Goal: Task Accomplishment & Management: Use online tool/utility

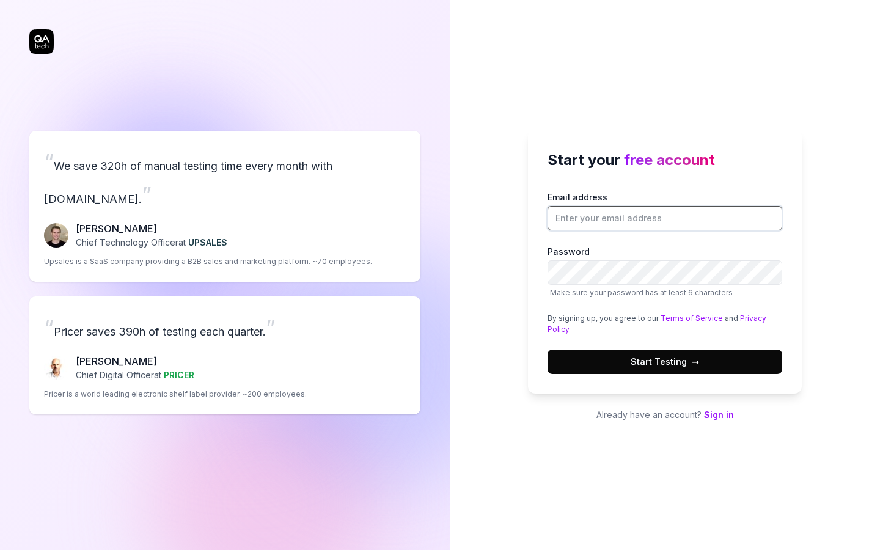
click at [613, 218] on input "Email address" at bounding box center [665, 218] width 235 height 24
click at [711, 403] on div "Start your free account Email address Password Make sure your password has at l…" at bounding box center [665, 276] width 274 height 292
click at [711, 407] on div "Start your free account Email address Password Make sure your password has at l…" at bounding box center [665, 276] width 274 height 292
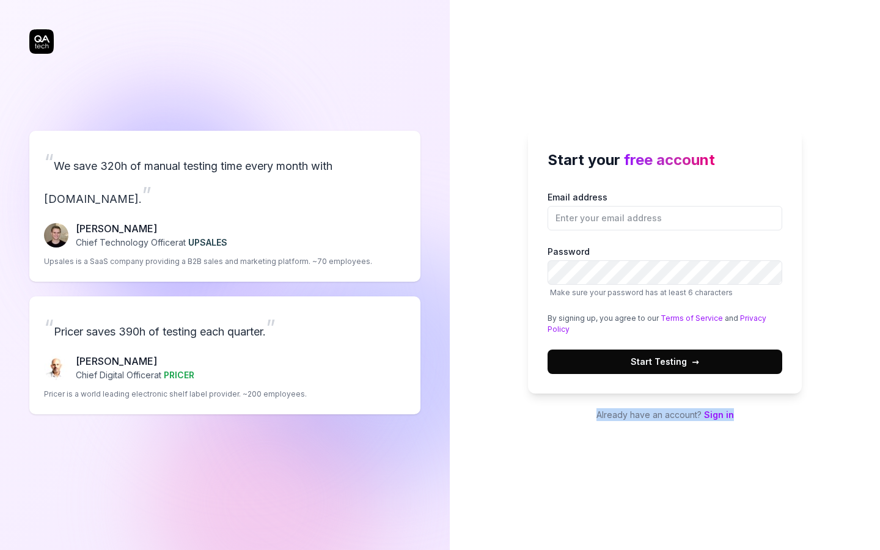
click at [711, 412] on link "Sign in" at bounding box center [719, 415] width 30 height 10
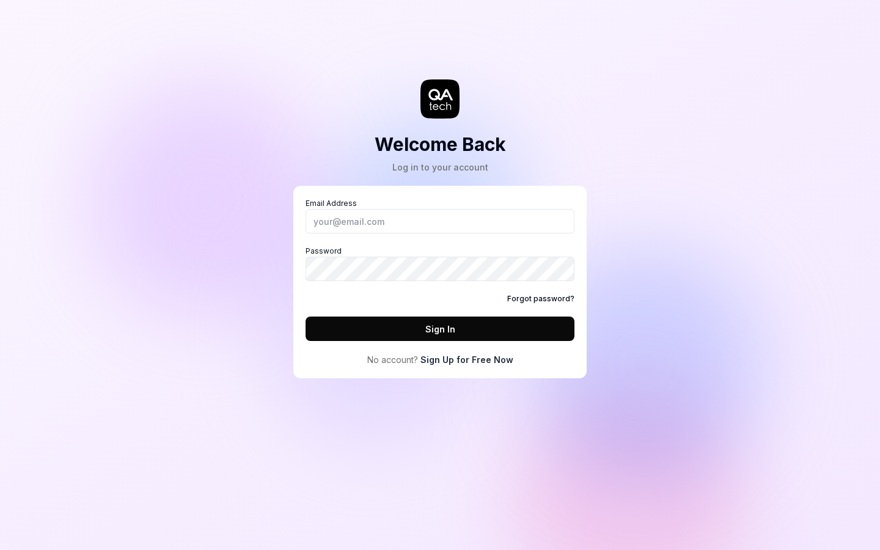
click at [401, 248] on label "Password" at bounding box center [440, 263] width 269 height 35
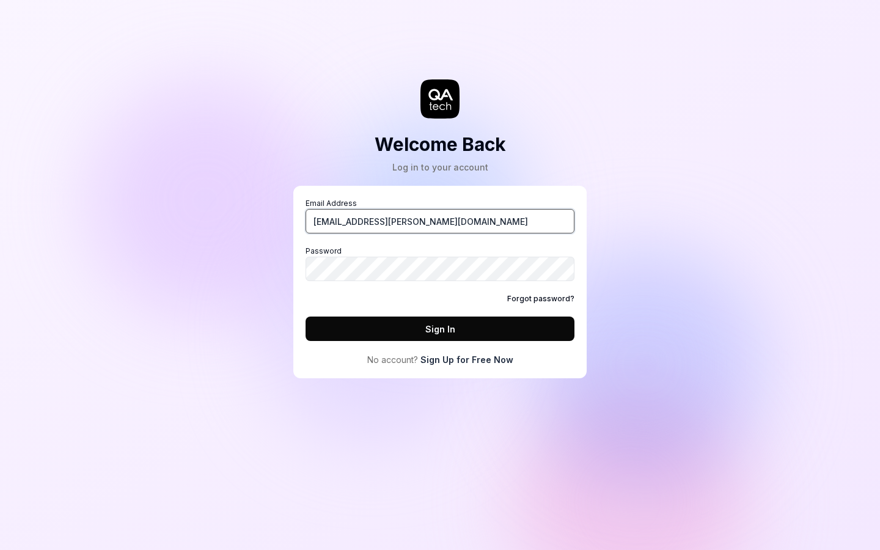
type input "vishal.giram@eqanim.com"
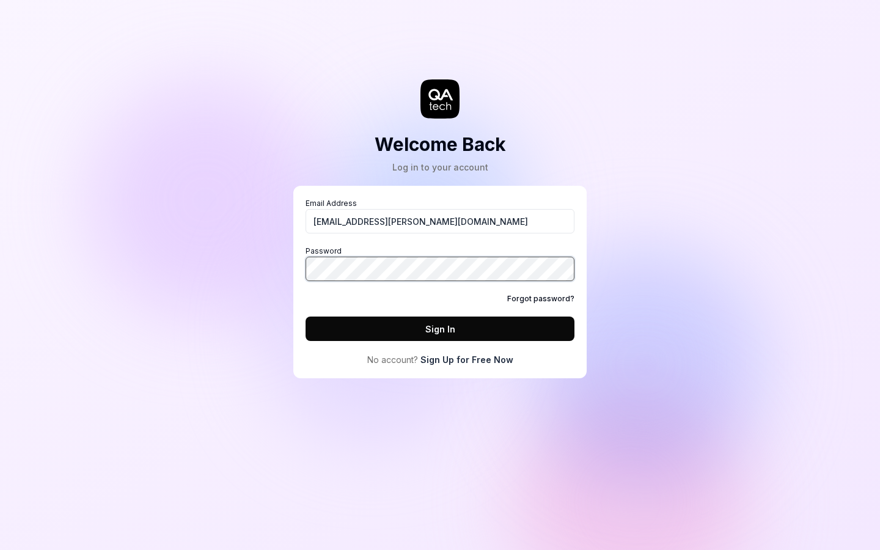
click at [440, 329] on button "Sign In" at bounding box center [440, 329] width 269 height 24
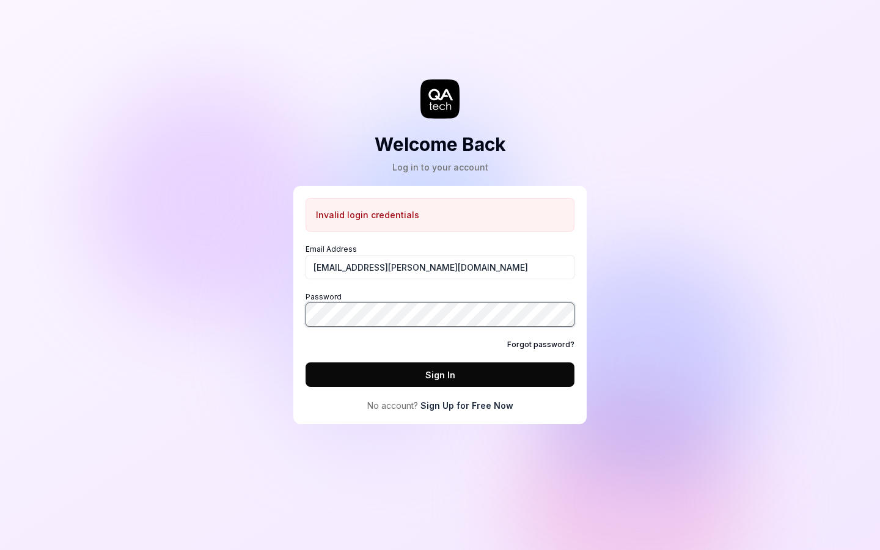
click at [233, 314] on div "Welcome Back Log in to your account Invalid login credentials Email Address vis…" at bounding box center [440, 275] width 880 height 550
click at [440, 375] on button "Sign In" at bounding box center [440, 375] width 269 height 24
click at [275, 318] on div "Welcome Back Log in to your account Invalid login credentials Email Address vis…" at bounding box center [440, 224] width 367 height 400
click at [440, 375] on button "Sign In" at bounding box center [440, 375] width 269 height 24
click at [459, 411] on link "Sign Up for Free Now" at bounding box center [467, 405] width 93 height 13
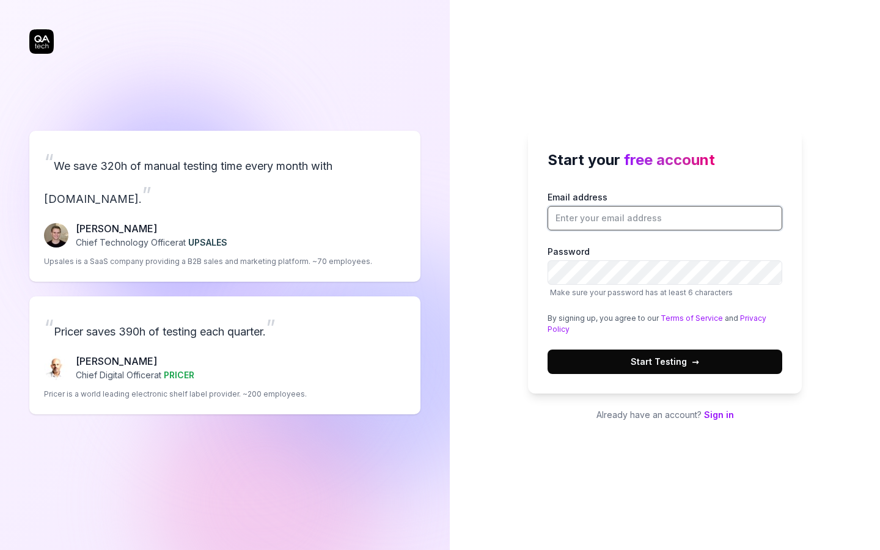
click at [621, 220] on input "Email address" at bounding box center [665, 218] width 235 height 24
type input "v"
type input "[EMAIL_ADDRESS][DOMAIN_NAME]"
click at [665, 361] on button "Start Testing →" at bounding box center [665, 362] width 235 height 24
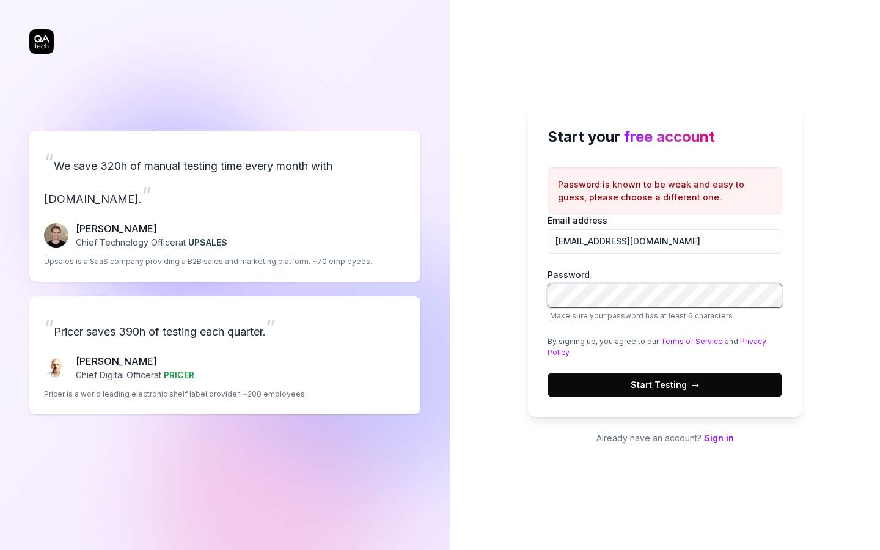
click at [375, 279] on div "“ We save 320h of manual testing time every month with QA.tech. ” Fredrik Seidl…" at bounding box center [440, 275] width 880 height 550
click at [665, 385] on button "Start Testing →" at bounding box center [665, 385] width 235 height 24
click at [619, 388] on button "Start Testing →" at bounding box center [665, 385] width 235 height 24
click at [483, 297] on div "Start your free account Password is known to be weak and easy to guess, please …" at bounding box center [665, 275] width 430 height 550
click at [584, 380] on button "Start Testing →" at bounding box center [665, 385] width 235 height 24
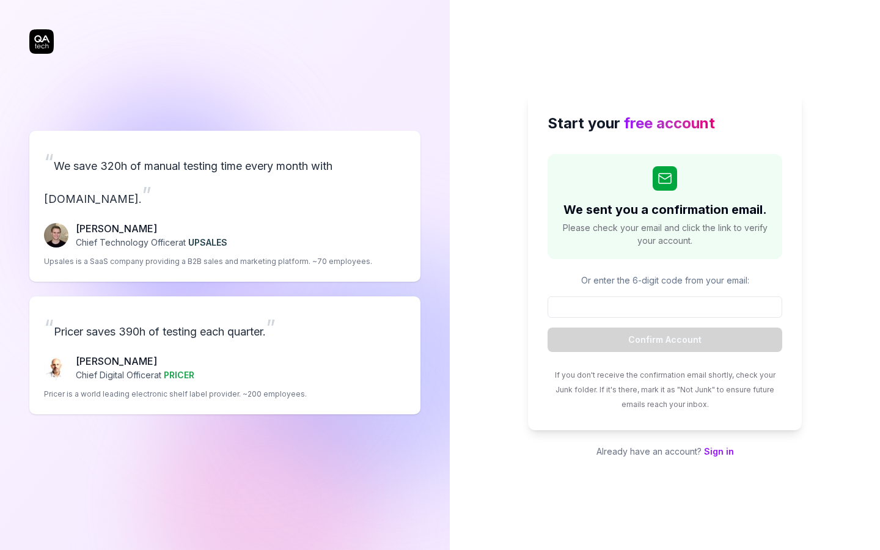
click at [647, 311] on input at bounding box center [665, 307] width 235 height 21
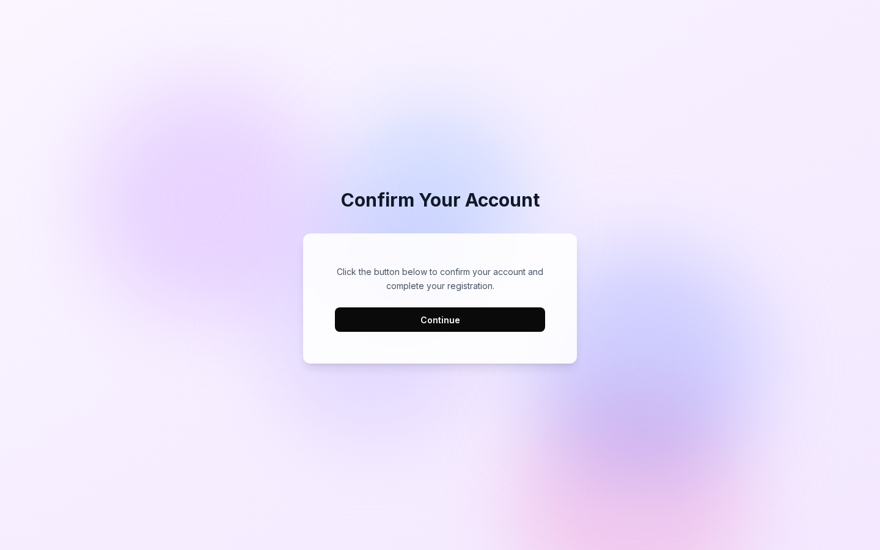
click at [434, 319] on button "Continue" at bounding box center [440, 320] width 210 height 24
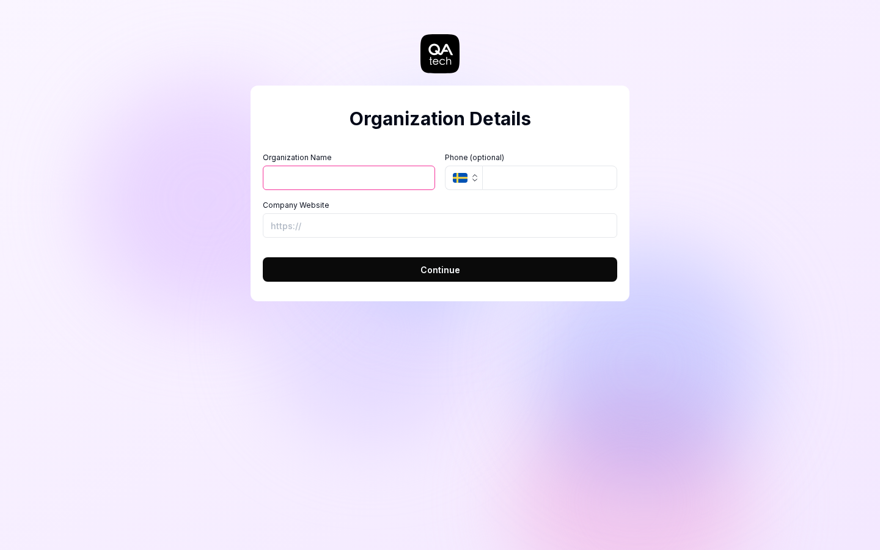
click at [399, 173] on input "Organization Name" at bounding box center [349, 178] width 172 height 24
type input "Eqanim"
click at [546, 179] on input "tel" at bounding box center [549, 178] width 135 height 24
type input "879903981"
click at [472, 182] on icon "button" at bounding box center [475, 178] width 10 height 10
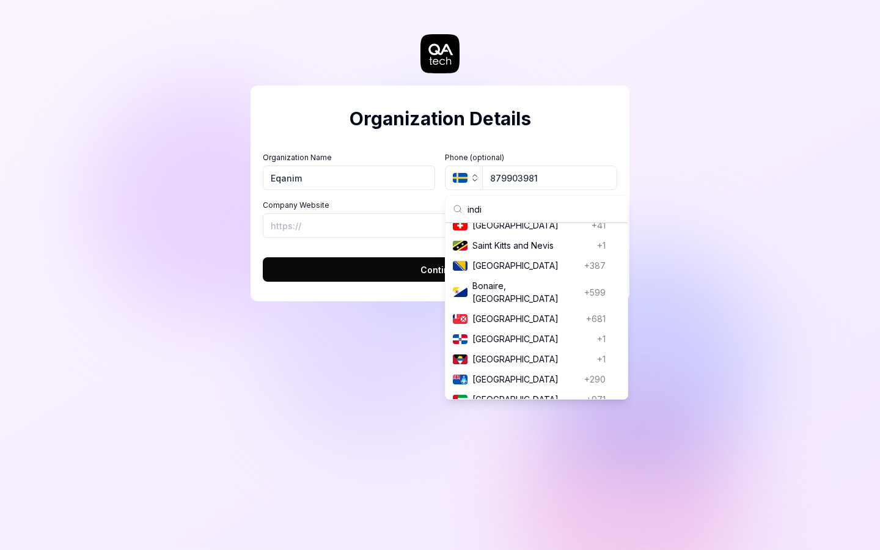
scroll to position [586, 0]
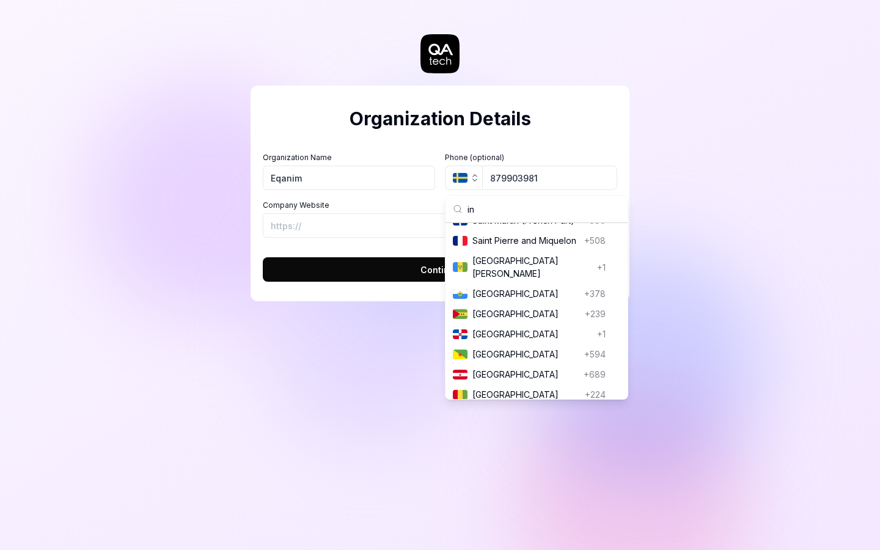
type input "i"
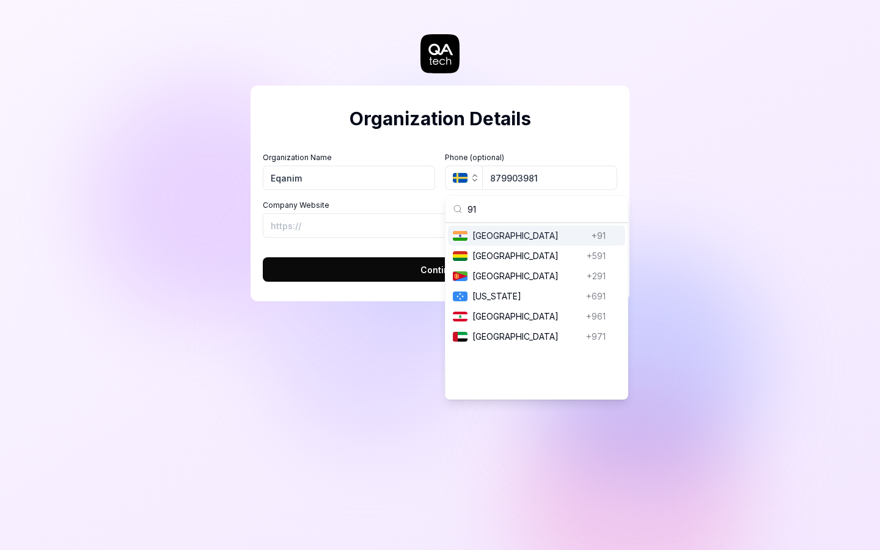
scroll to position [0, 0]
type input "91"
click at [548, 240] on span "India" at bounding box center [530, 235] width 114 height 13
type input "87990 3981"
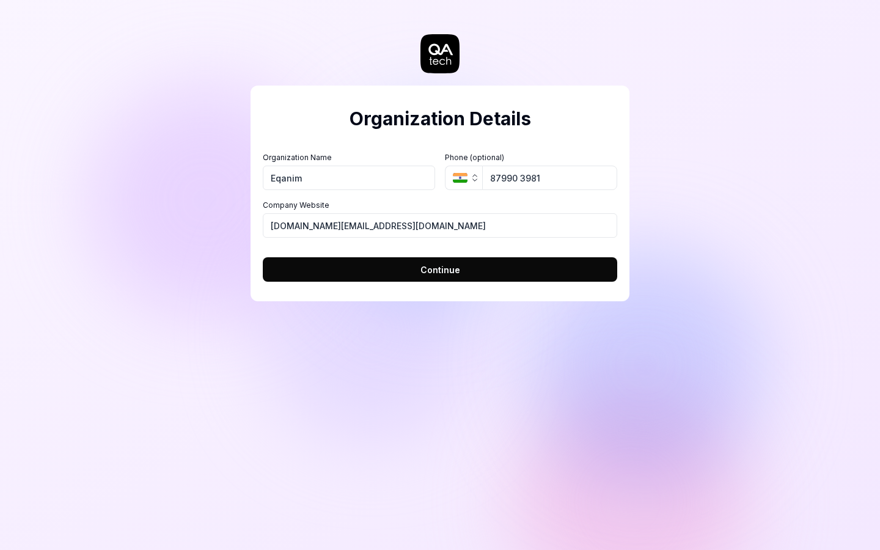
type input "https://www.info@eqanim.com"
click at [468, 266] on button "Continue" at bounding box center [440, 269] width 355 height 24
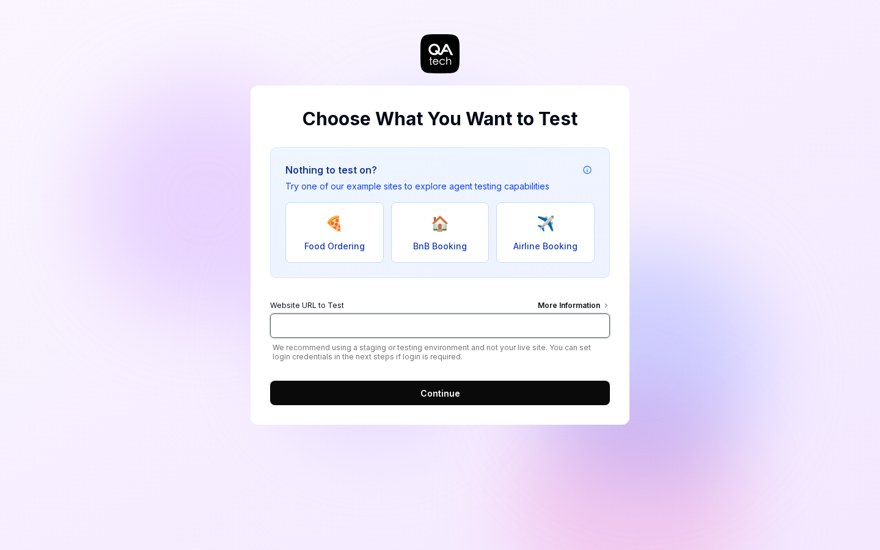
click at [397, 324] on input "Website URL to Test More Information" at bounding box center [440, 326] width 340 height 24
paste input "[URL][DOMAIN_NAME]"
type input "[URL][DOMAIN_NAME]"
click at [417, 389] on button "Continue" at bounding box center [440, 393] width 340 height 24
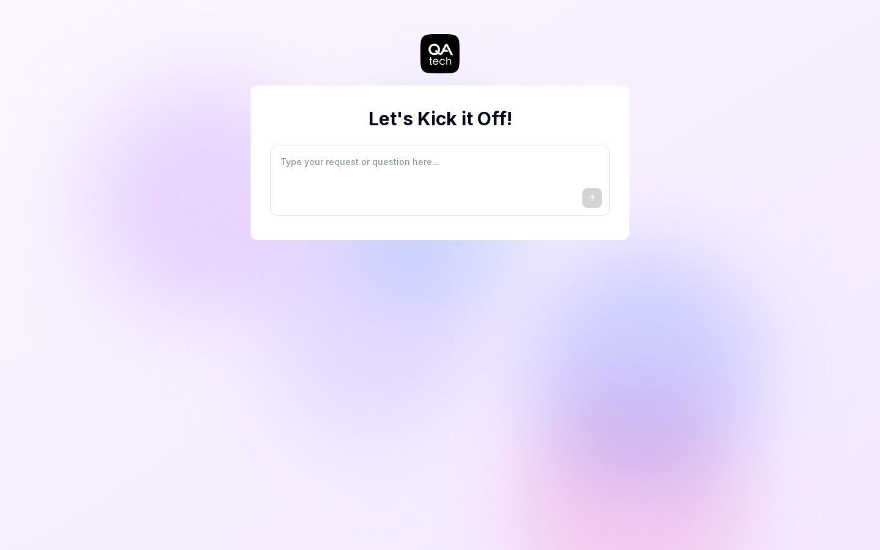
type textarea "*"
type textarea "I"
type textarea "*"
type textarea "I"
type textarea "*"
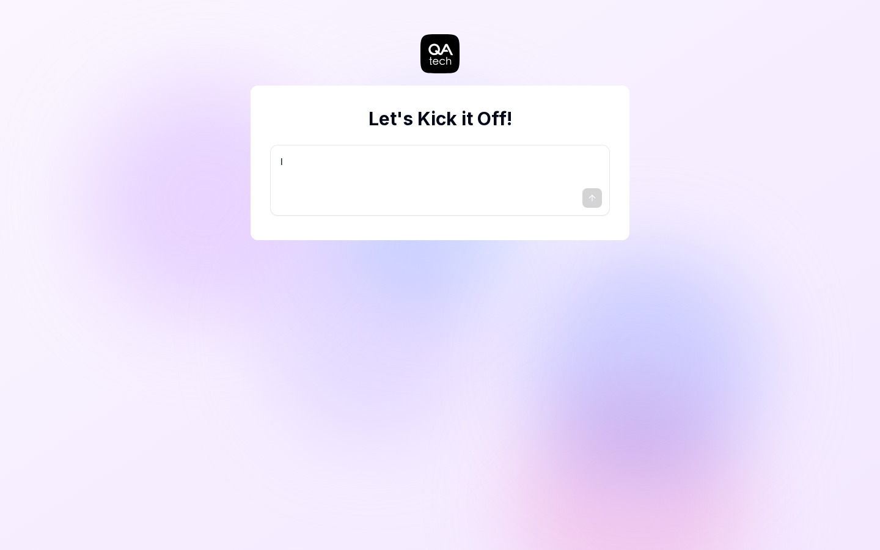
type textarea "I w"
type textarea "*"
type textarea "I wa"
type textarea "*"
type textarea "I wan"
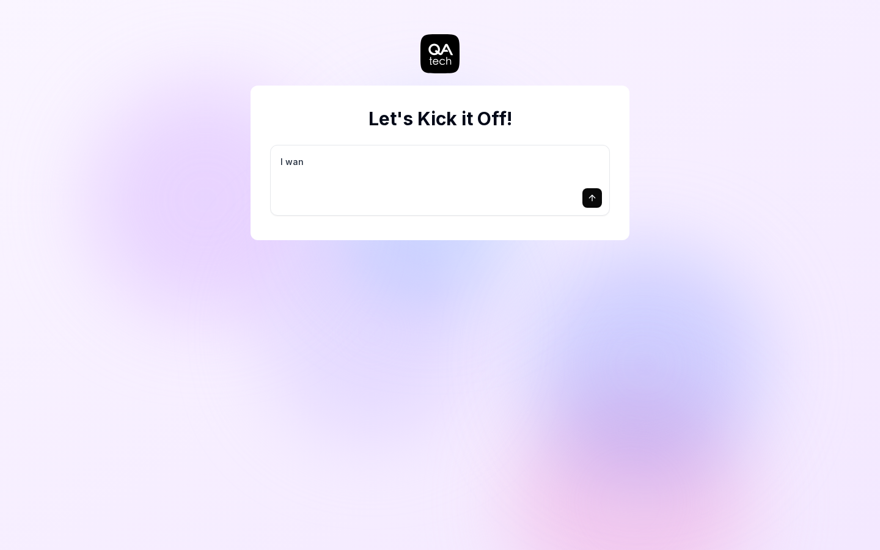
type textarea "*"
type textarea "I want"
type textarea "*"
type textarea "I want"
type textarea "*"
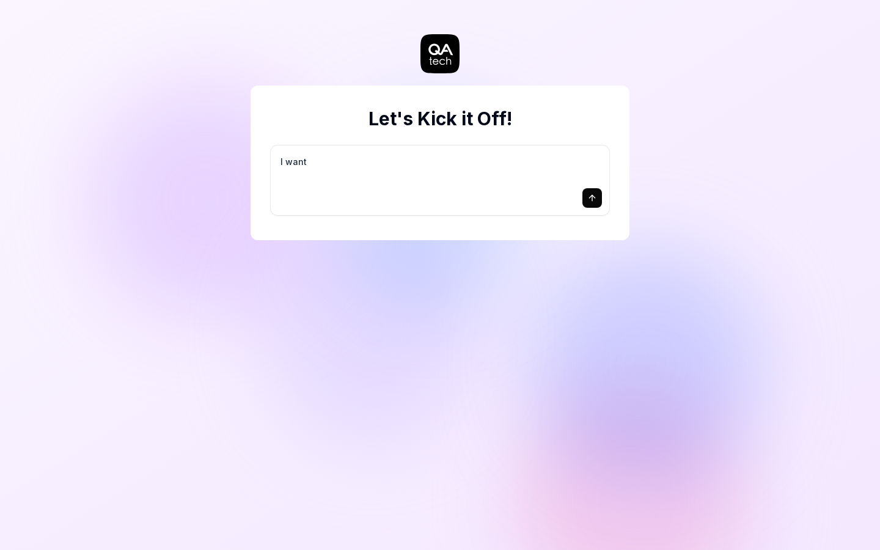
type textarea "I want a"
type textarea "*"
type textarea "I want a"
type textarea "*"
type textarea "I want a g"
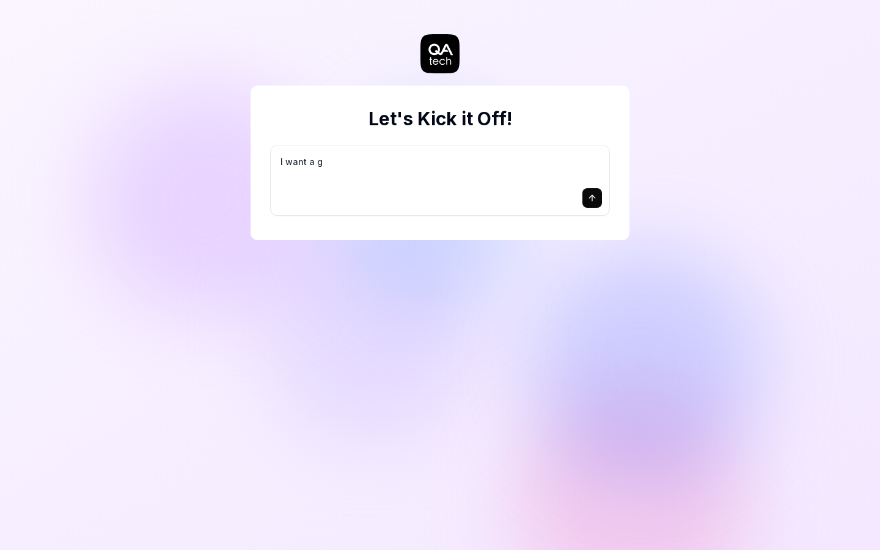
type textarea "*"
type textarea "I want a go"
type textarea "*"
type textarea "I want a goo"
type textarea "*"
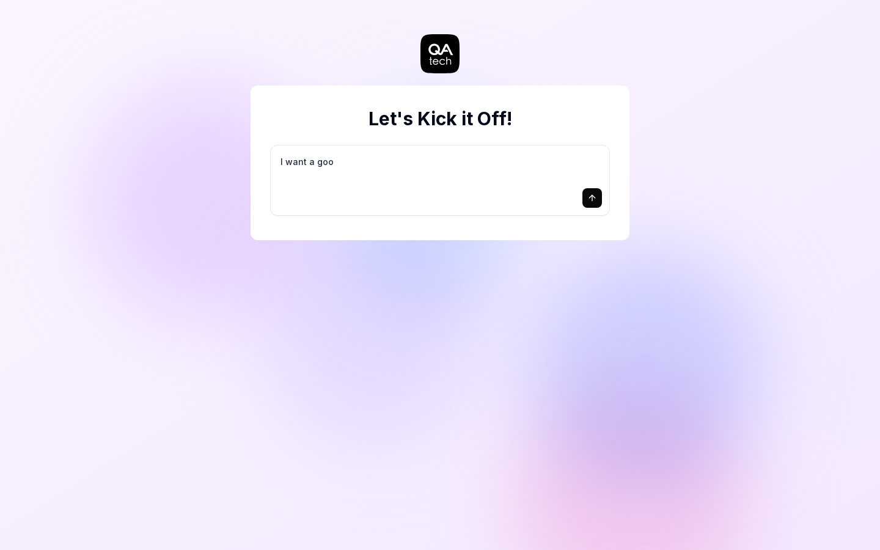
type textarea "I want a good"
type textarea "*"
type textarea "I want a good"
type textarea "*"
type textarea "I want a good t"
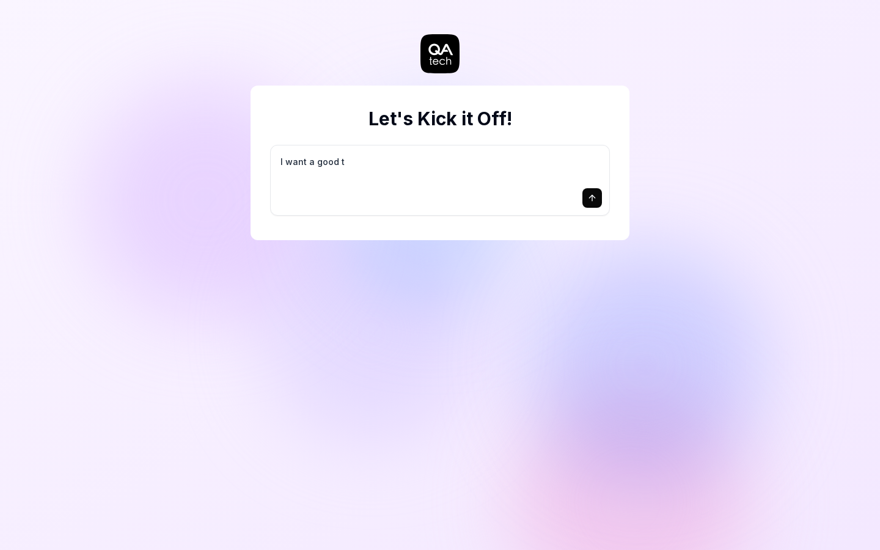
type textarea "*"
type textarea "I want a good te"
type textarea "*"
type textarea "I want a good tes"
type textarea "*"
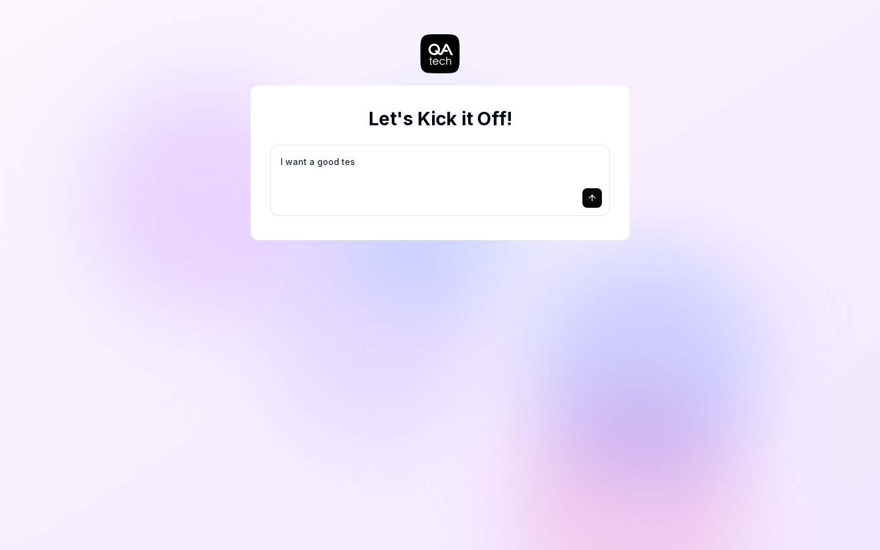
type textarea "I want a good test"
type textarea "*"
type textarea "I want a good test"
type textarea "*"
type textarea "I want a good test s"
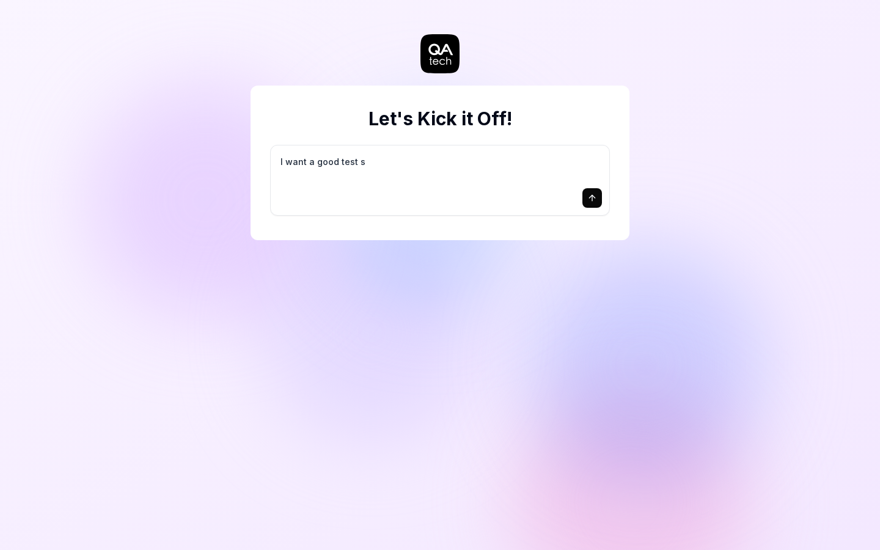
type textarea "*"
type textarea "I want a good test se"
type textarea "*"
type textarea "I want a good test set"
type textarea "*"
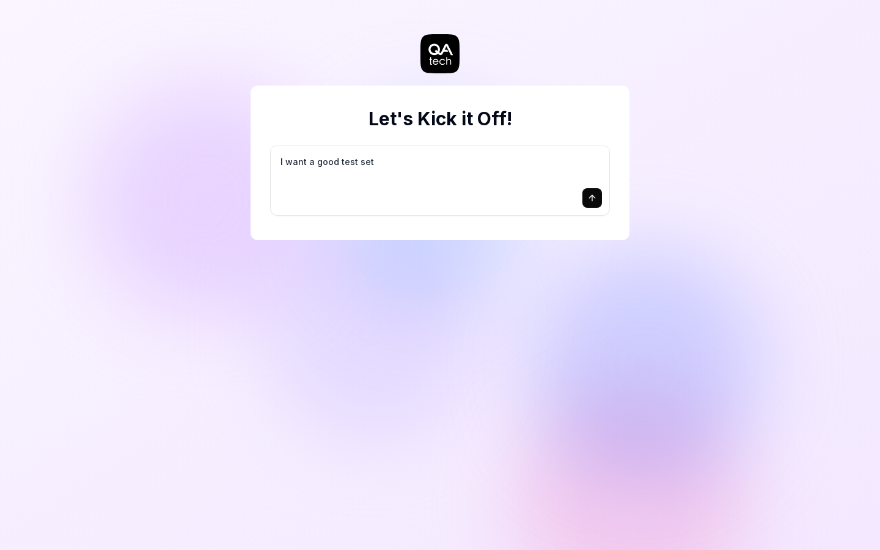
type textarea "I want a good test setu"
type textarea "*"
type textarea "I want a good test setup"
type textarea "*"
type textarea "I want a good test setup"
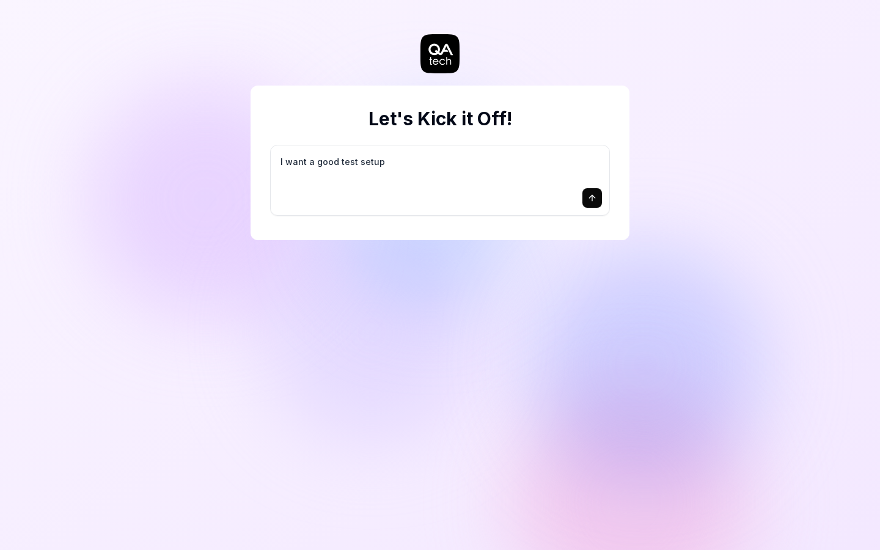
type textarea "*"
type textarea "I want a good test setup f"
type textarea "*"
type textarea "I want a good test setup fo"
type textarea "*"
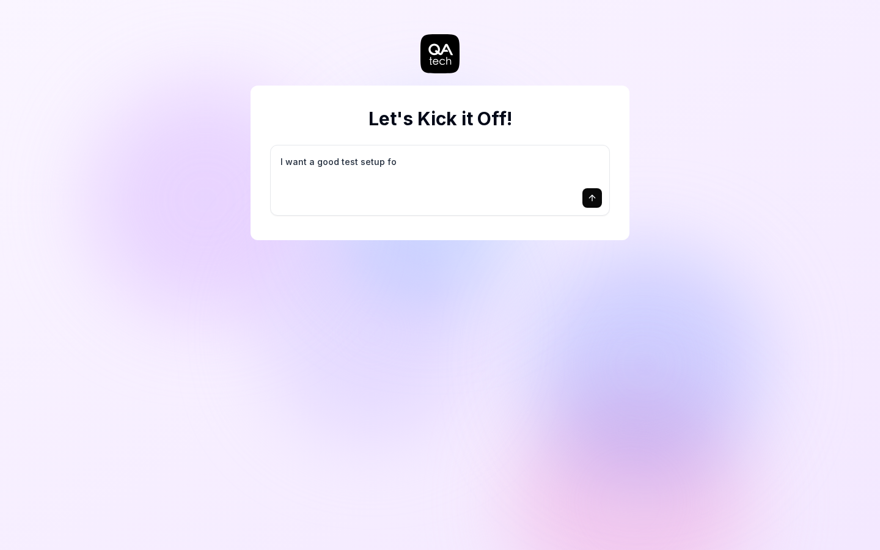
type textarea "I want a good test setup for"
type textarea "*"
type textarea "I want a good test setup for"
type textarea "*"
type textarea "I want a good test setup for m"
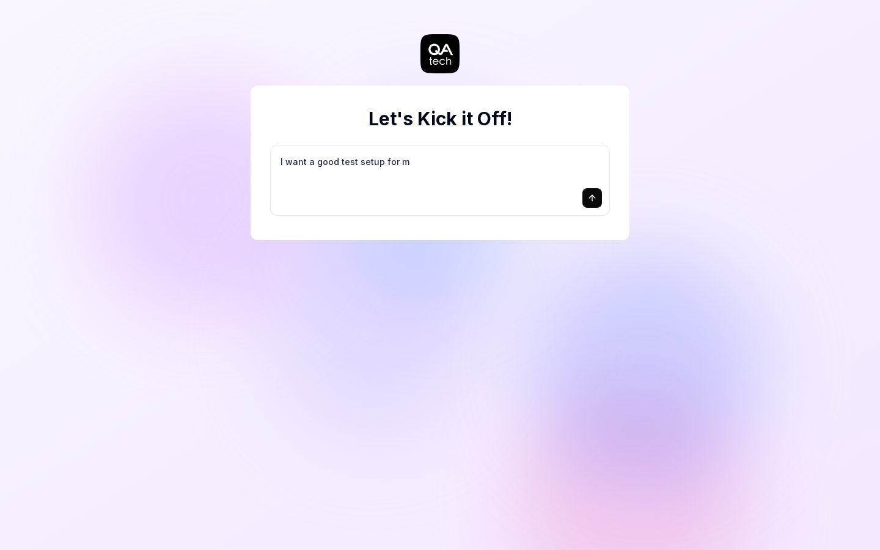
type textarea "*"
type textarea "I want a good test setup for my"
type textarea "*"
type textarea "I want a good test setup for my"
type textarea "*"
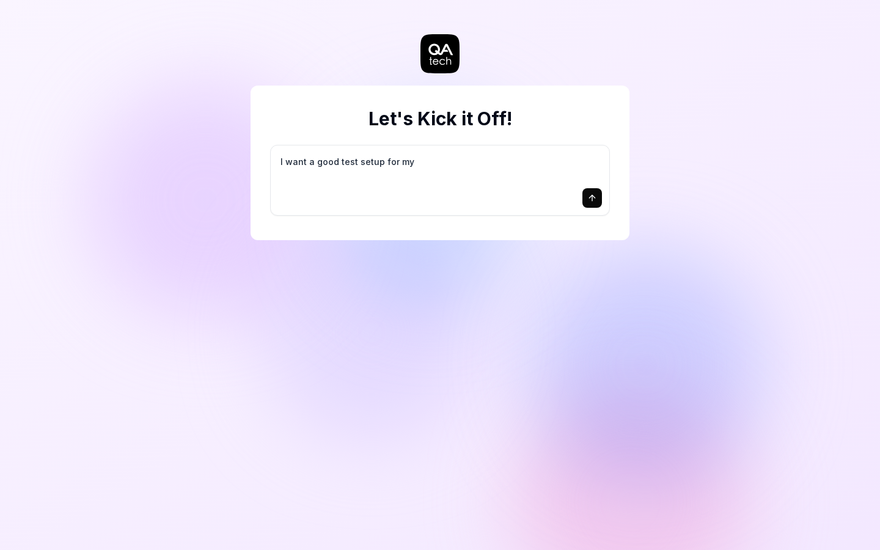
type textarea "I want a good test setup for my s"
type textarea "*"
type textarea "I want a good test setup for my si"
type textarea "*"
type textarea "I want a good test setup for my sit"
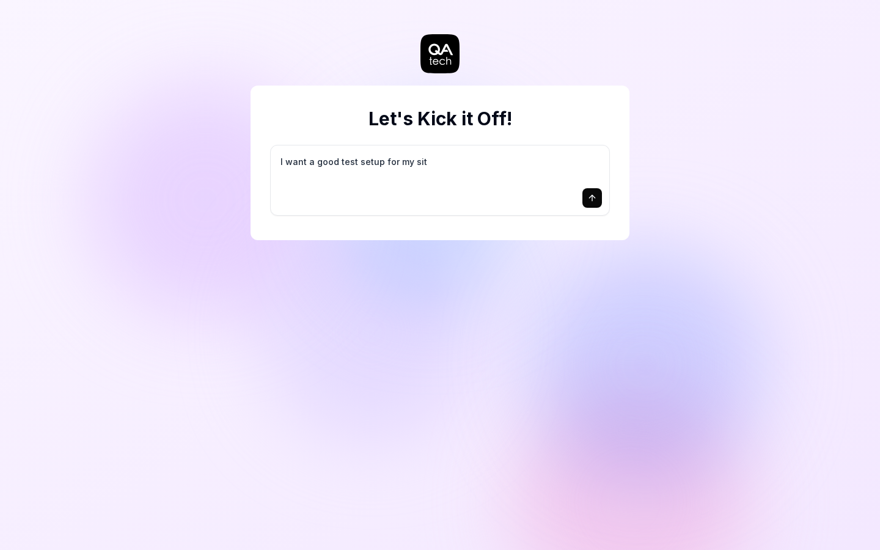
type textarea "*"
type textarea "I want a good test setup for my site"
type textarea "*"
type textarea "I want a good test setup for my site"
type textarea "*"
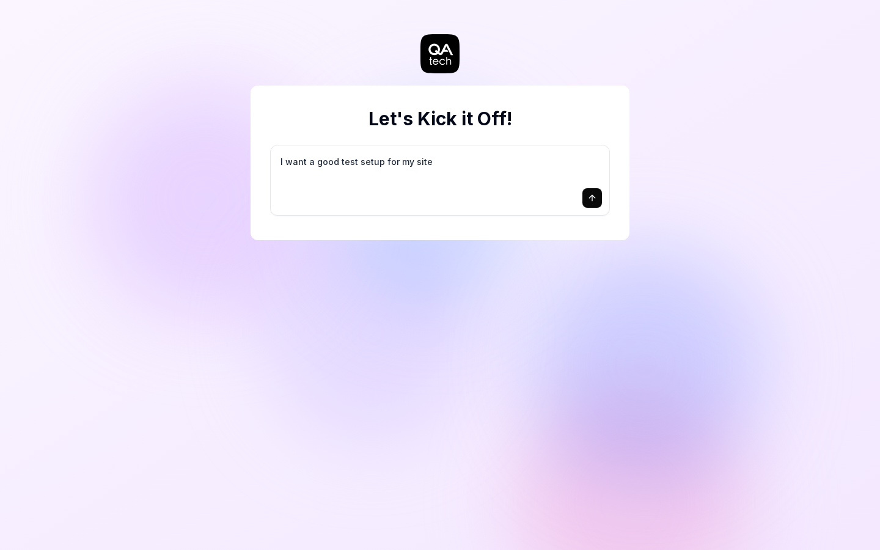
type textarea "I want a good test setup for my site -"
type textarea "*"
type textarea "I want a good test setup for my site -"
type textarea "*"
type textarea "I want a good test setup for my site - h"
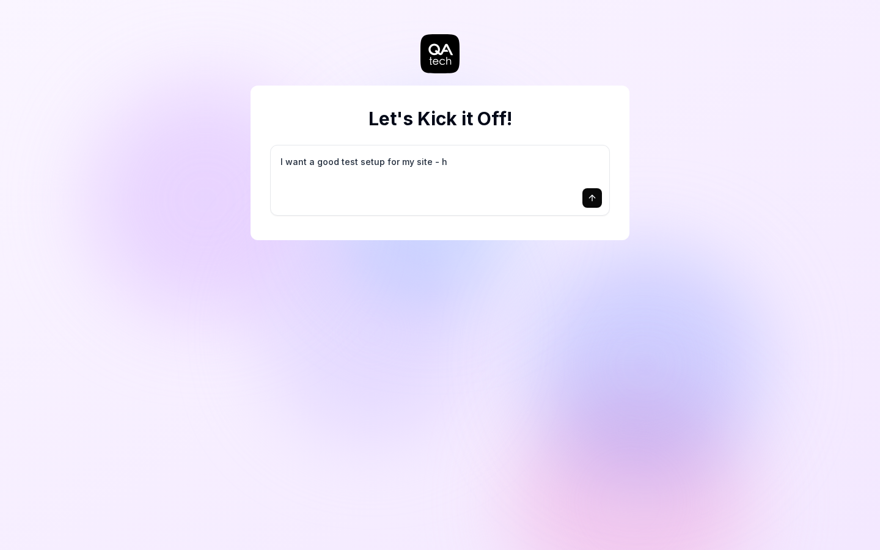
type textarea "*"
type textarea "I want a good test setup for my site - he"
type textarea "*"
type textarea "I want a good test setup for my site - hel"
type textarea "*"
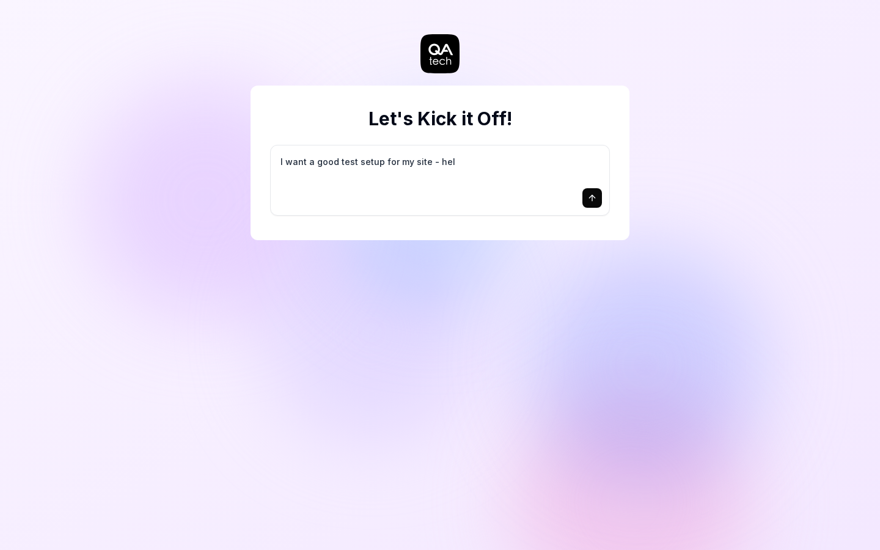
type textarea "I want a good test setup for my site - help"
type textarea "*"
type textarea "I want a good test setup for my site - help"
type textarea "*"
type textarea "I want a good test setup for my site - help m"
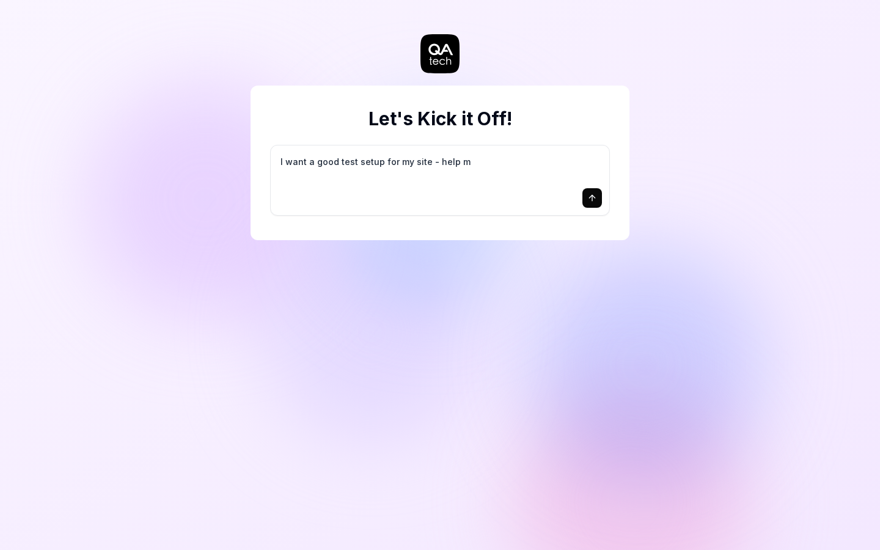
type textarea "*"
type textarea "I want a good test setup for my site - help me"
type textarea "*"
type textarea "I want a good test setup for my site - help me"
type textarea "*"
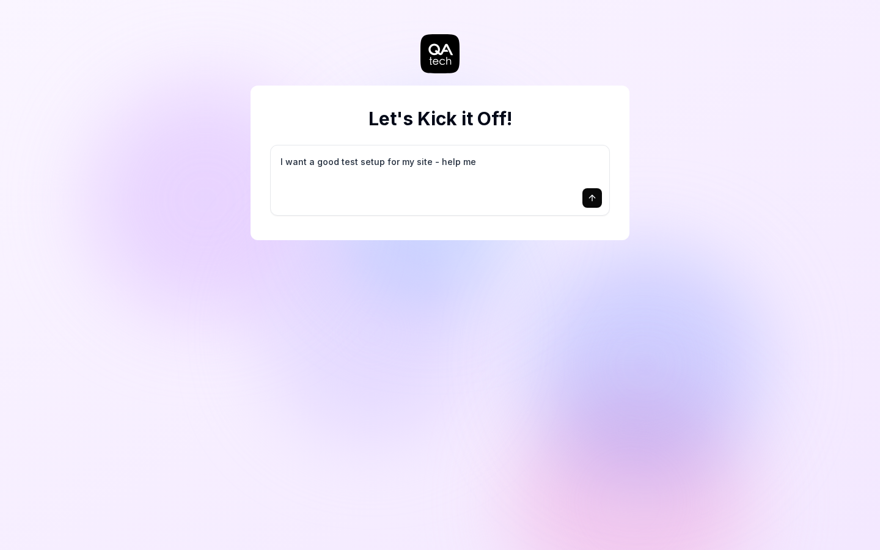
type textarea "I want a good test setup for my site - help me c"
type textarea "*"
type textarea "I want a good test setup for my site - help me cr"
type textarea "*"
type textarea "I want a good test setup for my site - help me cre"
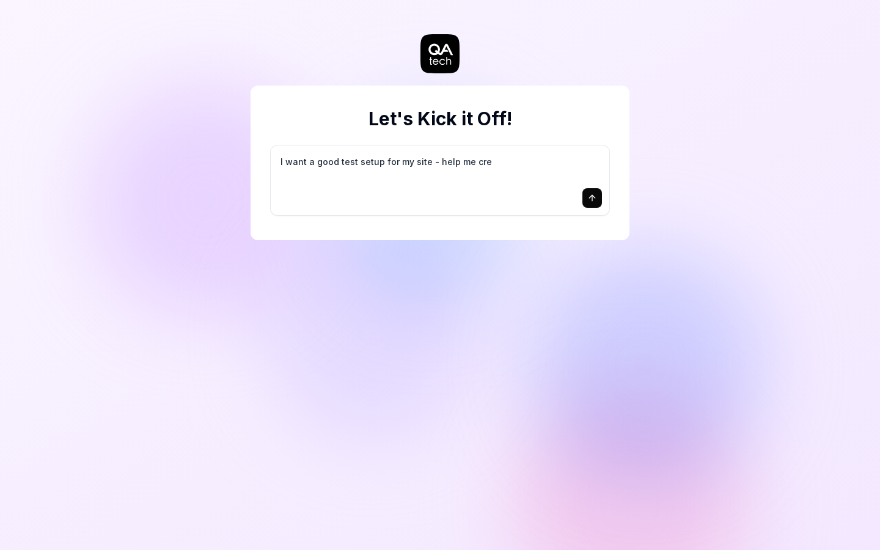
type textarea "*"
type textarea "I want a good test setup for my site - help me crea"
type textarea "*"
type textarea "I want a good test setup for my site - help me creat"
type textarea "*"
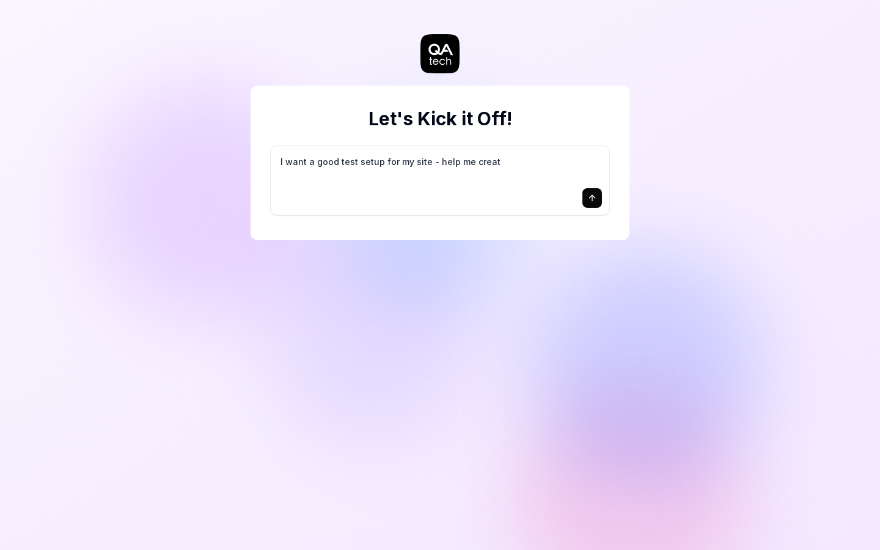
type textarea "I want a good test setup for my site - help me create"
type textarea "*"
type textarea "I want a good test setup for my site - help me create"
type textarea "*"
type textarea "I want a good test setup for my site - help me create t"
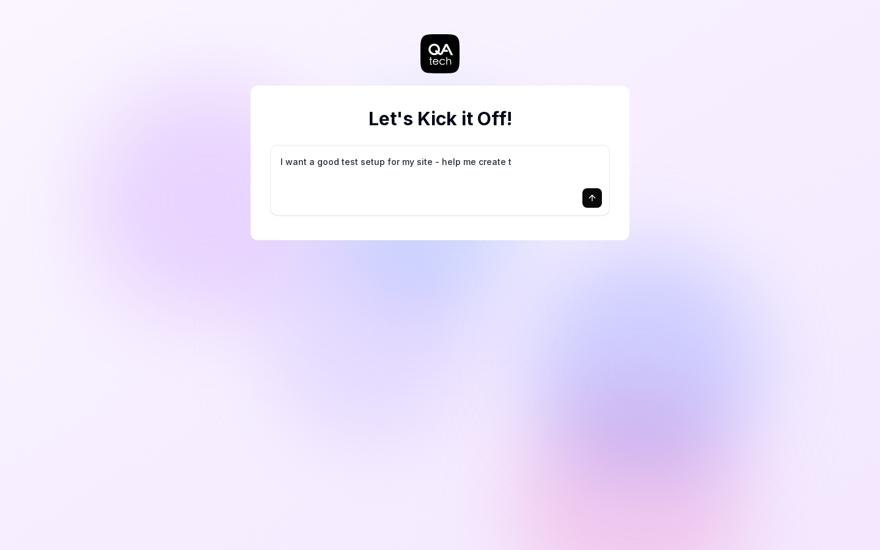
type textarea "*"
type textarea "I want a good test setup for my site - help me create th"
type textarea "*"
type textarea "I want a good test setup for my site - help me create the"
type textarea "*"
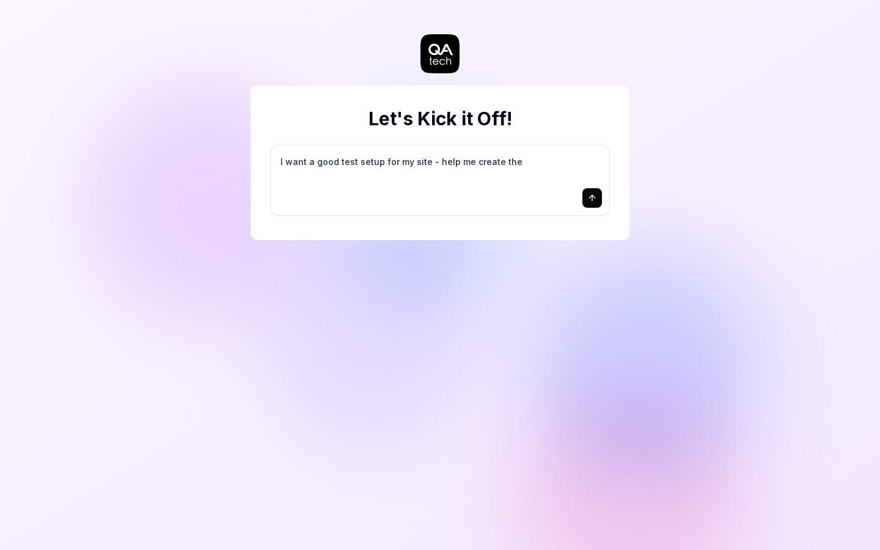
type textarea "I want a good test setup for my site - help me create the"
type textarea "*"
type textarea "I want a good test setup for my site - help me create the f"
type textarea "*"
type textarea "I want a good test setup for my site - help me create the fi"
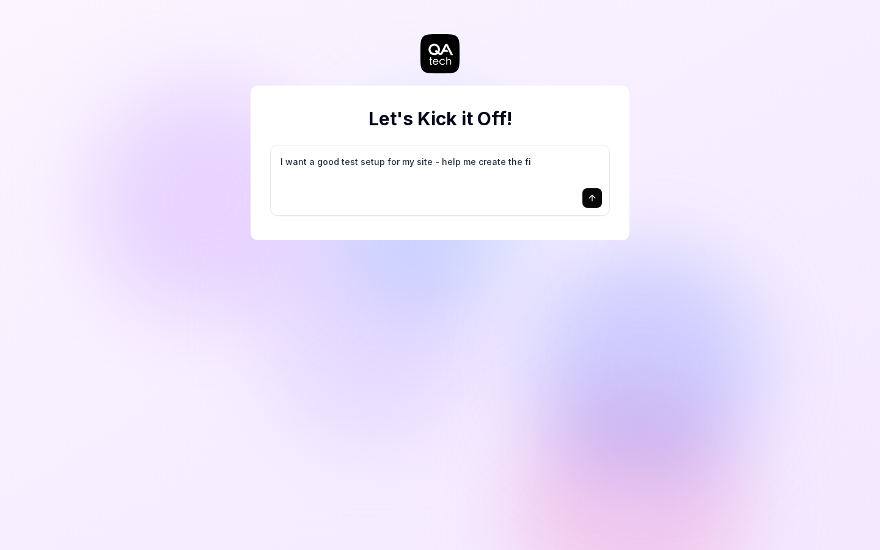
type textarea "*"
type textarea "I want a good test setup for my site - help me create the fir"
type textarea "*"
type textarea "I want a good test setup for my site - help me create the firs"
type textarea "*"
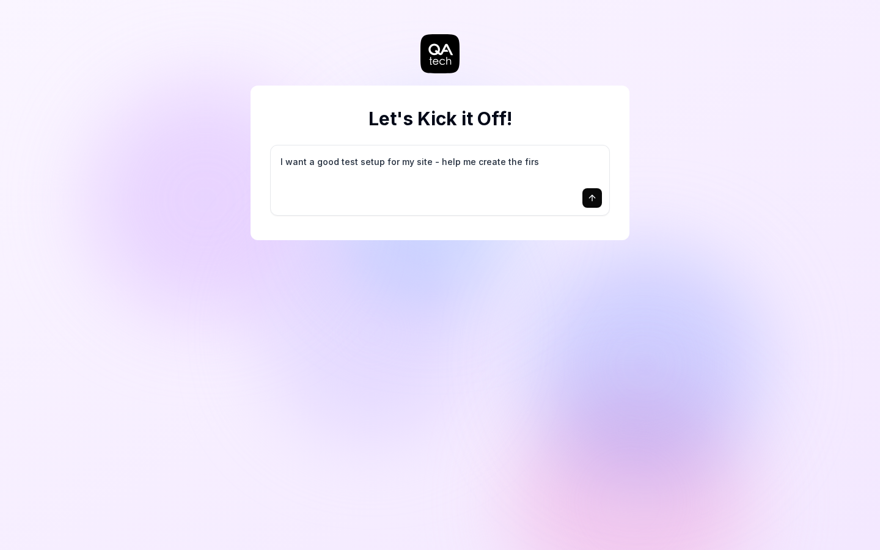
type textarea "I want a good test setup for my site - help me create the first"
type textarea "*"
type textarea "I want a good test setup for my site - help me create the first"
type textarea "*"
type textarea "I want a good test setup for my site - help me create the first 3"
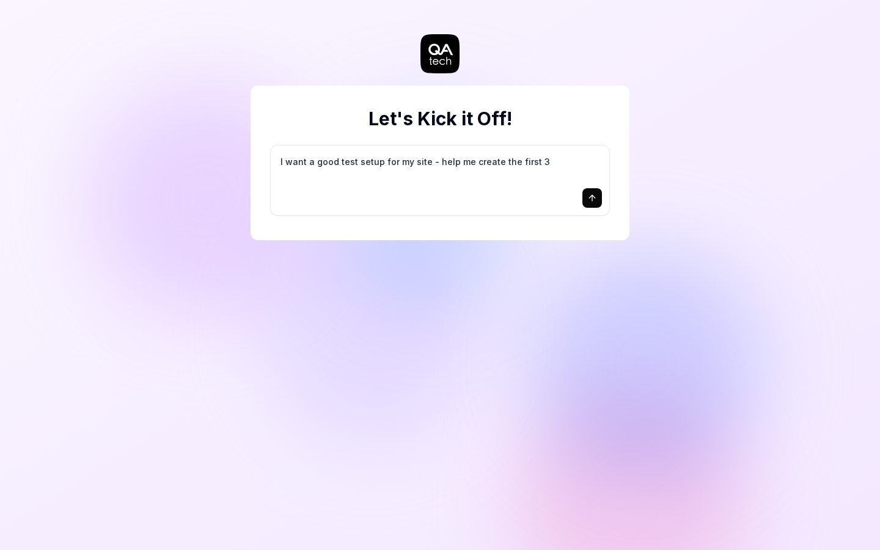
type textarea "*"
type textarea "I want a good test setup for my site - help me create the first 3-"
type textarea "*"
type textarea "I want a good test setup for my site - help me create the first 3-5"
type textarea "*"
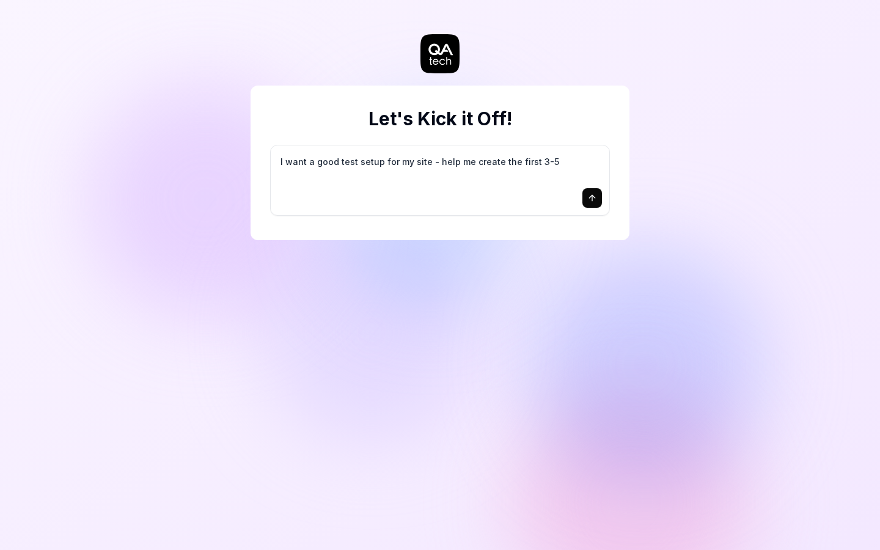
type textarea "I want a good test setup for my site - help me create the first 3-5"
type textarea "*"
type textarea "I want a good test setup for my site - help me create the first 3-5 t"
type textarea "*"
type textarea "I want a good test setup for my site - help me create the first 3-5 te"
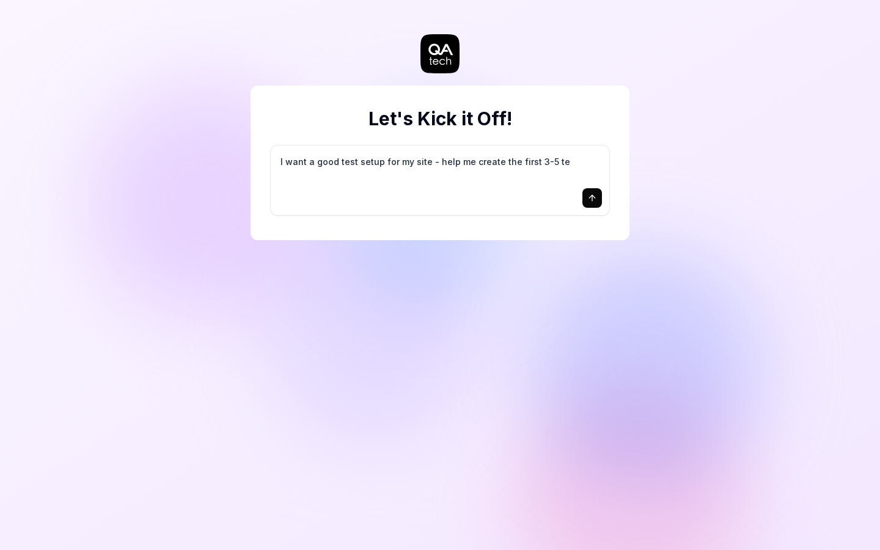
type textarea "*"
type textarea "I want a good test setup for my site - help me create the first 3-5 tes"
type textarea "*"
type textarea "I want a good test setup for my site - help me create the first 3-5 test"
type textarea "*"
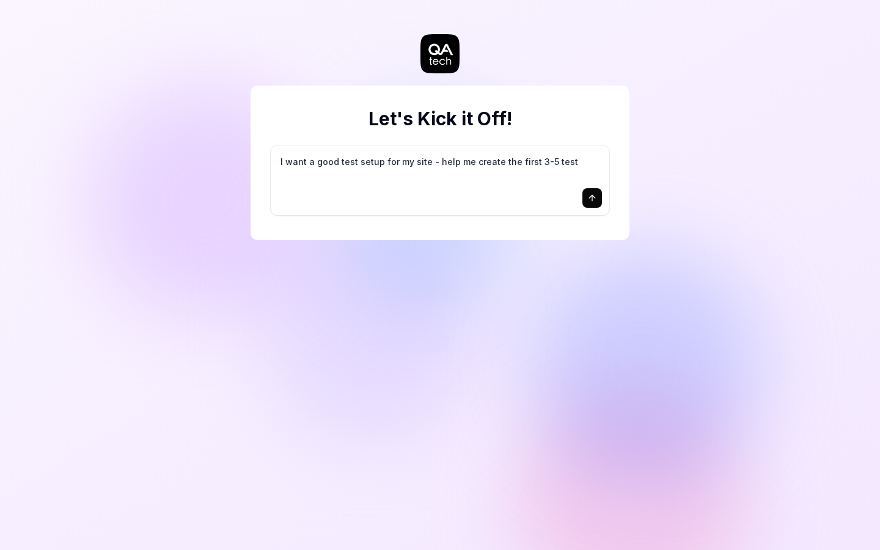
type textarea "I want a good test setup for my site - help me create the first 3-5 test"
type textarea "*"
type textarea "I want a good test setup for my site - help me create the first 3-5 test c"
type textarea "*"
type textarea "I want a good test setup for my site - help me create the first 3-5 test ca"
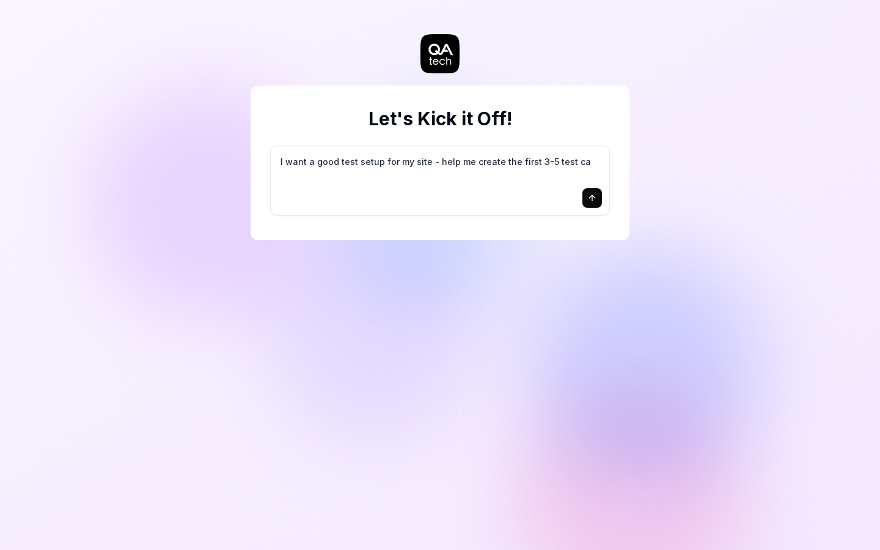
type textarea "*"
type textarea "I want a good test setup for my site - help me create the first 3-5 test cas"
type textarea "*"
type textarea "I want a good test setup for my site - help me create the first 3-5 test case"
type textarea "*"
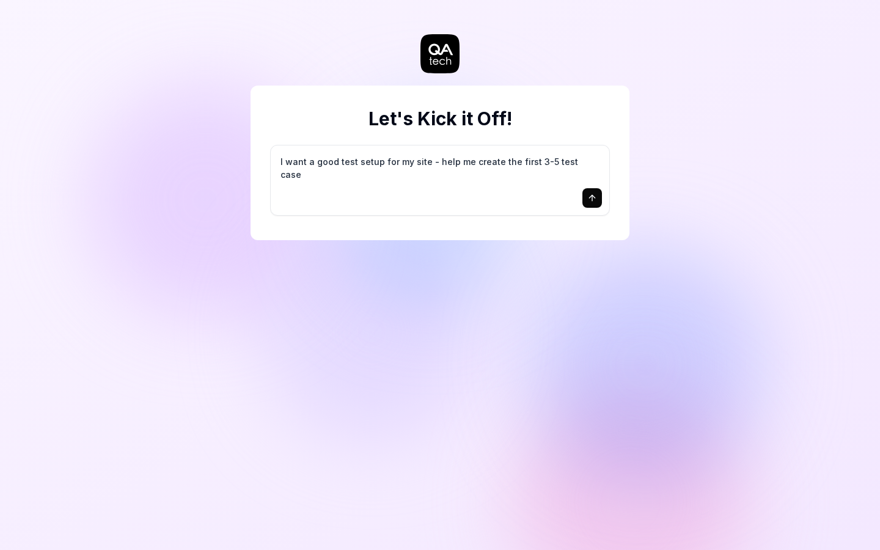
type textarea "I want a good test setup for my site - help me create the first 3-5 test cases"
click at [597, 200] on icon "submit" at bounding box center [593, 198] width 10 height 10
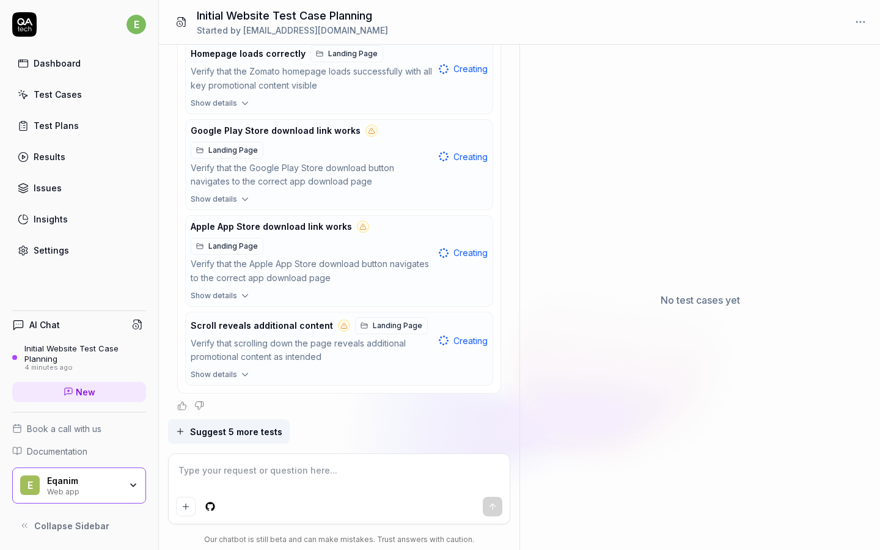
click at [71, 120] on div "Test Plans" at bounding box center [56, 125] width 45 height 13
type textarea "*"
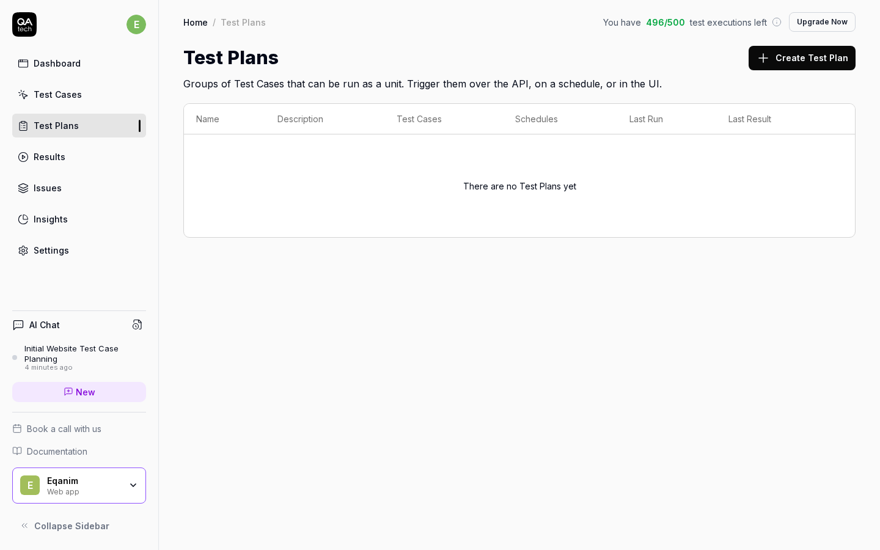
click at [64, 97] on div "Test Cases" at bounding box center [58, 94] width 48 height 13
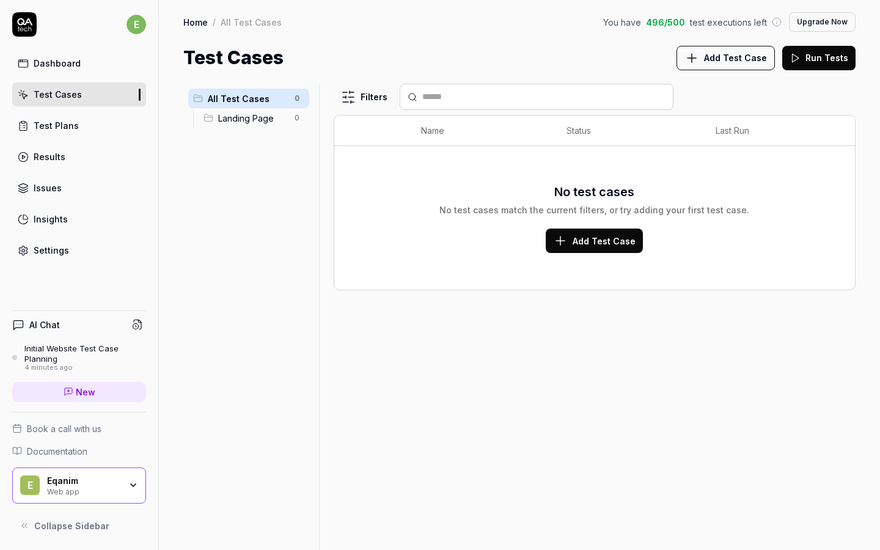
click at [53, 153] on div "Results" at bounding box center [50, 156] width 32 height 13
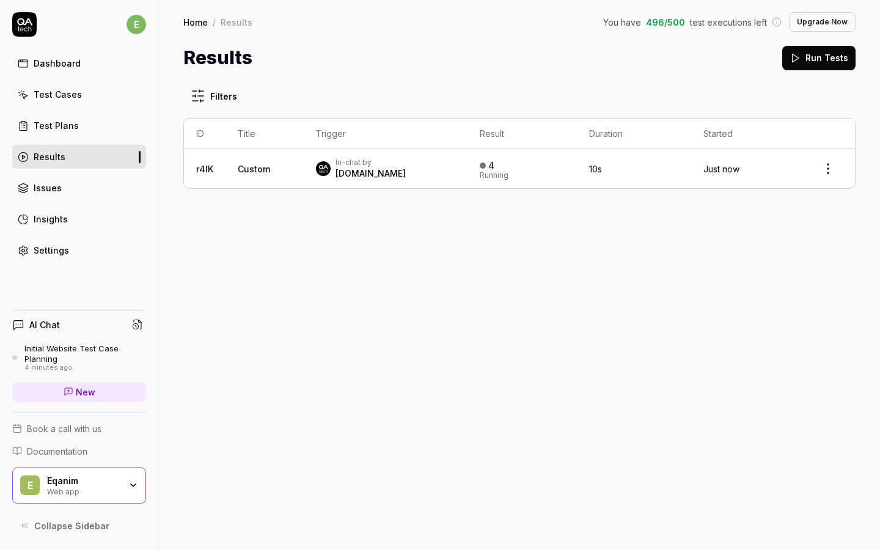
click at [329, 165] on img at bounding box center [323, 168] width 15 height 15
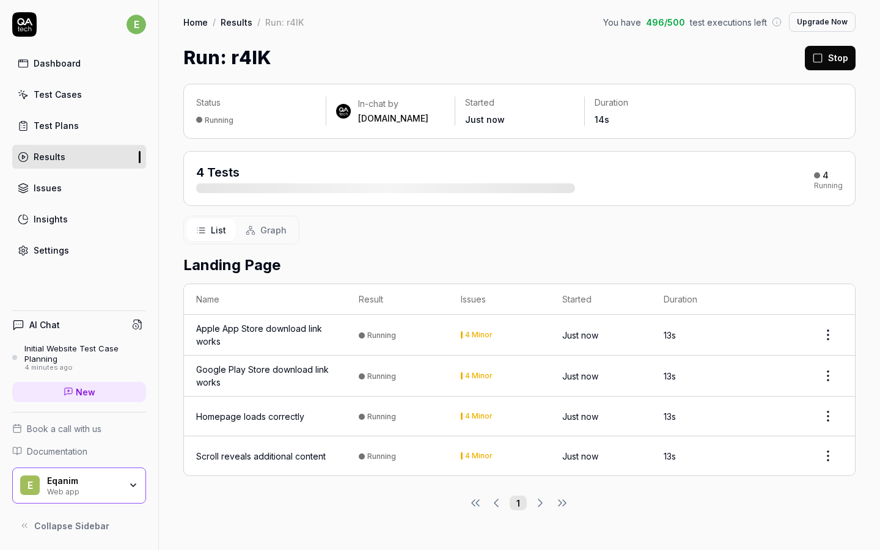
click at [832, 332] on html "e Dashboard Test Cases Test Plans Results Issues Insights Settings AI Chat Init…" at bounding box center [440, 275] width 880 height 550
click at [283, 327] on div "Apple App Store download link works" at bounding box center [265, 335] width 138 height 26
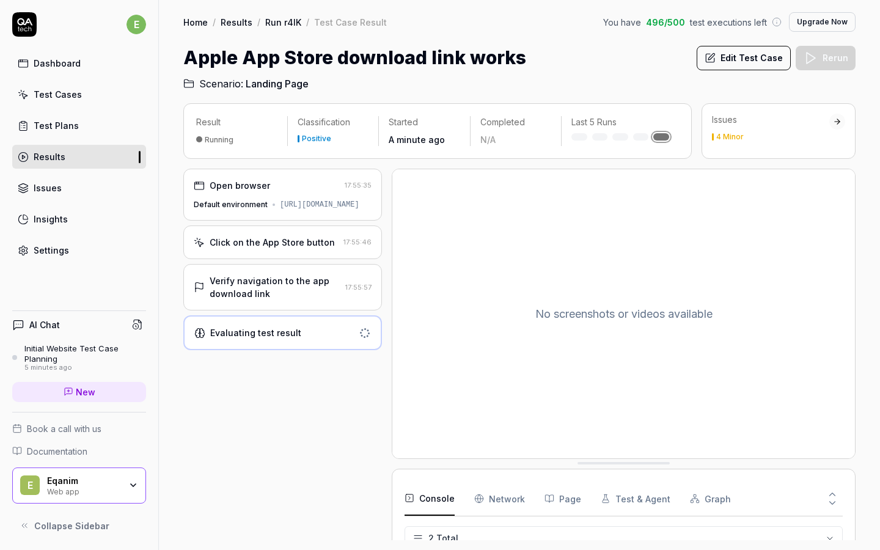
click at [252, 205] on div "Default environment" at bounding box center [231, 204] width 74 height 11
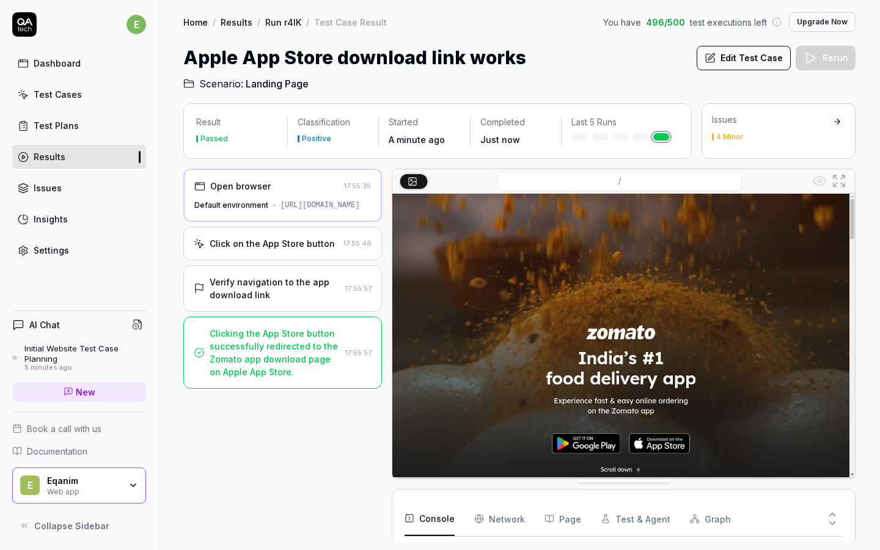
click at [297, 356] on div "Clicking the App Store button successfully redirected to the Zomato app downloa…" at bounding box center [275, 352] width 131 height 51
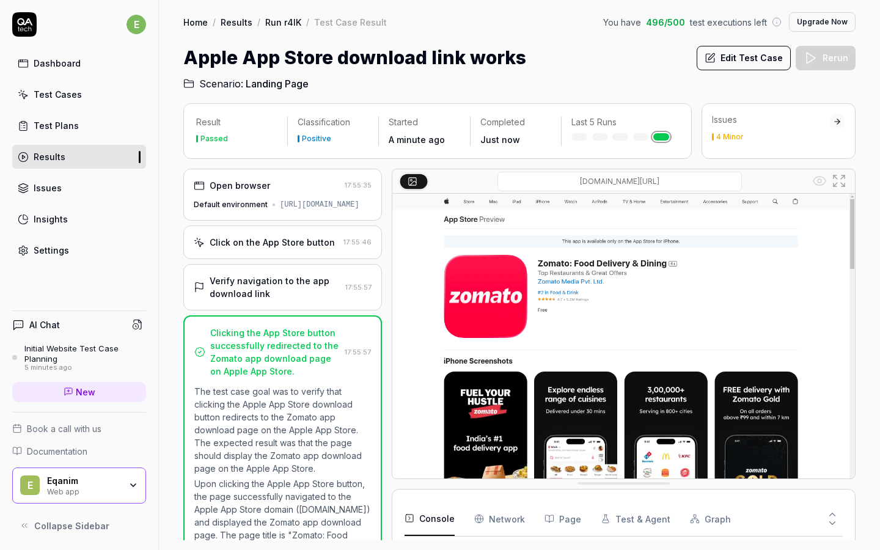
click at [246, 286] on div "Verify navigation to the app download link" at bounding box center [275, 287] width 131 height 26
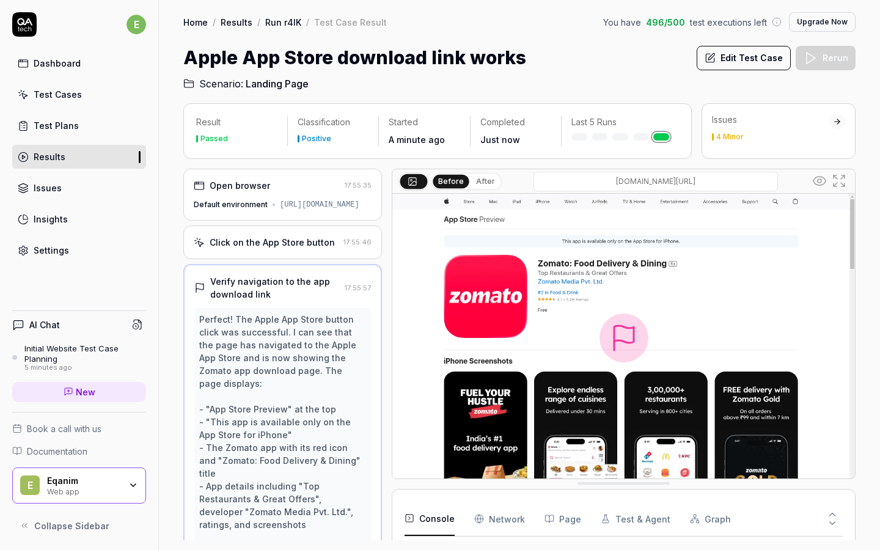
click at [247, 249] on div "Click on the App Store button" at bounding box center [272, 242] width 125 height 13
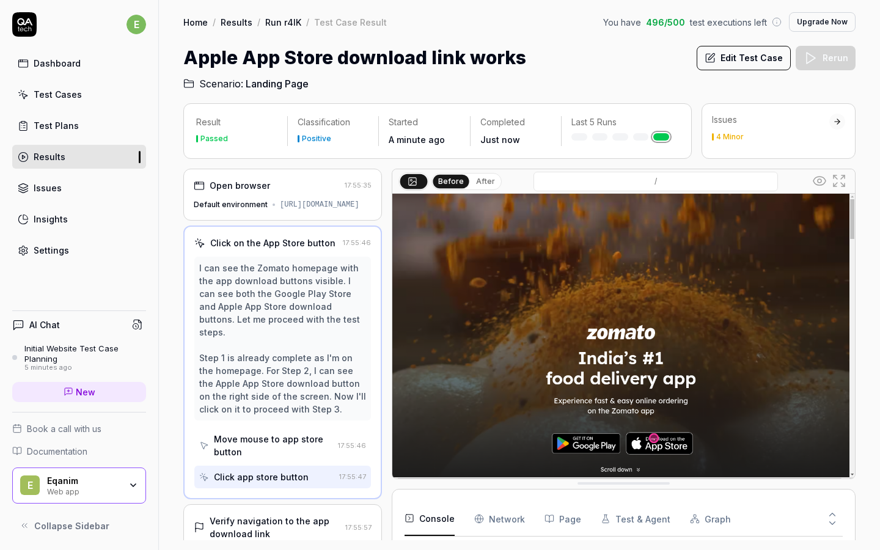
click at [261, 249] on div "Click on the App Store button" at bounding box center [272, 243] width 125 height 13
click at [244, 210] on div "Default environment" at bounding box center [231, 204] width 74 height 11
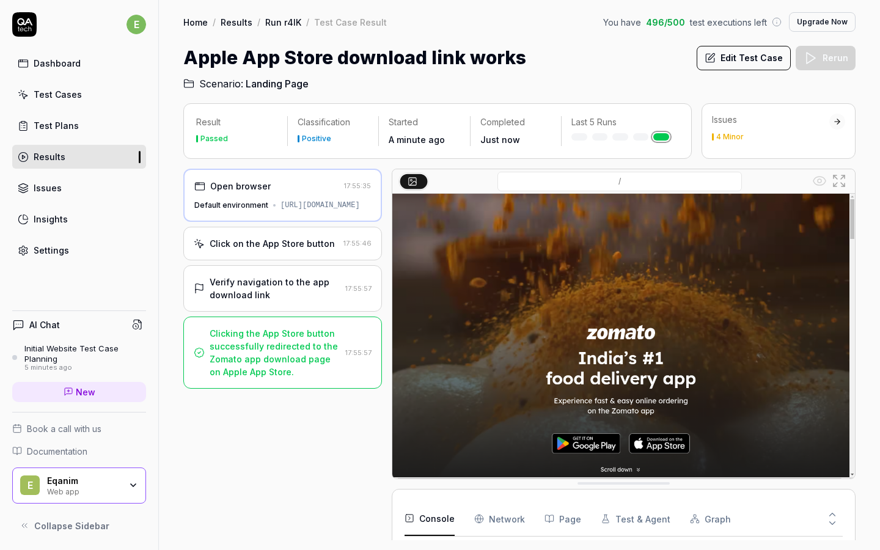
click at [248, 211] on div "Default environment" at bounding box center [231, 205] width 74 height 11
click at [408, 139] on time "A minute ago" at bounding box center [417, 139] width 56 height 10
click at [227, 136] on div "Passed" at bounding box center [236, 139] width 81 height 12
click at [108, 163] on link "Results" at bounding box center [79, 157] width 134 height 24
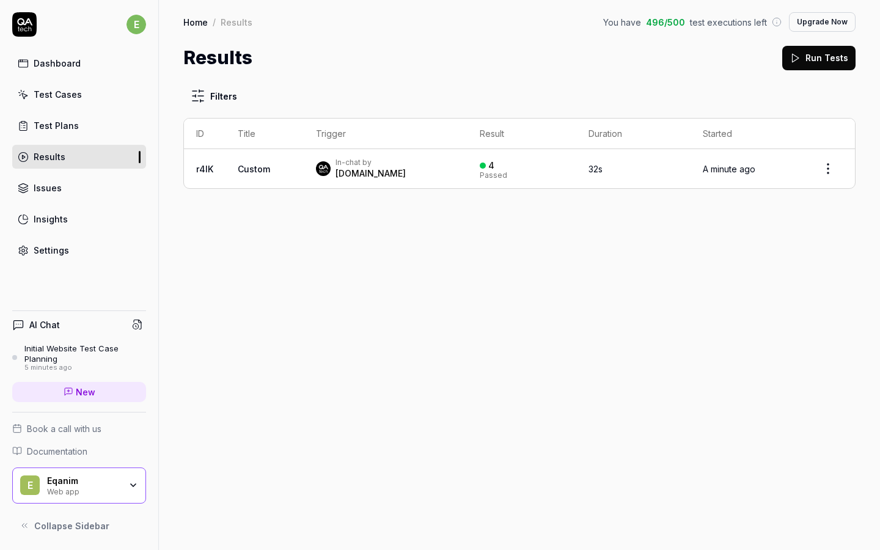
click at [358, 169] on div "[DOMAIN_NAME]" at bounding box center [371, 174] width 70 height 12
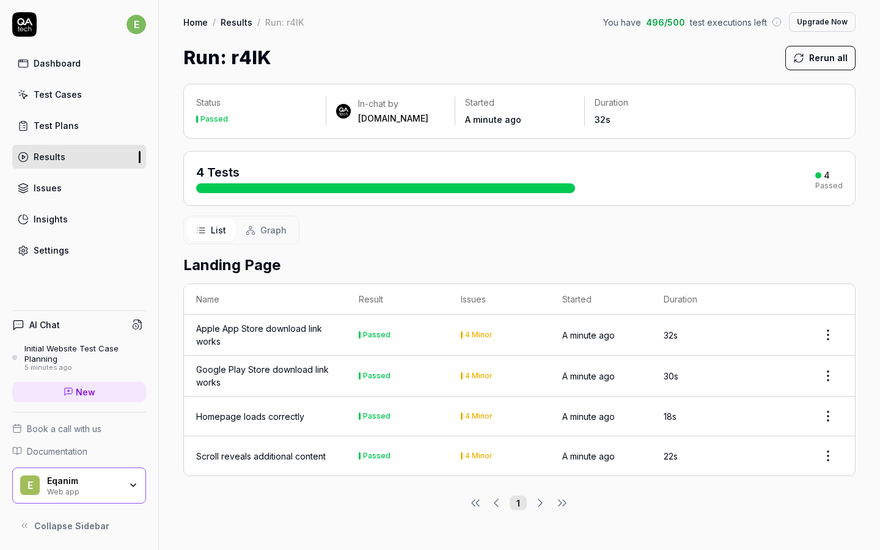
click at [819, 62] on button "Rerun all" at bounding box center [821, 58] width 70 height 24
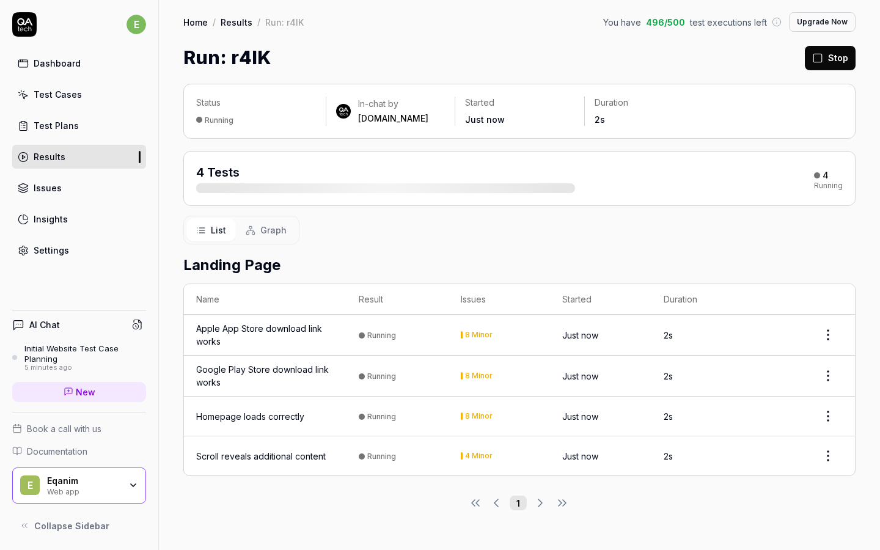
click at [315, 328] on div "Apple App Store download link works" at bounding box center [265, 335] width 138 height 26
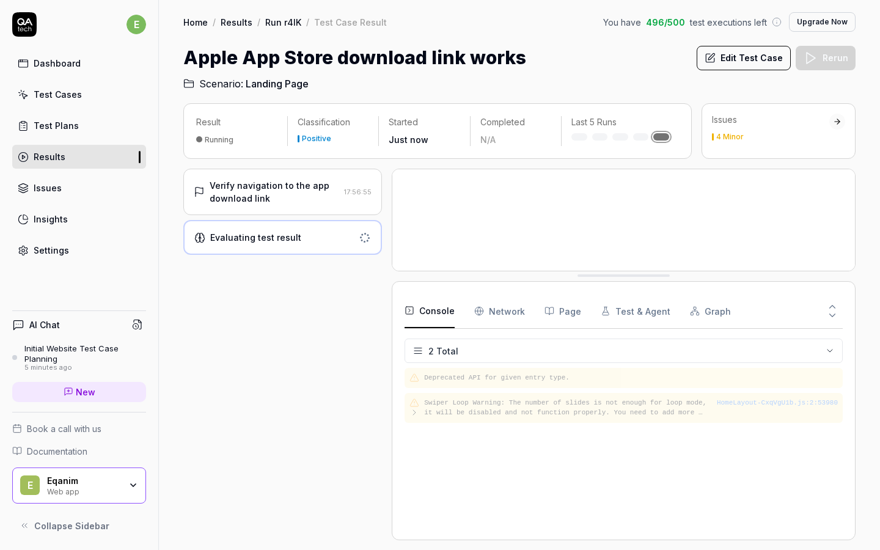
drag, startPoint x: 595, startPoint y: 461, endPoint x: 601, endPoint y: 272, distance: 189.0
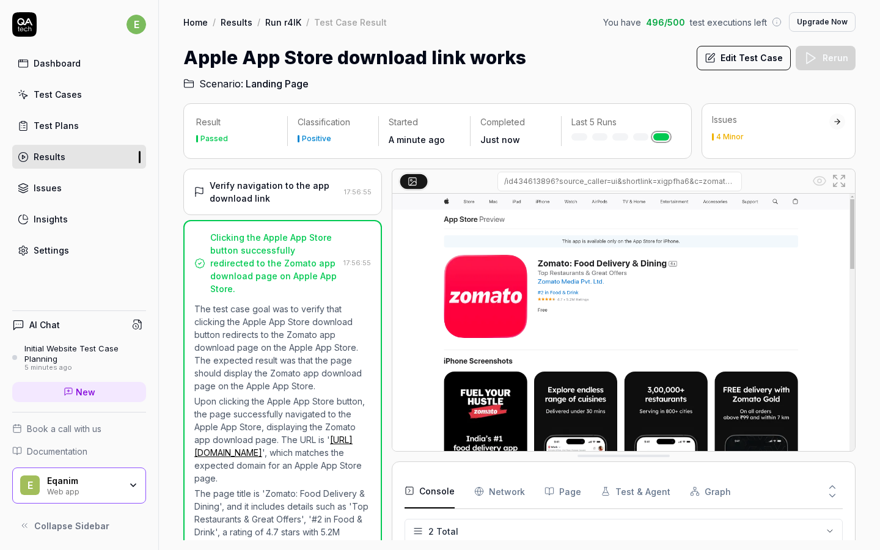
drag, startPoint x: 575, startPoint y: 274, endPoint x: 548, endPoint y: 454, distance: 181.7
click at [510, 482] on Requests "Network" at bounding box center [499, 490] width 51 height 34
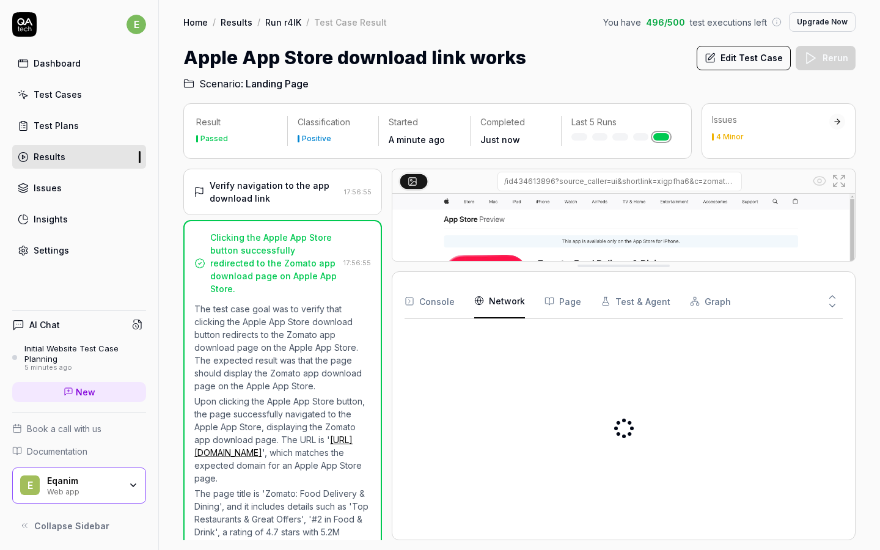
drag, startPoint x: 531, startPoint y: 456, endPoint x: 551, endPoint y: 267, distance: 190.0
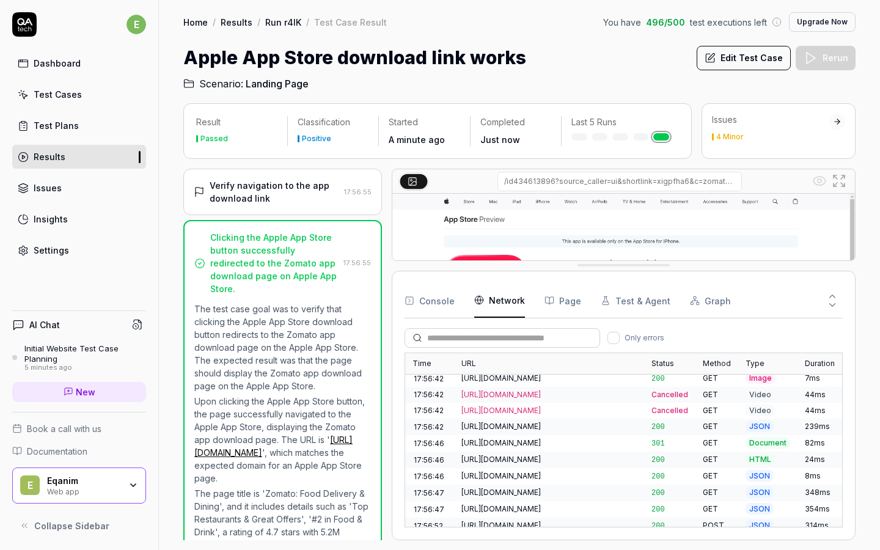
click at [191, 242] on div "Clicking the Apple App Store button successfully redirected to the Zomato app d…" at bounding box center [282, 425] width 199 height 411
click at [205, 199] on div "Verify navigation to the app download link" at bounding box center [267, 192] width 146 height 26
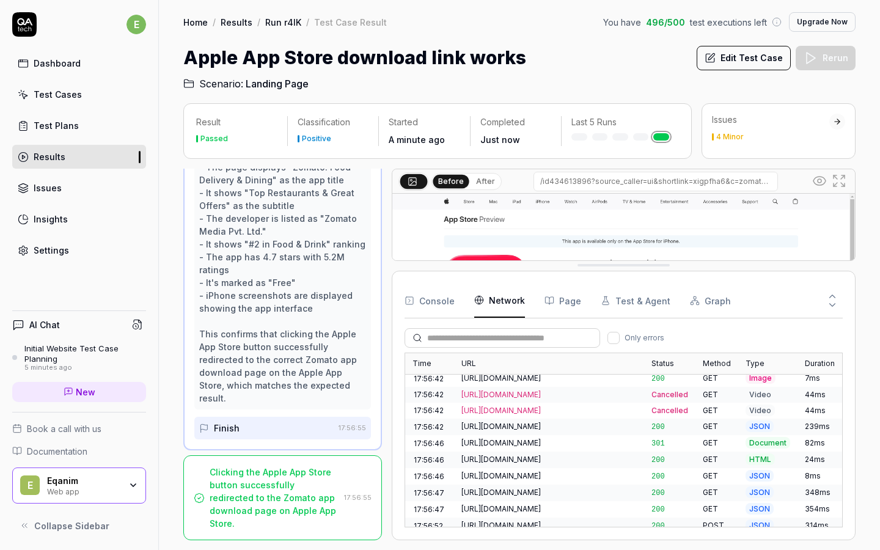
click at [227, 427] on div "Finish" at bounding box center [227, 428] width 26 height 13
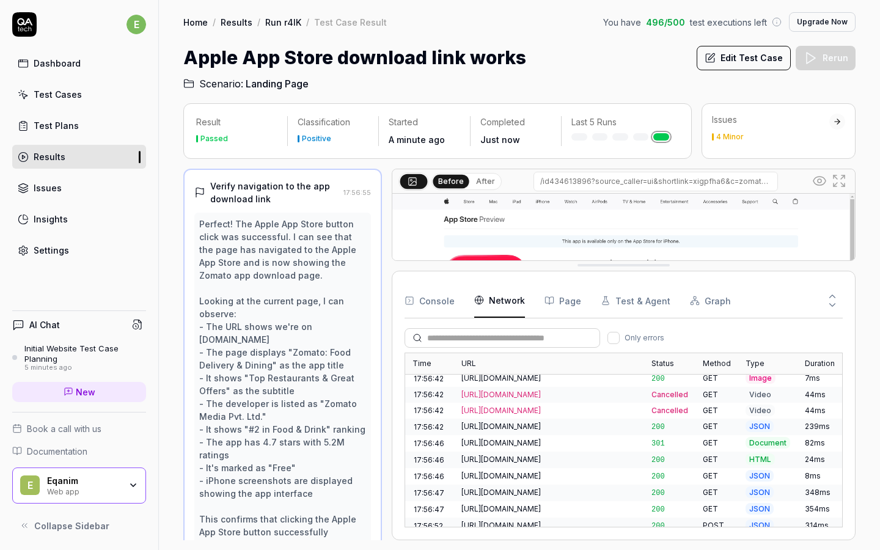
click at [216, 188] on div "Verify navigation to the app download link" at bounding box center [274, 193] width 128 height 26
click at [227, 136] on div "Passed" at bounding box center [236, 139] width 81 height 12
click at [578, 131] on div "Last 5 Runs" at bounding box center [620, 128] width 117 height 24
click at [725, 133] on div "4 Minor" at bounding box center [731, 136] width 28 height 7
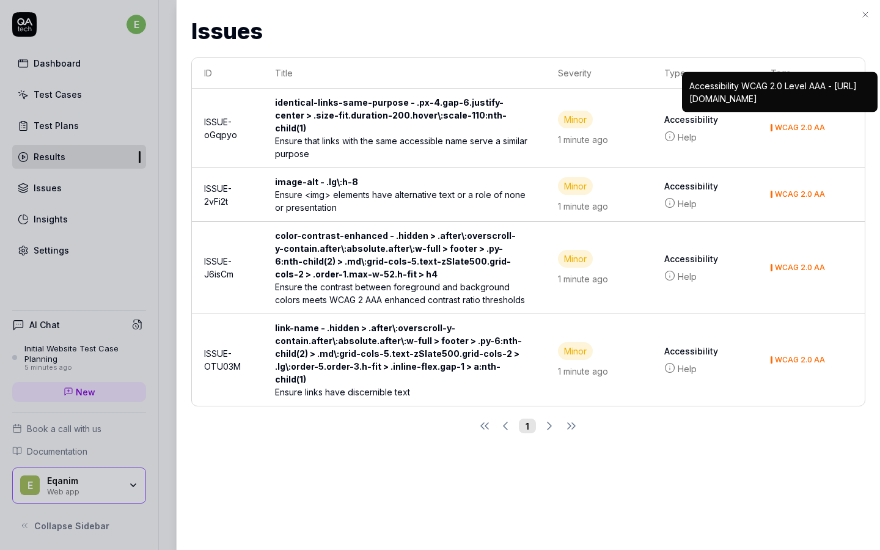
click at [382, 430] on div "Issues Issues ID Title Severity Type Tags ISSUE-oGqpyo identical-links-same-pur…" at bounding box center [528, 275] width 704 height 550
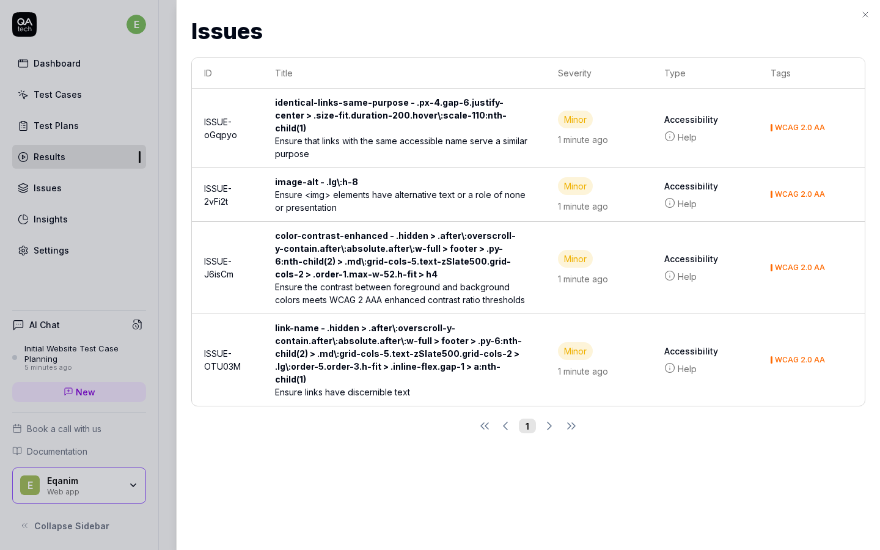
click at [867, 17] on icon "button" at bounding box center [866, 15] width 10 height 10
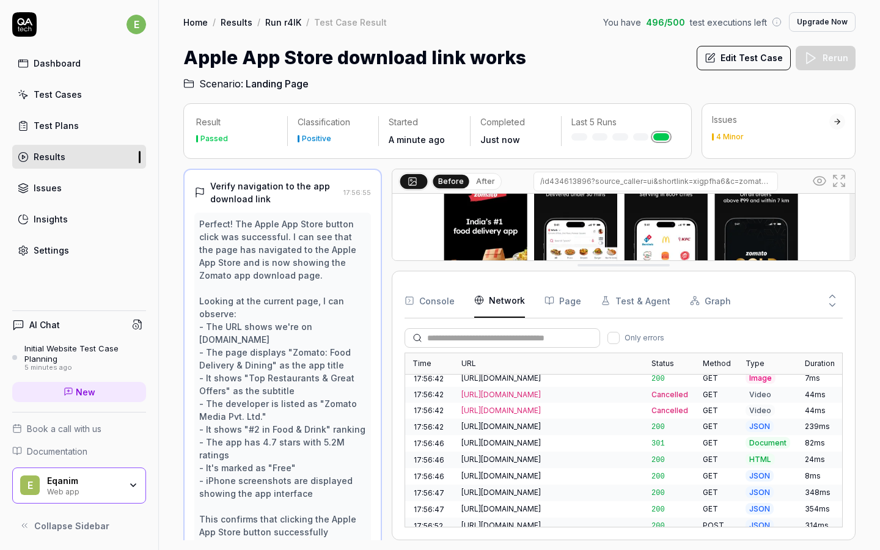
click at [557, 296] on button "Page" at bounding box center [563, 301] width 37 height 34
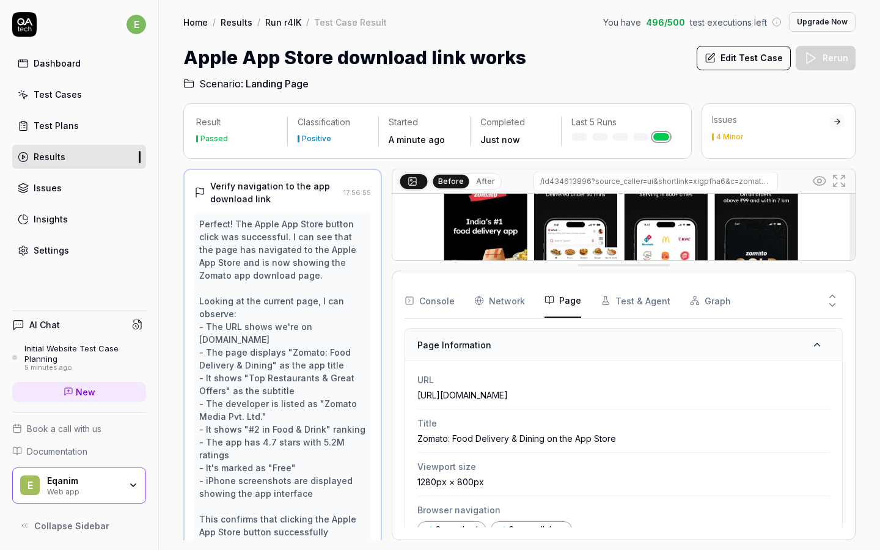
click at [614, 299] on button "Test & Agent" at bounding box center [636, 301] width 70 height 34
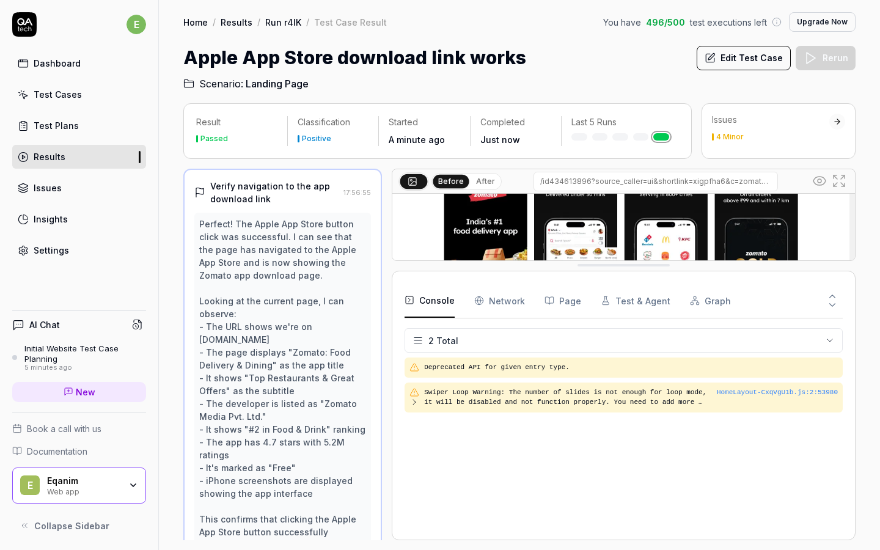
click at [433, 303] on button "Console" at bounding box center [430, 301] width 50 height 34
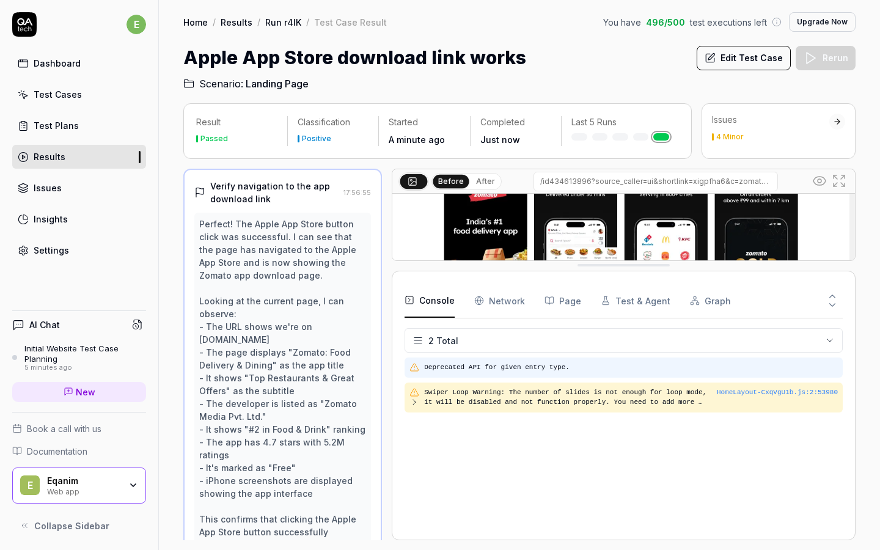
click at [485, 363] on pre "Deprecated API for given entry type." at bounding box center [631, 368] width 414 height 10
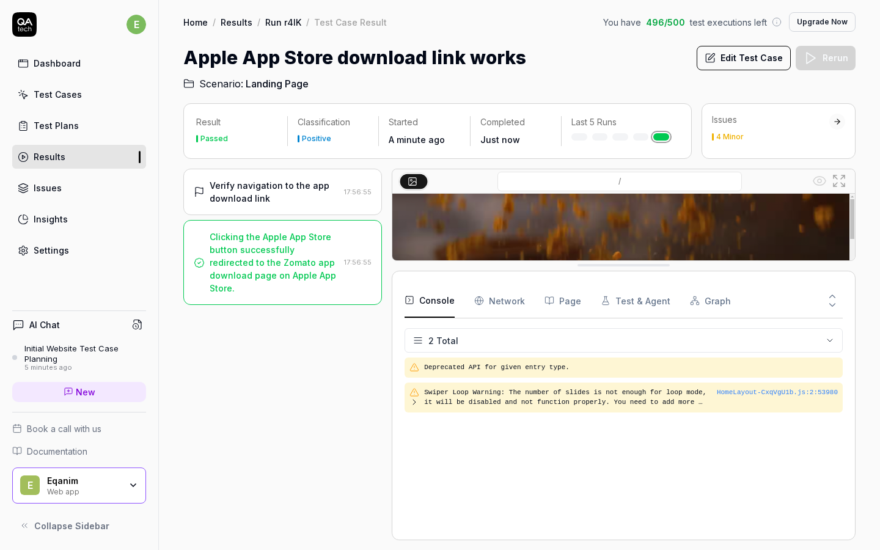
click at [464, 378] on div "Deprecated API for given entry type. HomeLayout-CxqVgU1b.js : 2 : 53980 Swiper …" at bounding box center [624, 443] width 438 height 170
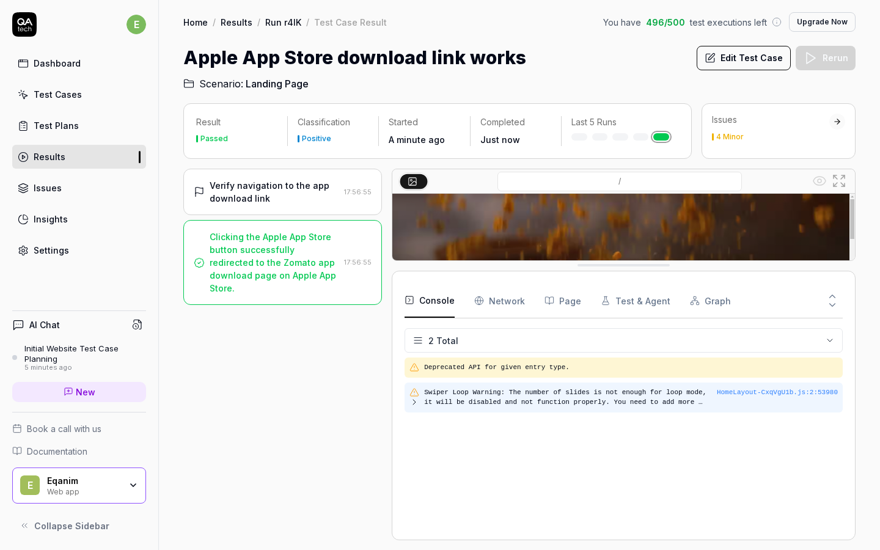
click at [464, 390] on pre "Swiper Loop Warning: The number of slides is not enough for loop mode, it will …" at bounding box center [570, 398] width 293 height 20
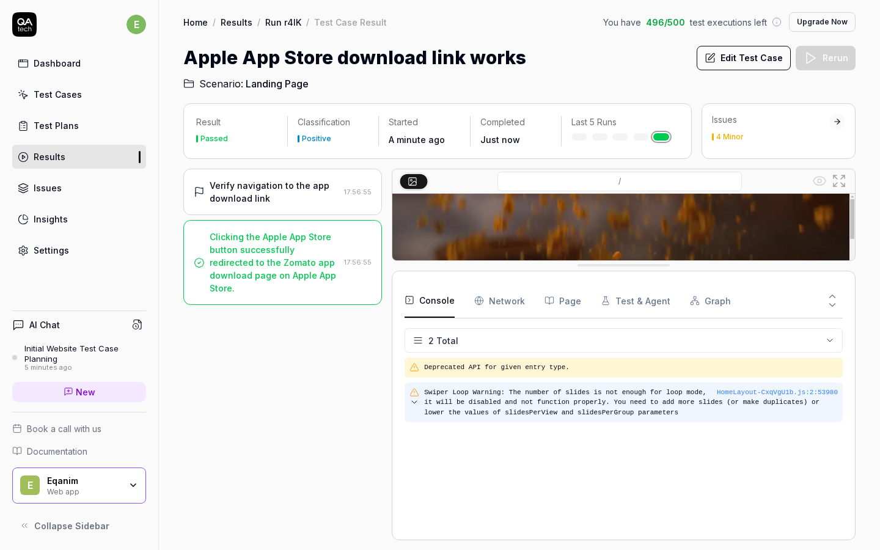
click at [464, 390] on pre "Swiper Loop Warning: The number of slides is not enough for loop mode, it will …" at bounding box center [631, 403] width 414 height 31
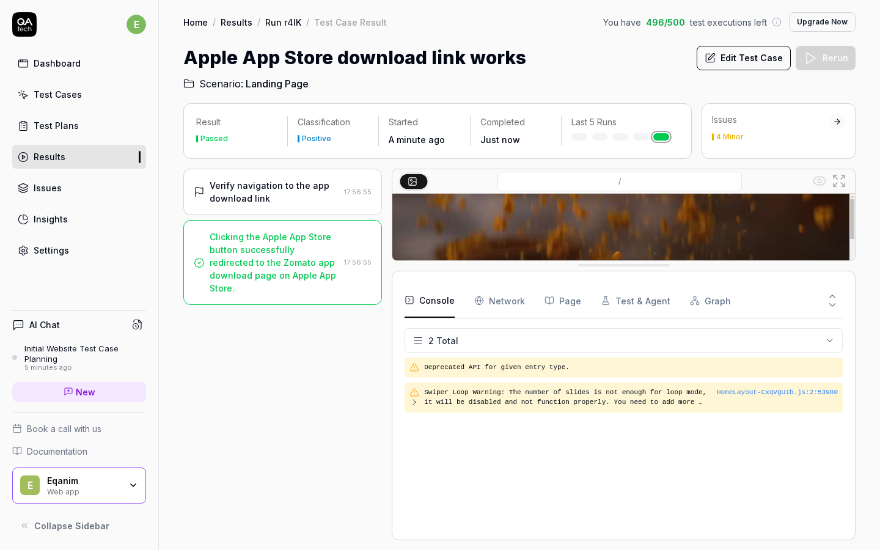
click at [83, 127] on link "Test Plans" at bounding box center [79, 126] width 134 height 24
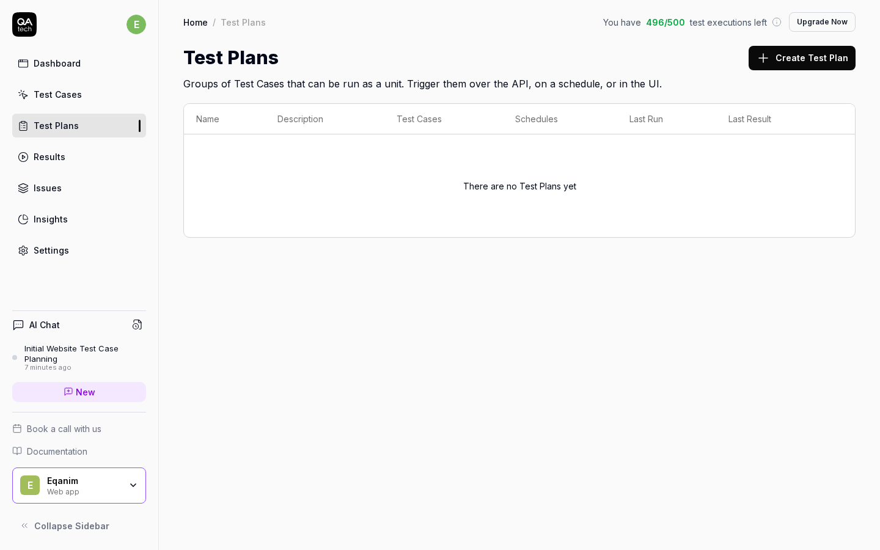
click at [791, 51] on button "Create Test Plan" at bounding box center [802, 58] width 107 height 24
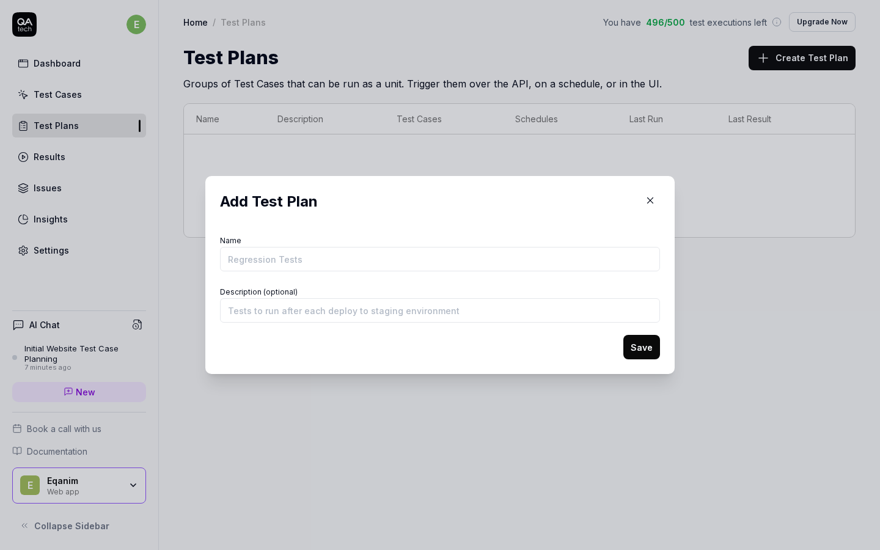
click at [448, 259] on input "Name" at bounding box center [440, 259] width 440 height 24
type input "Regression Tests"
click at [413, 312] on input "Description (optional)" at bounding box center [440, 310] width 440 height 24
drag, startPoint x: 454, startPoint y: 312, endPoint x: 250, endPoint y: 314, distance: 204.2
click at [250, 314] on input "Description (optional)" at bounding box center [440, 310] width 440 height 24
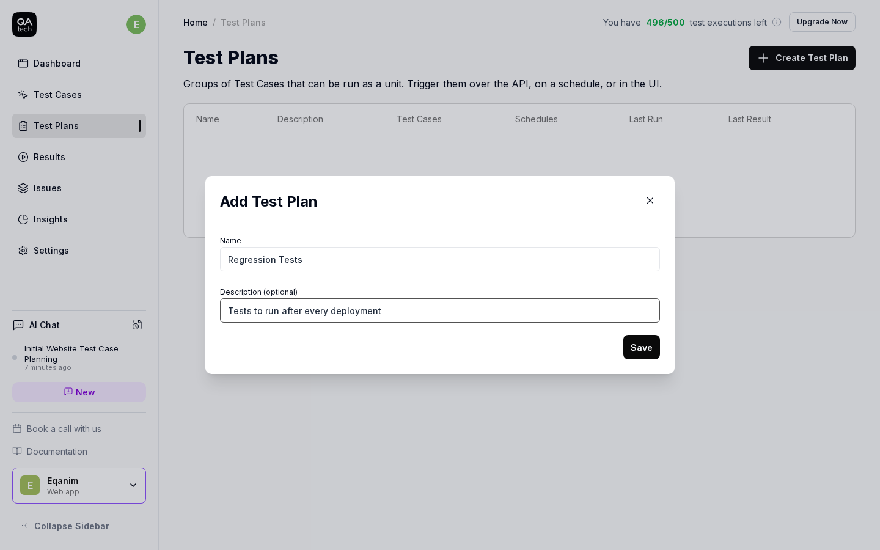
type input "Tests to run after every deployment"
click at [638, 347] on button "Save" at bounding box center [642, 347] width 37 height 24
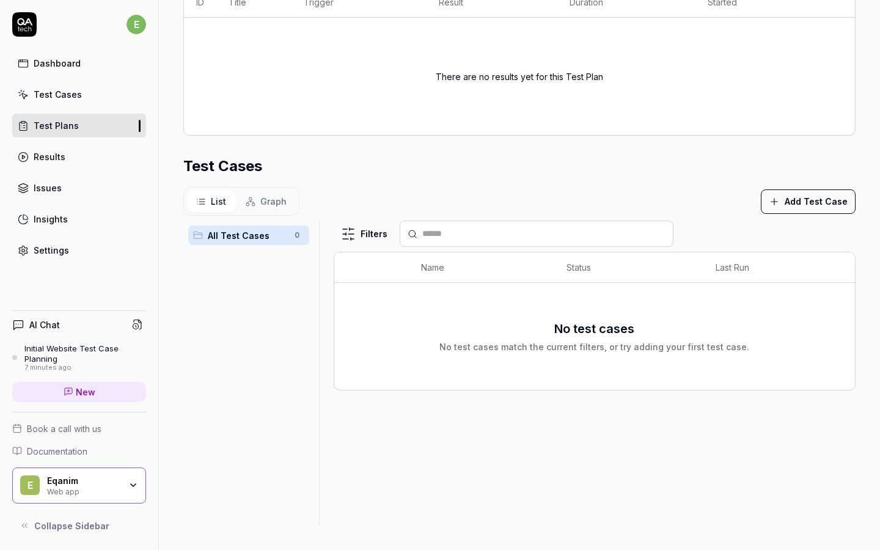
click at [71, 326] on div "AI Chat" at bounding box center [79, 325] width 134 height 18
click at [26, 326] on div "AI Chat" at bounding box center [36, 325] width 48 height 13
click at [61, 399] on link "New" at bounding box center [79, 392] width 134 height 20
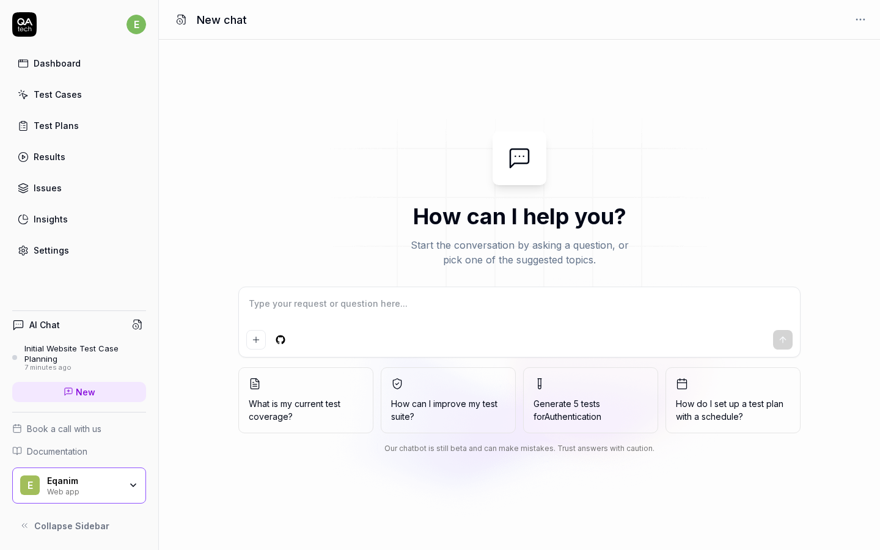
type textarea "*"
click at [370, 304] on textarea at bounding box center [519, 310] width 547 height 31
type textarea "a"
type textarea "*"
type textarea "ad"
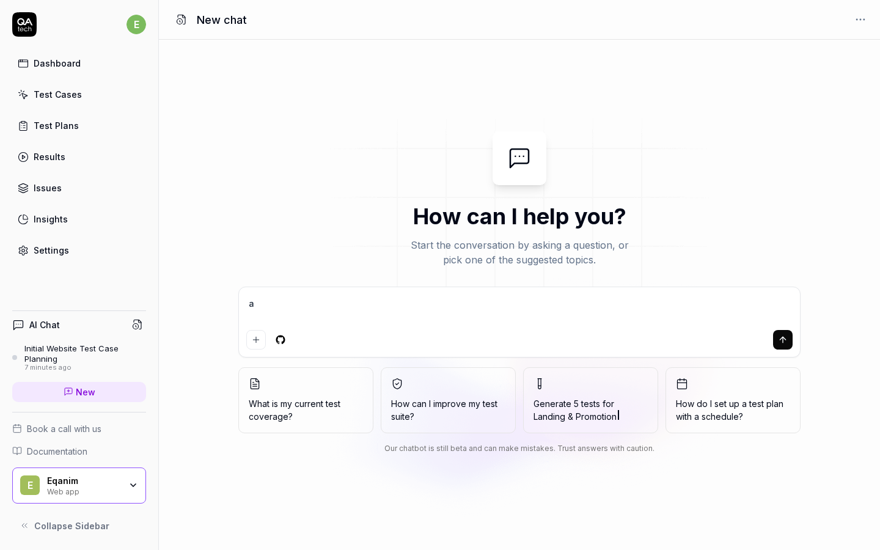
type textarea "*"
type textarea "add"
type textarea "*"
type textarea "add"
type textarea "*"
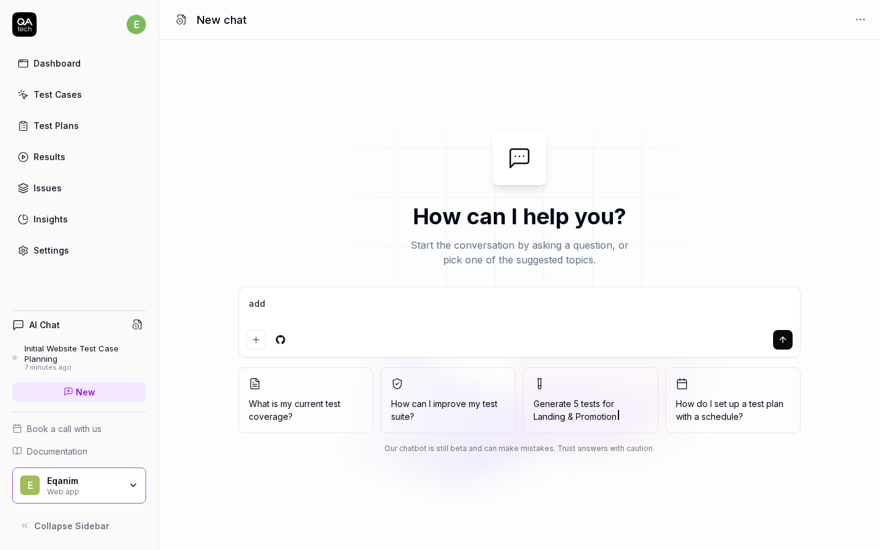
type textarea "add t"
type textarea "*"
type textarea "add te"
type textarea "*"
type textarea "add tes"
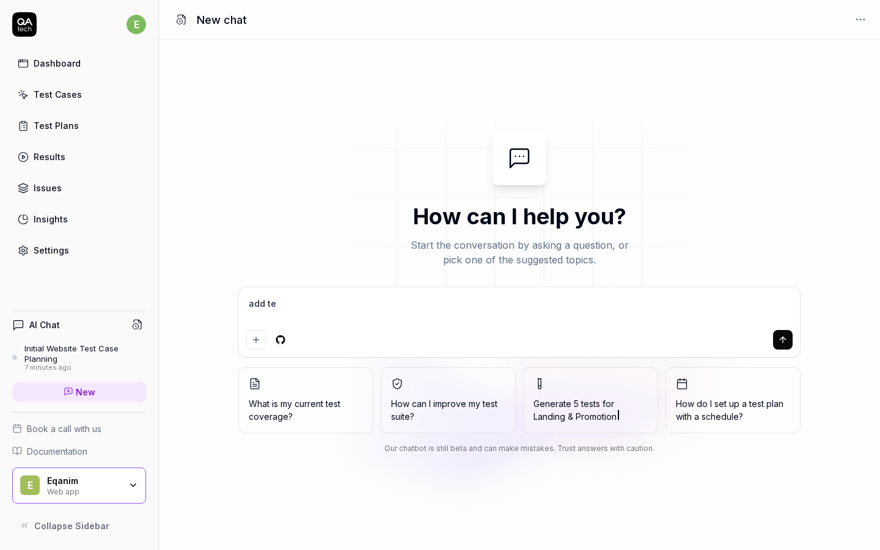
type textarea "*"
type textarea "add test"
type textarea "*"
type textarea "add test"
type textarea "*"
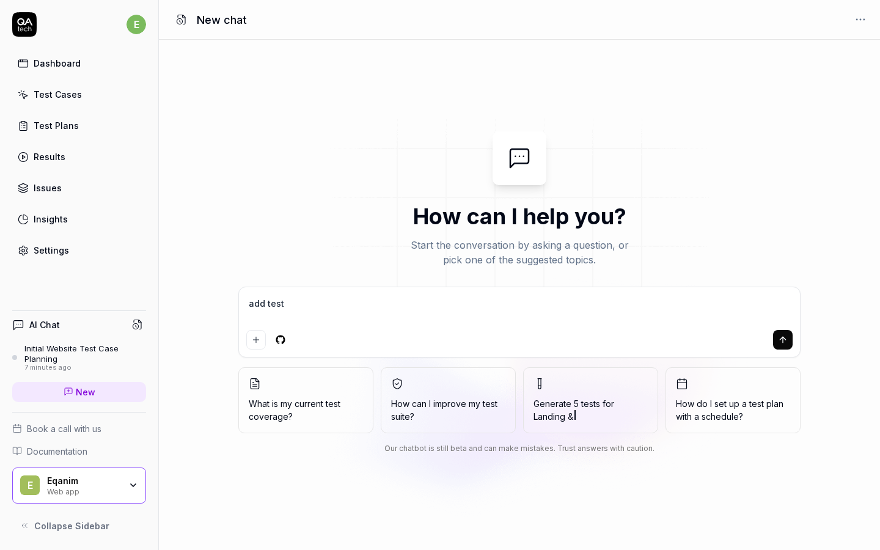
type textarea "add test p"
type textarea "*"
type textarea "add test pl"
type textarea "*"
type textarea "add test pla"
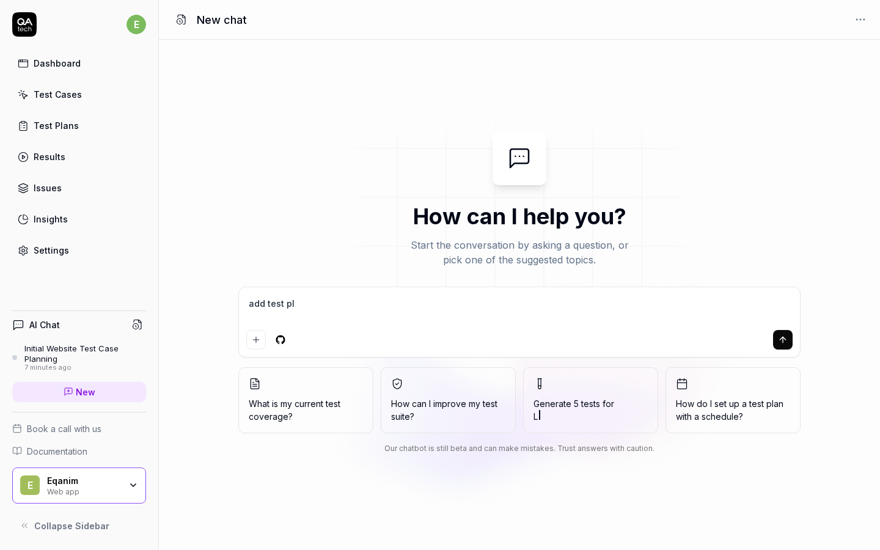
type textarea "*"
type textarea "add test plan"
type textarea "*"
type textarea "add test plan"
type textarea "*"
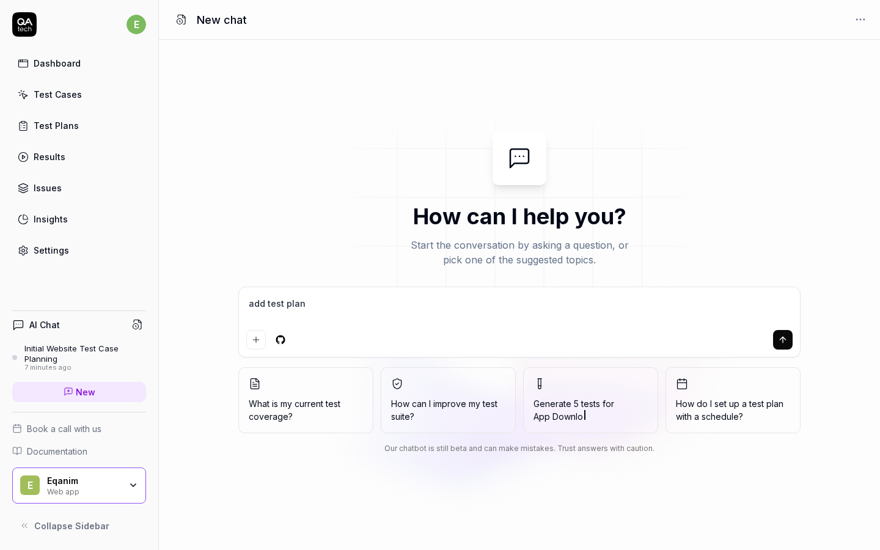
type textarea "add test plan d"
type textarea "*"
type textarea "add test plan de"
type textarea "*"
type textarea "add test plan det"
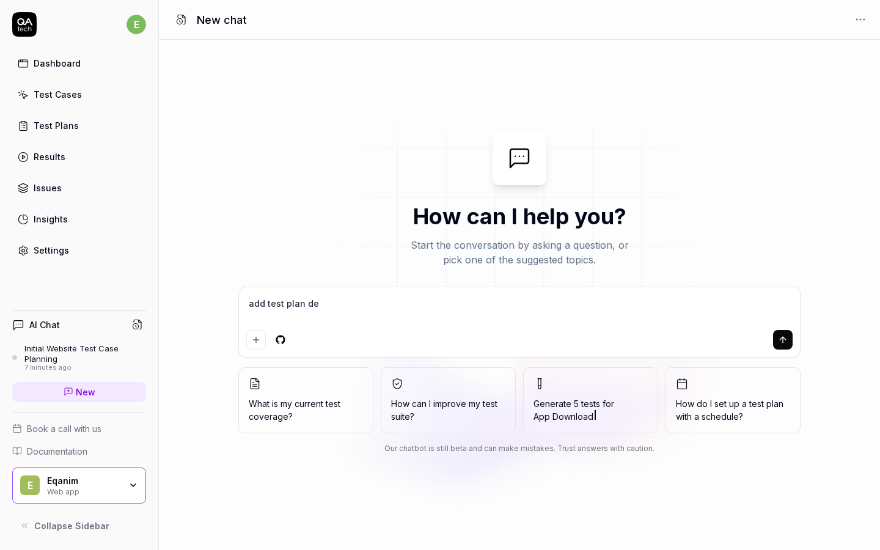
type textarea "*"
type textarea "add test plan deta"
type textarea "*"
type textarea "add test plan detai"
type textarea "*"
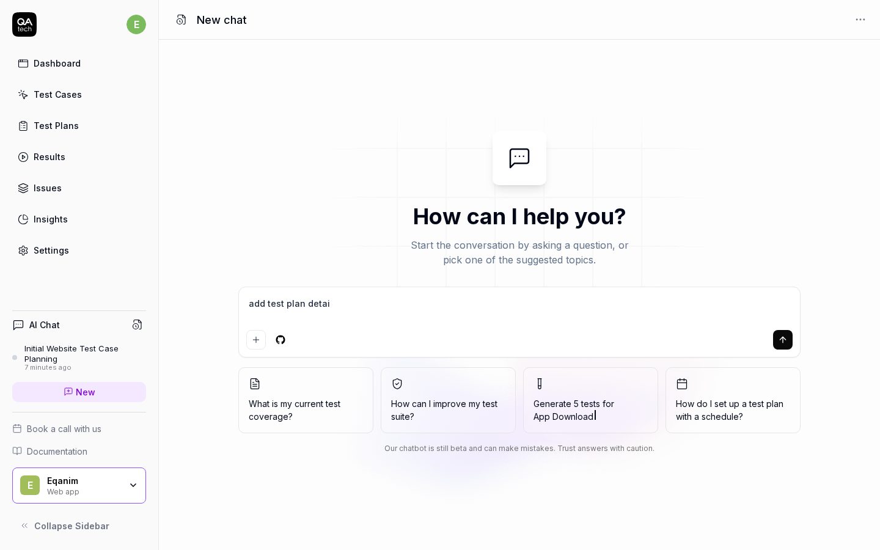
type textarea "add test plan detail"
type textarea "*"
type textarea "add test plan details"
type textarea "*"
type textarea "add test plan details"
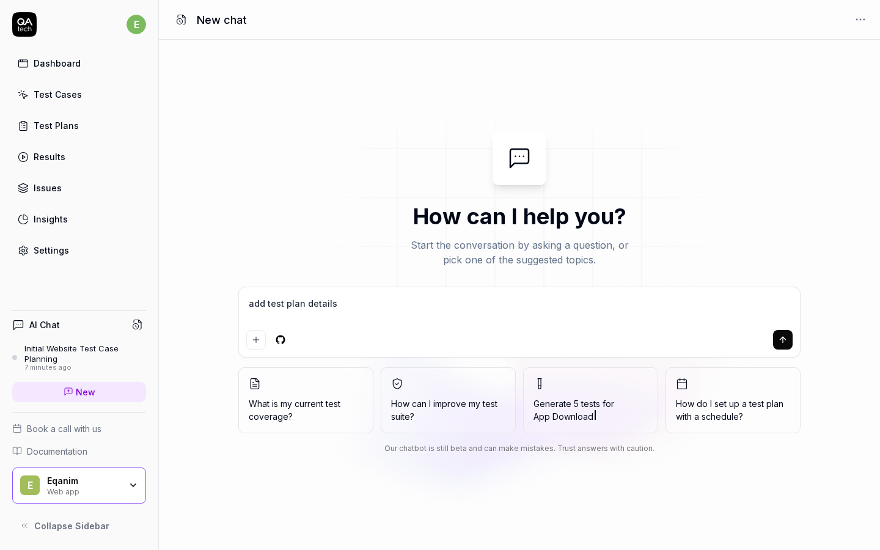
type textarea "*"
type textarea "add test plan details i"
type textarea "*"
type textarea "add test plan details in"
type textarea "*"
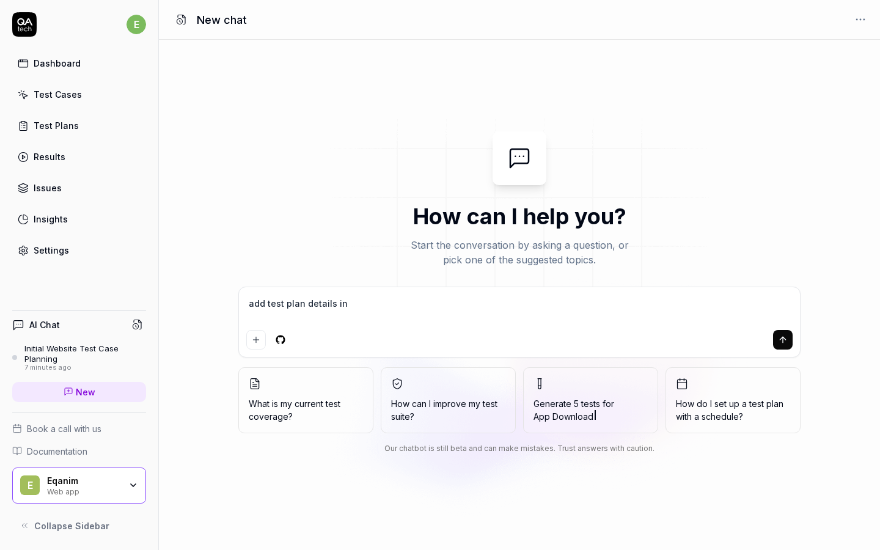
type textarea "add test plan details in"
type textarea "*"
type textarea "add test plan details in R"
type textarea "*"
type textarea "add test plan details in Re"
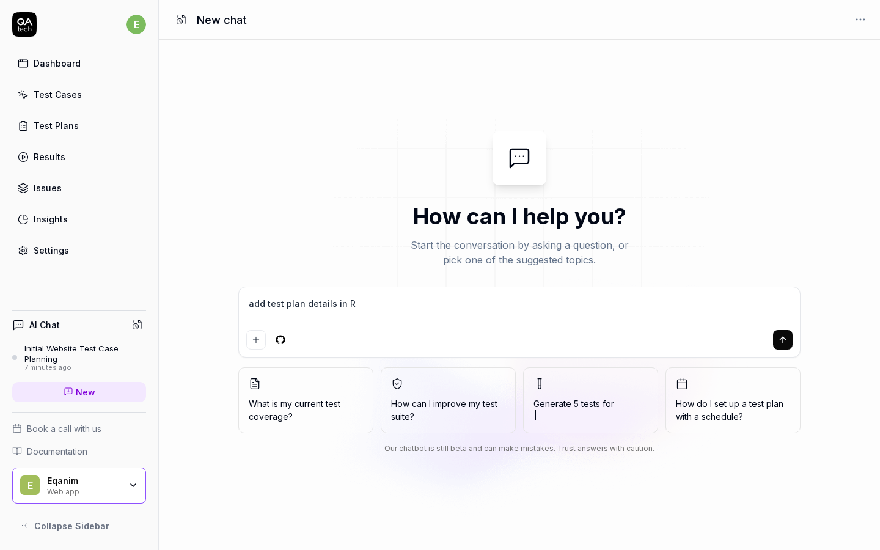
type textarea "*"
type textarea "add test plan details in Reh"
type textarea "*"
type textarea "add test plan details in Re"
type textarea "*"
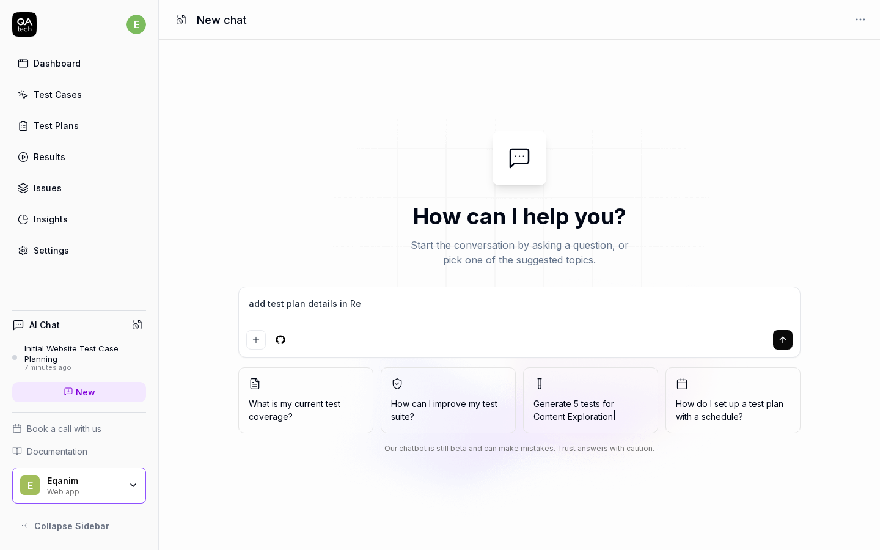
type textarea "add test plan details in Reg"
type textarea "*"
type textarea "add test plan details in Regr"
type textarea "*"
type textarea "add test plan details in Regre"
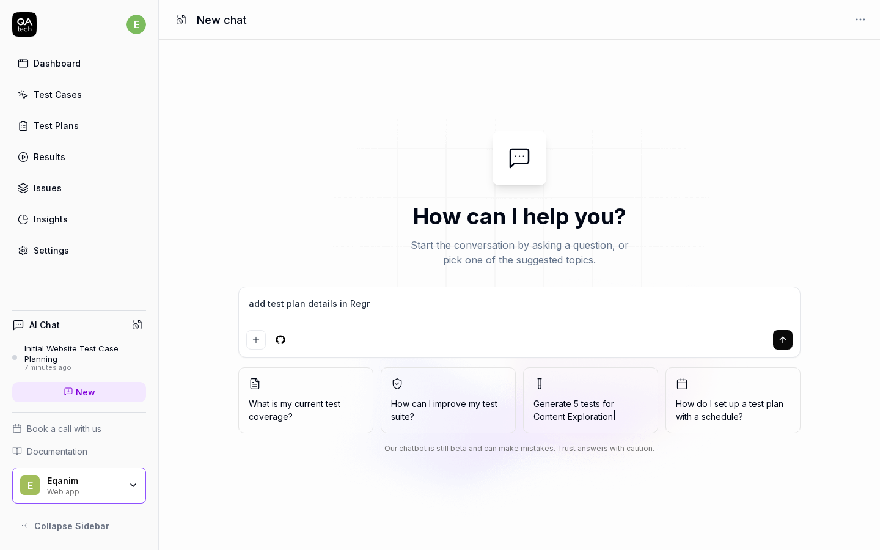
type textarea "*"
type textarea "add test plan details in Regres"
type textarea "*"
type textarea "add test plan details in Regress"
type textarea "*"
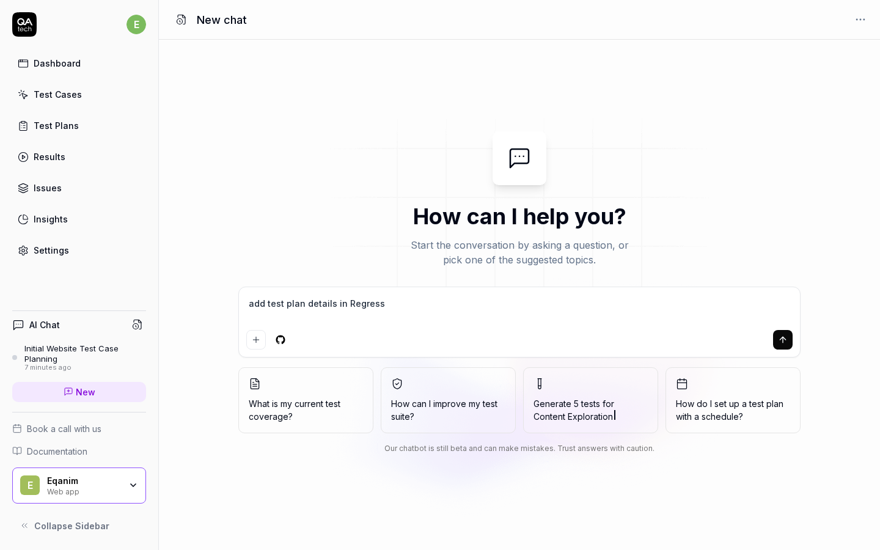
type textarea "add test plan details in Regressi"
type textarea "*"
type textarea "add test plan details in Regressio"
type textarea "*"
type textarea "add test plan details in Regression"
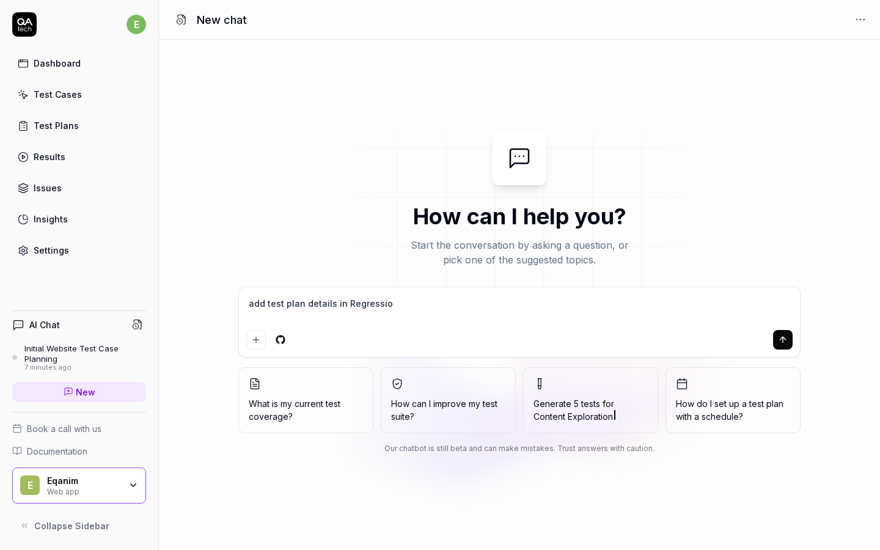
type textarea "*"
type textarea "add test plan details in Regression"
type textarea "*"
type textarea "add test plan details in Regression t"
type textarea "*"
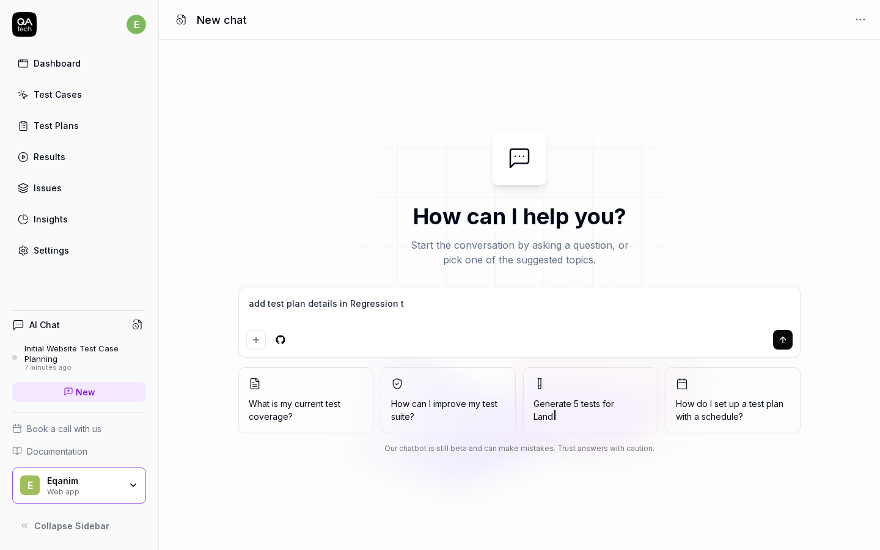
type textarea "add test plan details in Regression te"
type textarea "*"
type textarea "add test plan details in Regression tes"
type textarea "*"
type textarea "add test plan details in Regression test"
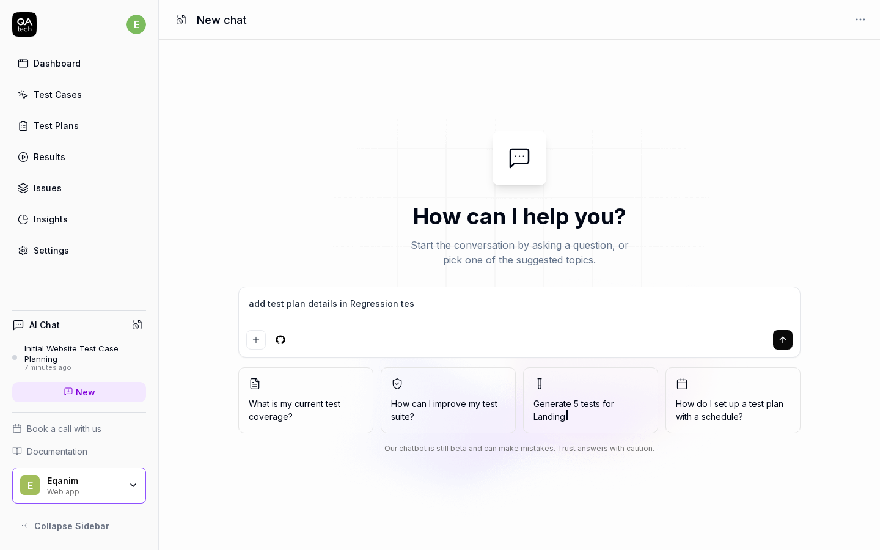
type textarea "*"
type textarea "add test plan details in Regression test"
type textarea "*"
type textarea "add test plan details in Regression test p"
type textarea "*"
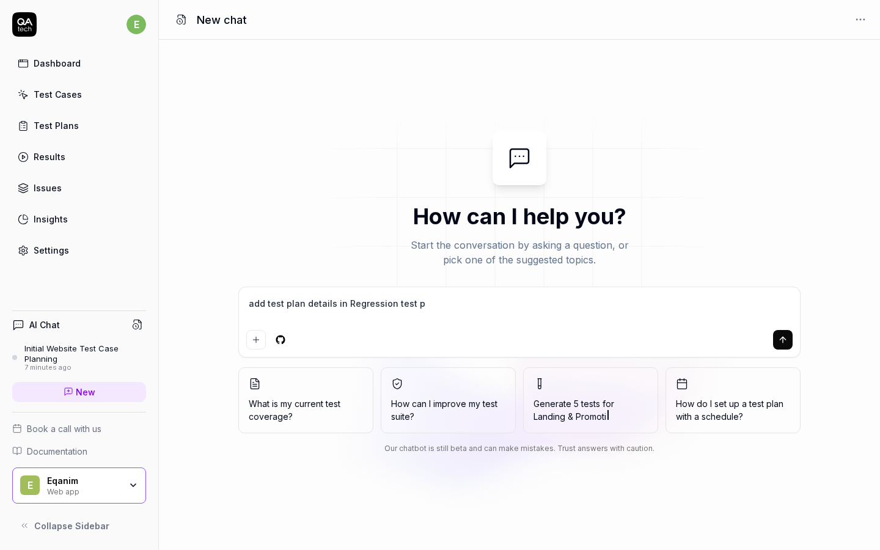
type textarea "add test plan details in Regression test pl"
type textarea "*"
type textarea "add test plan details in Regression test pla"
type textarea "*"
type textarea "add test plan details in Regression test plan"
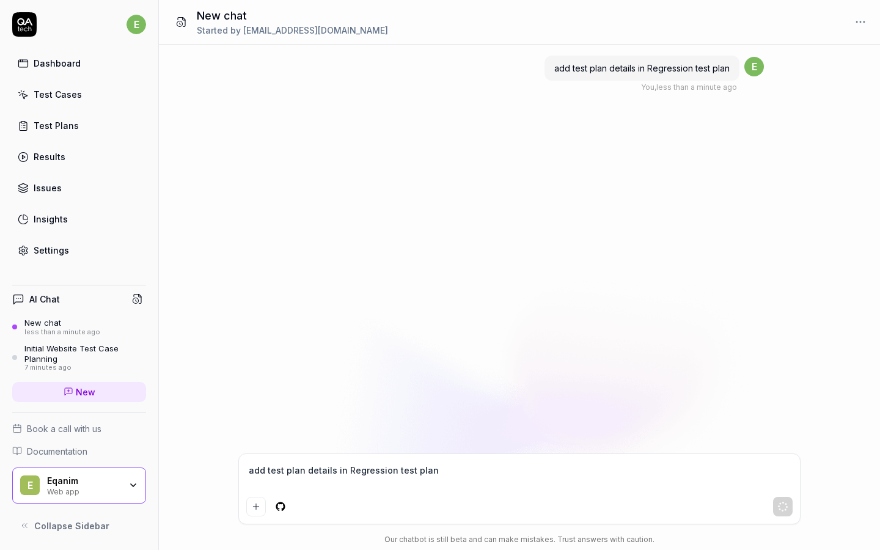
click at [79, 124] on link "Test Plans" at bounding box center [79, 126] width 134 height 24
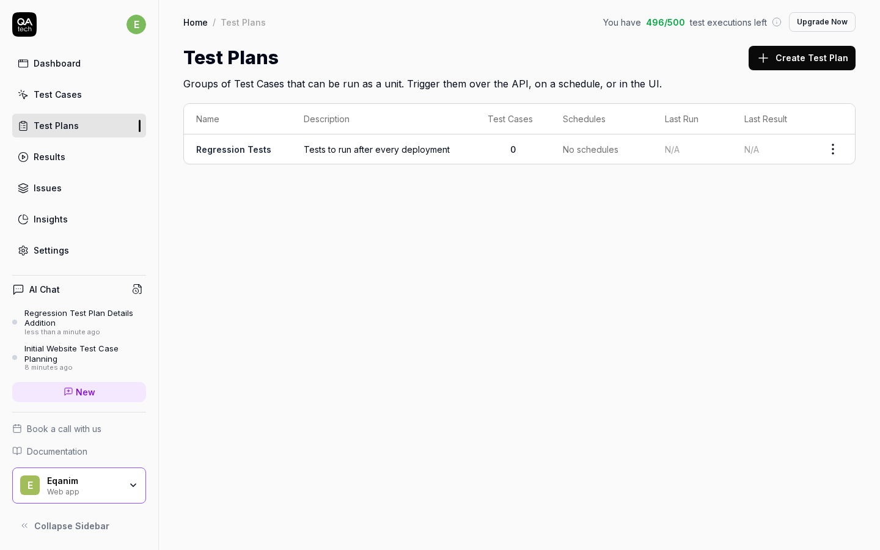
click at [67, 352] on div "Initial Website Test Case Planning" at bounding box center [85, 354] width 122 height 20
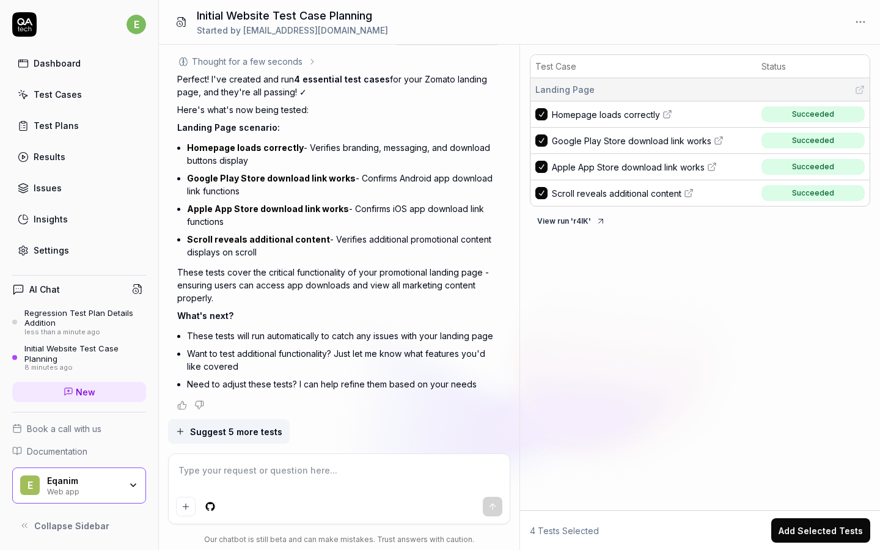
scroll to position [880, 0]
click at [256, 434] on span "Suggest 5 more tests" at bounding box center [236, 432] width 92 height 13
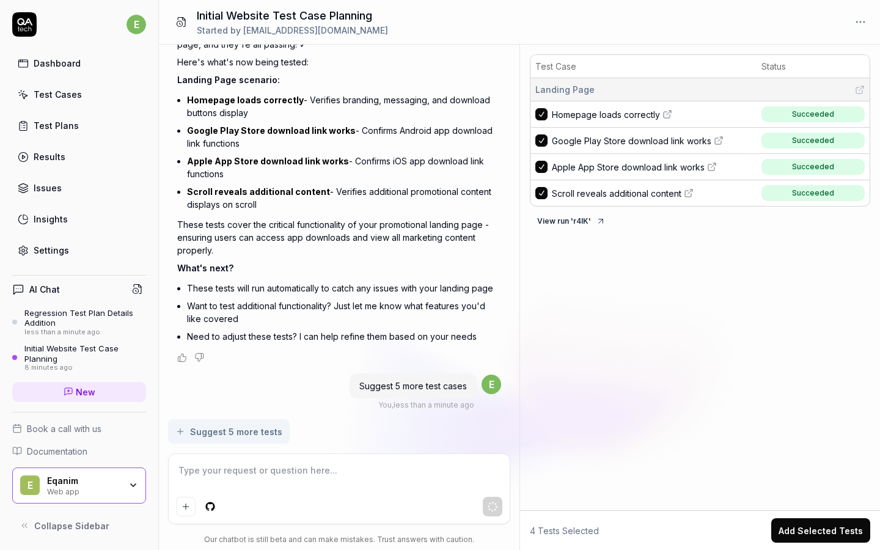
click at [59, 127] on div "Test Plans" at bounding box center [56, 125] width 45 height 13
type textarea "*"
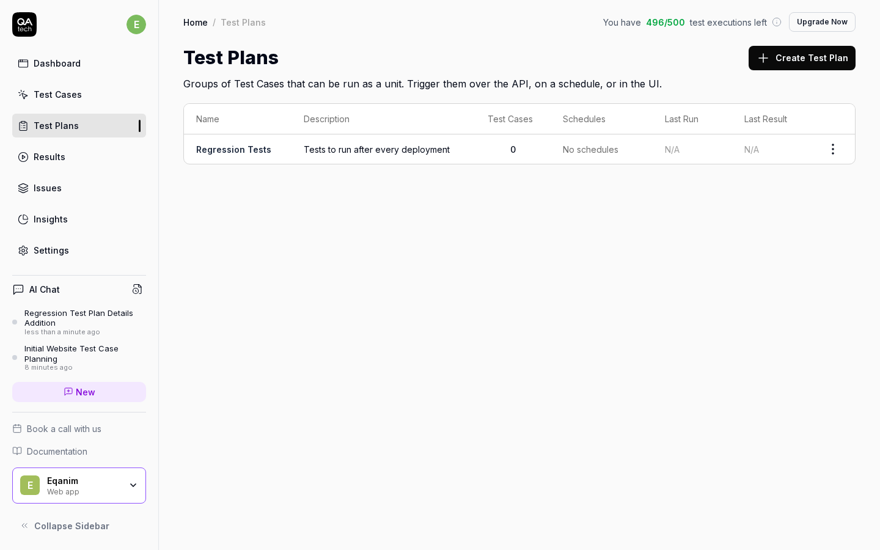
click at [350, 149] on span "Tests to run after every deployment" at bounding box center [384, 149] width 160 height 13
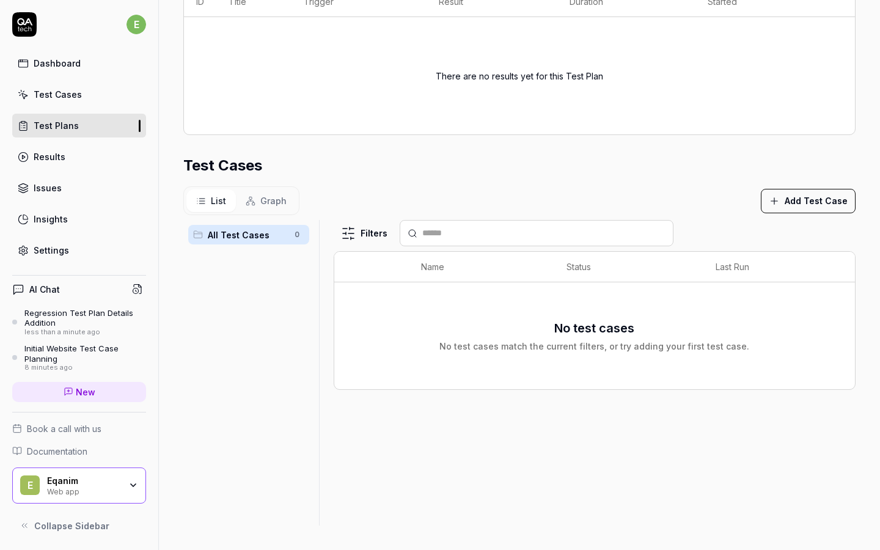
scroll to position [227, 0]
click at [796, 197] on button "Add Test Case" at bounding box center [808, 202] width 95 height 24
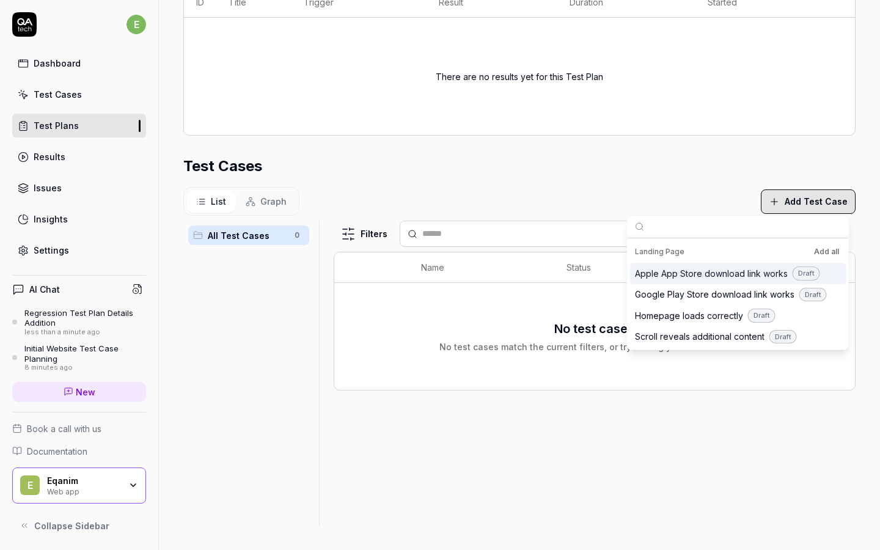
click at [668, 278] on span "Apple App Store download link works" at bounding box center [711, 273] width 153 height 13
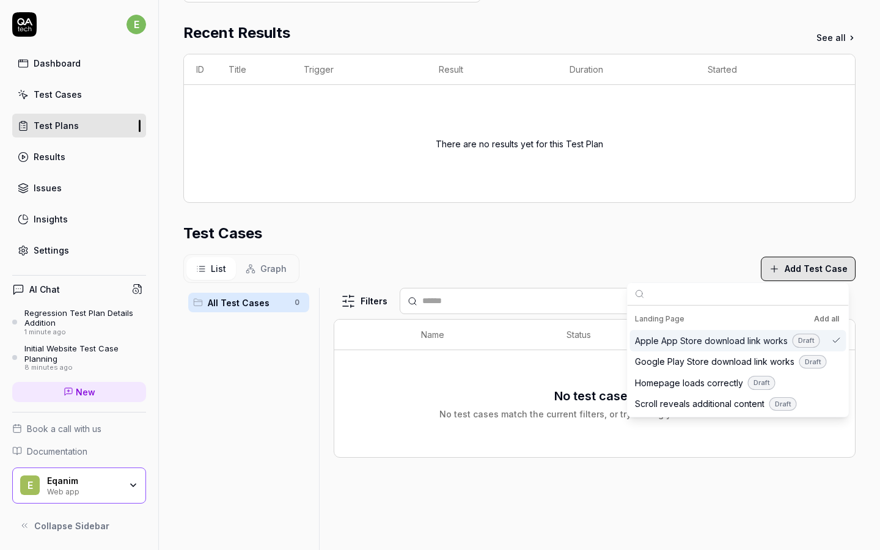
click at [803, 263] on button "Add Test Case" at bounding box center [808, 269] width 95 height 24
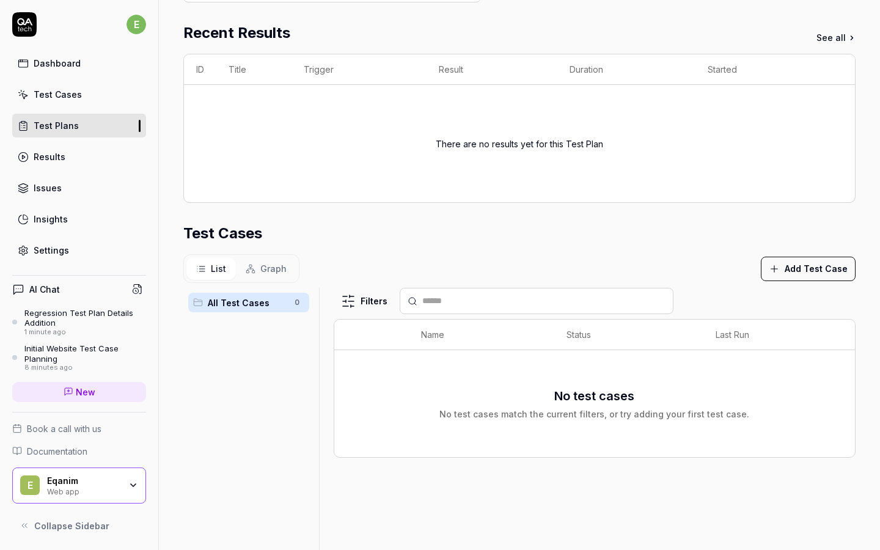
click at [781, 270] on button "Add Test Case" at bounding box center [808, 269] width 95 height 24
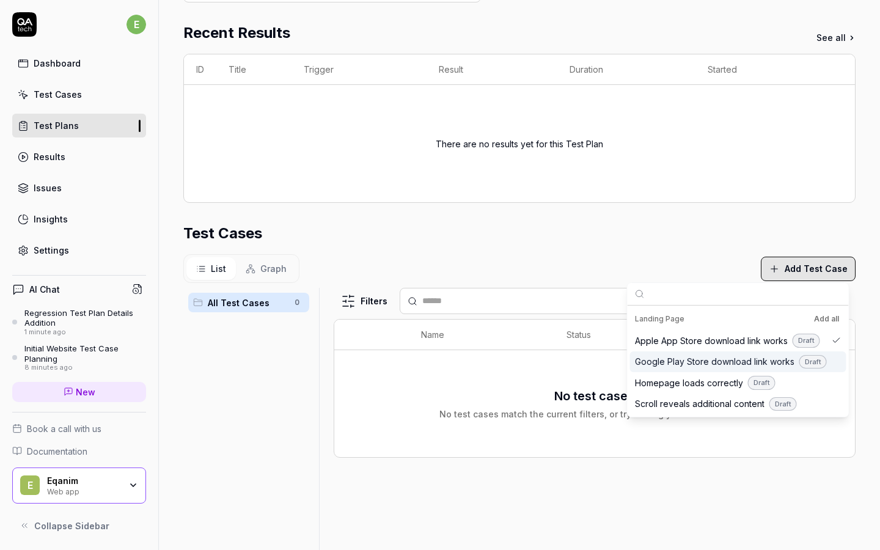
click at [710, 359] on span "Google Play Store download link works" at bounding box center [715, 361] width 160 height 13
click at [740, 383] on span "Homepage loads correctly" at bounding box center [689, 383] width 108 height 13
click at [732, 397] on span "Scroll reveals additional content" at bounding box center [700, 403] width 130 height 13
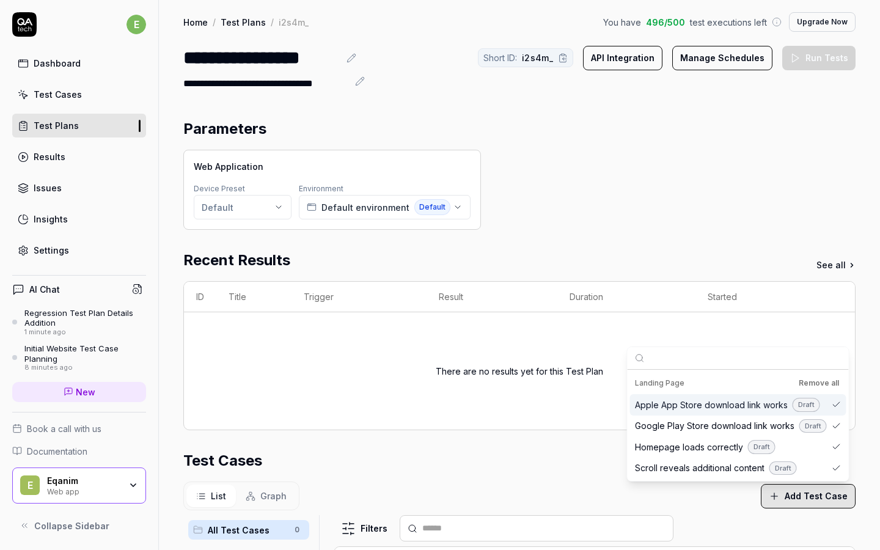
scroll to position [0, 0]
click at [453, 205] on icon "button" at bounding box center [458, 207] width 10 height 10
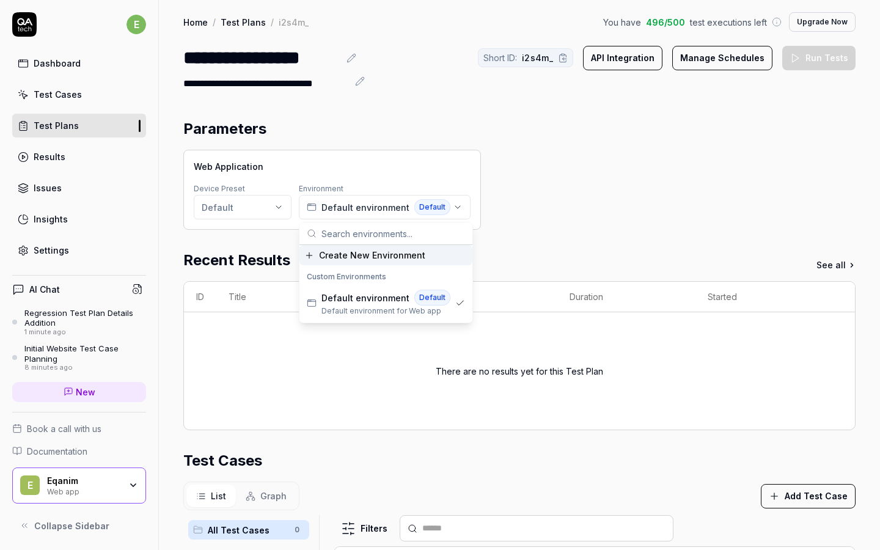
click at [391, 252] on span "Create New Environment" at bounding box center [372, 255] width 106 height 13
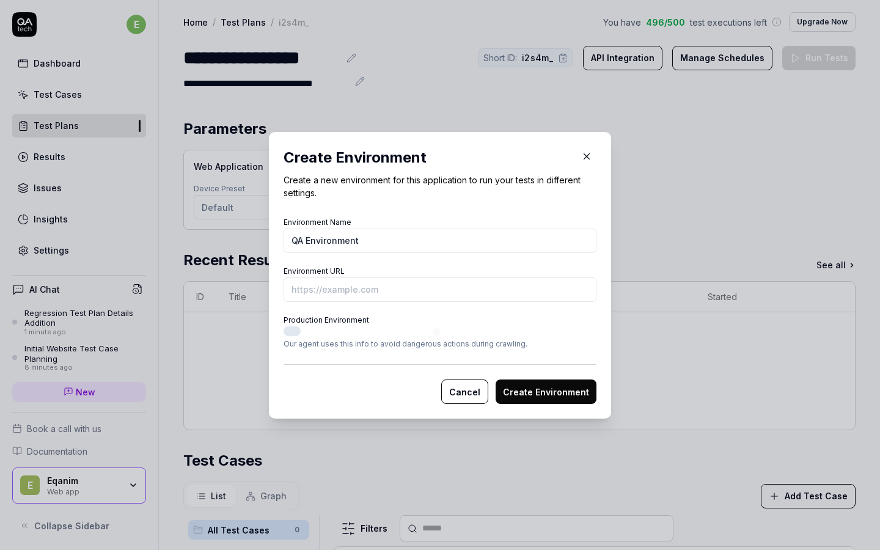
type input "QA Environment"
click at [388, 291] on input "Environment URL" at bounding box center [440, 290] width 313 height 24
paste input "[URL][DOMAIN_NAME]"
type input "[URL][DOMAIN_NAME]"
click at [506, 389] on button "Create Environment" at bounding box center [546, 392] width 101 height 24
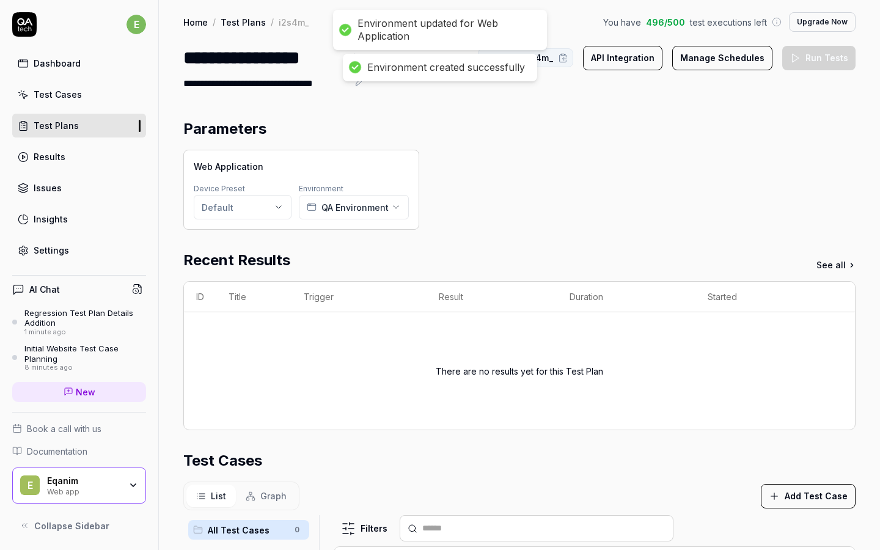
click at [467, 214] on div "Web Application Device Preset Default Environment QA Environment" at bounding box center [519, 190] width 672 height 80
click at [260, 202] on html "**********" at bounding box center [440, 275] width 880 height 550
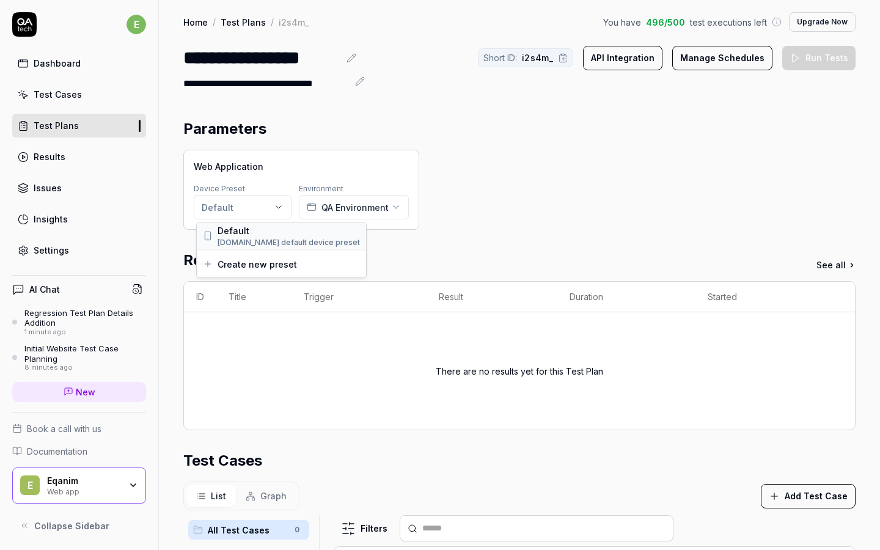
click at [271, 245] on span "[DOMAIN_NAME] default device preset" at bounding box center [289, 242] width 142 height 11
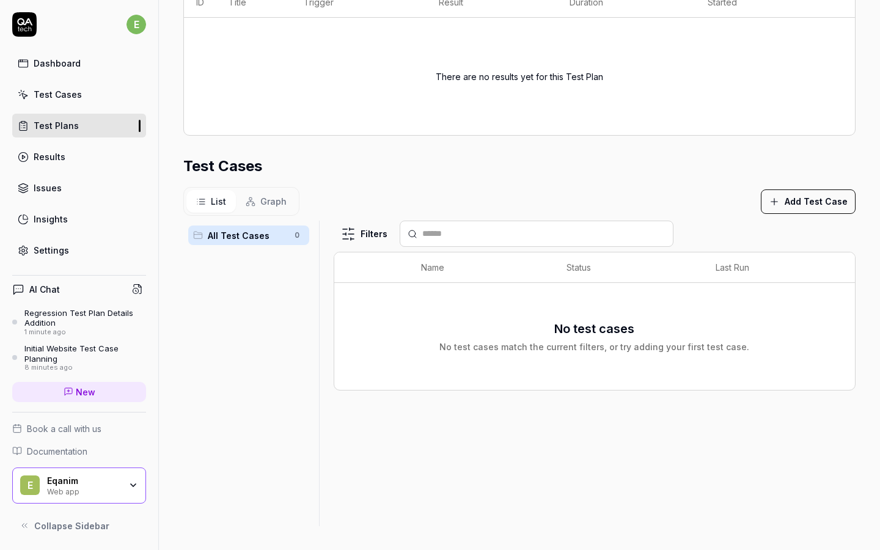
click at [260, 236] on span "All Test Cases" at bounding box center [247, 235] width 79 height 13
click at [275, 199] on span "Graph" at bounding box center [273, 201] width 26 height 13
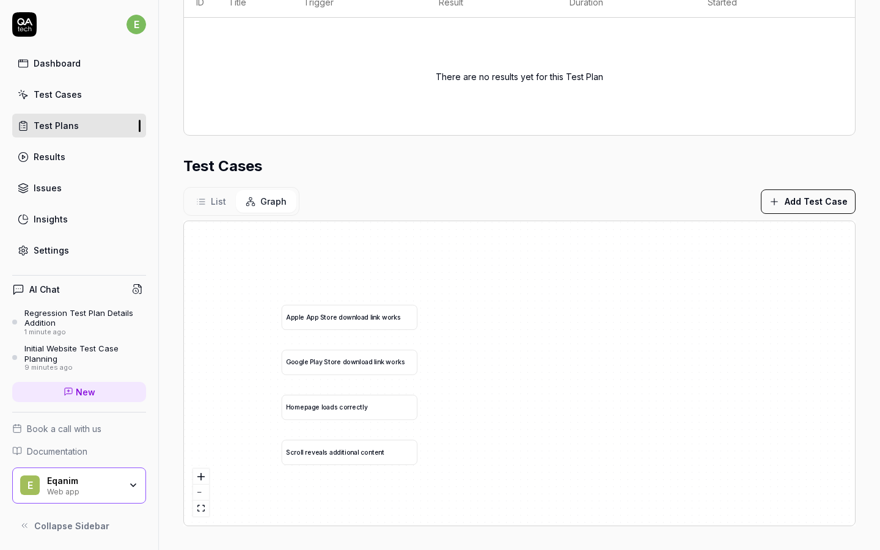
click at [213, 200] on span "List" at bounding box center [218, 201] width 15 height 13
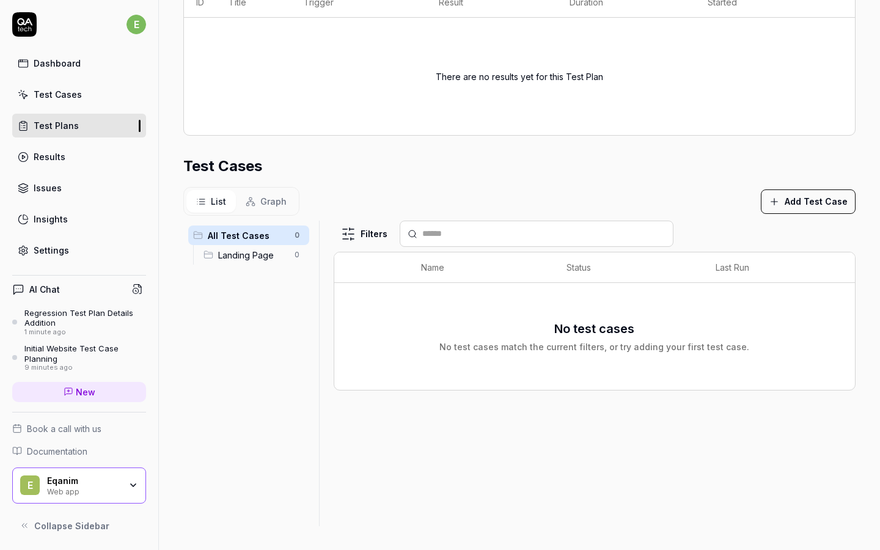
click at [249, 254] on span "Landing Page" at bounding box center [252, 255] width 69 height 13
click at [295, 257] on html "**********" at bounding box center [440, 275] width 880 height 550
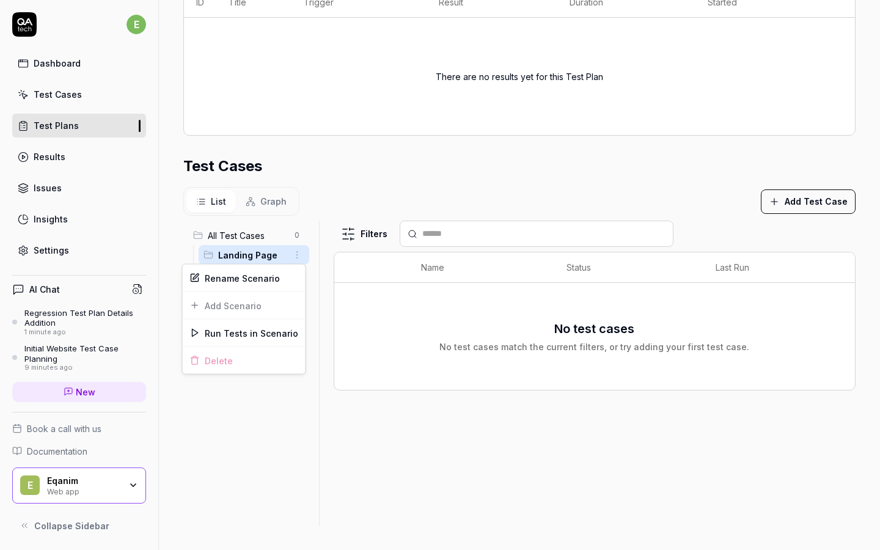
click at [295, 257] on html "**********" at bounding box center [440, 275] width 880 height 550
click at [232, 334] on div "Run Tests in Scenario" at bounding box center [244, 333] width 123 height 27
click at [267, 258] on span "Landing Page" at bounding box center [252, 255] width 69 height 13
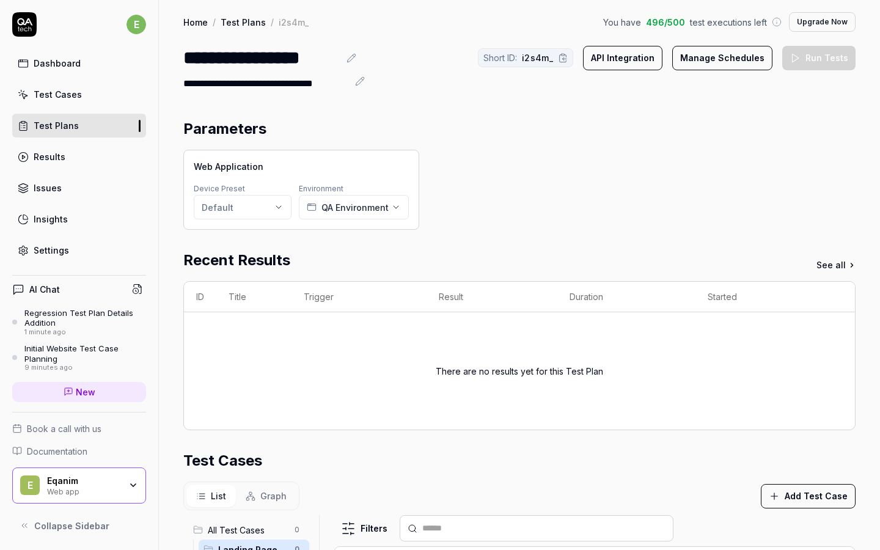
click at [637, 60] on button "API Integration" at bounding box center [622, 58] width 79 height 24
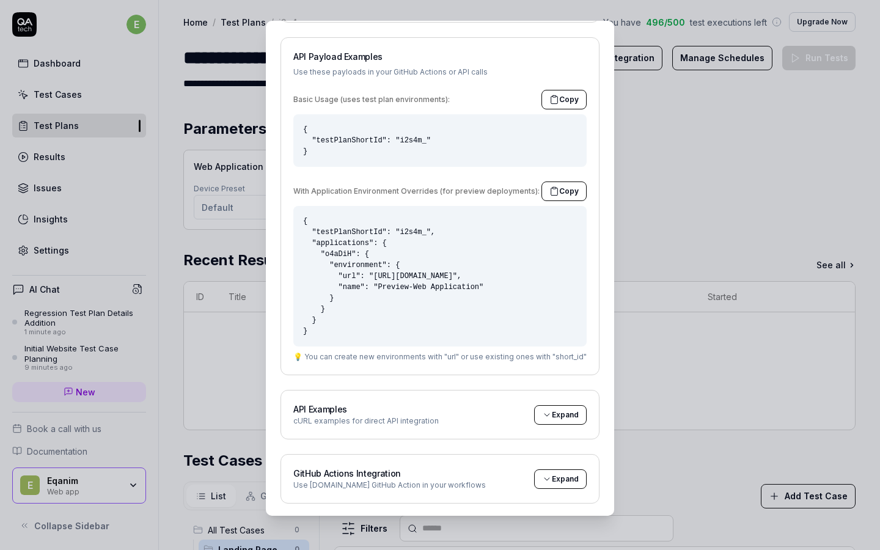
scroll to position [13, 0]
click at [562, 416] on span "Expand" at bounding box center [565, 415] width 27 height 11
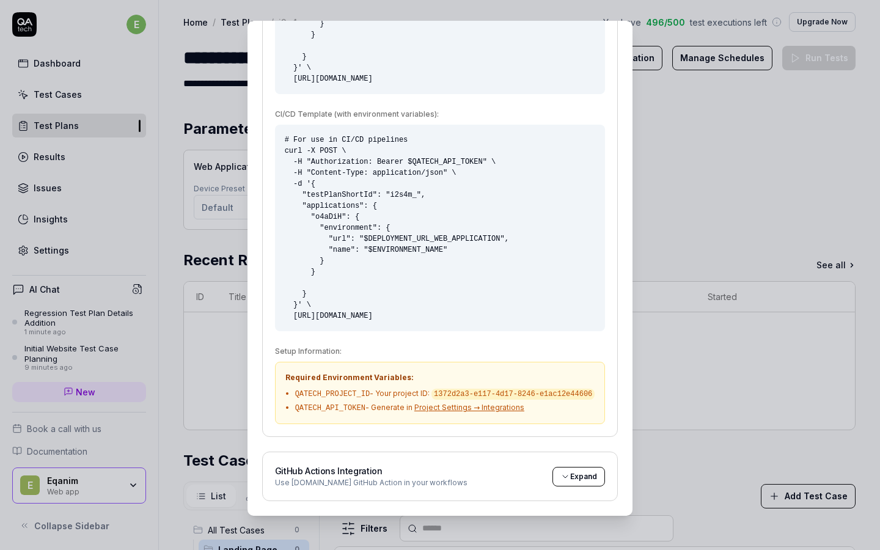
click at [570, 477] on span "Expand" at bounding box center [583, 476] width 27 height 11
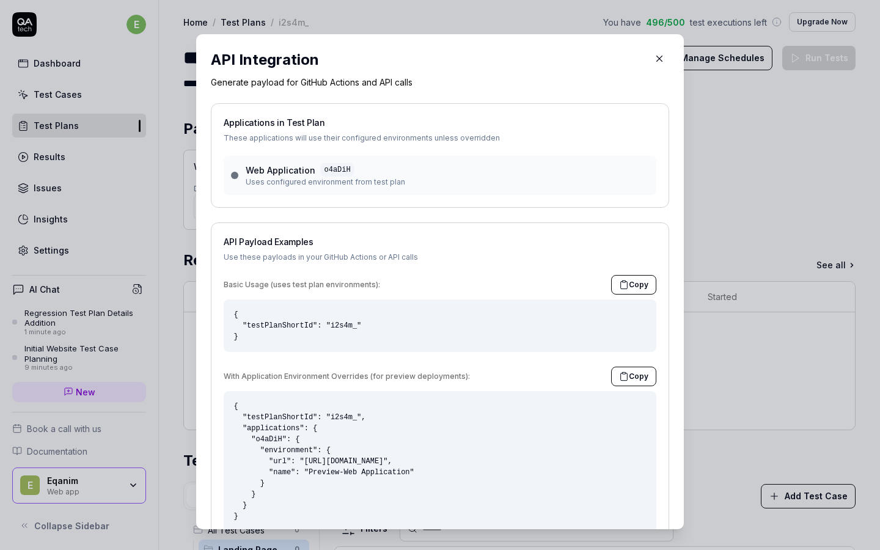
scroll to position [0, 0]
click at [657, 59] on icon "button" at bounding box center [660, 59] width 6 height 6
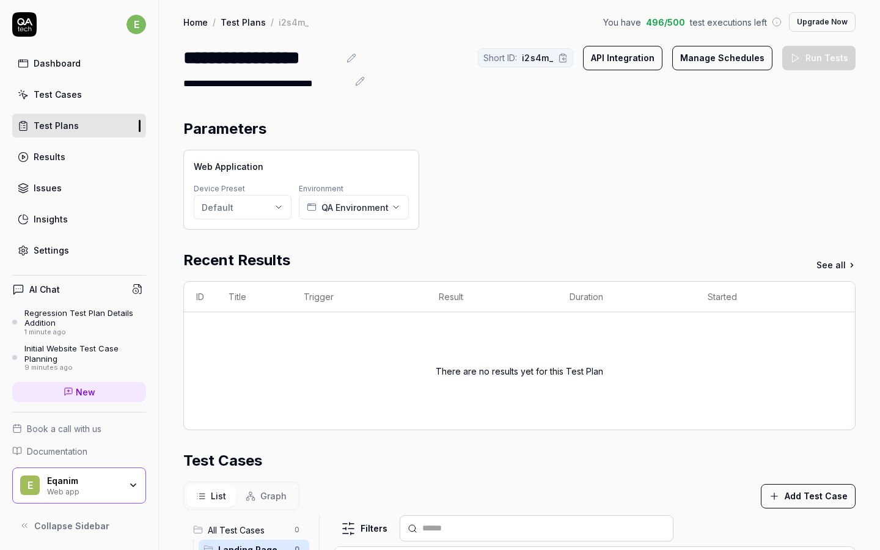
click at [801, 23] on button "Upgrade Now" at bounding box center [822, 22] width 67 height 20
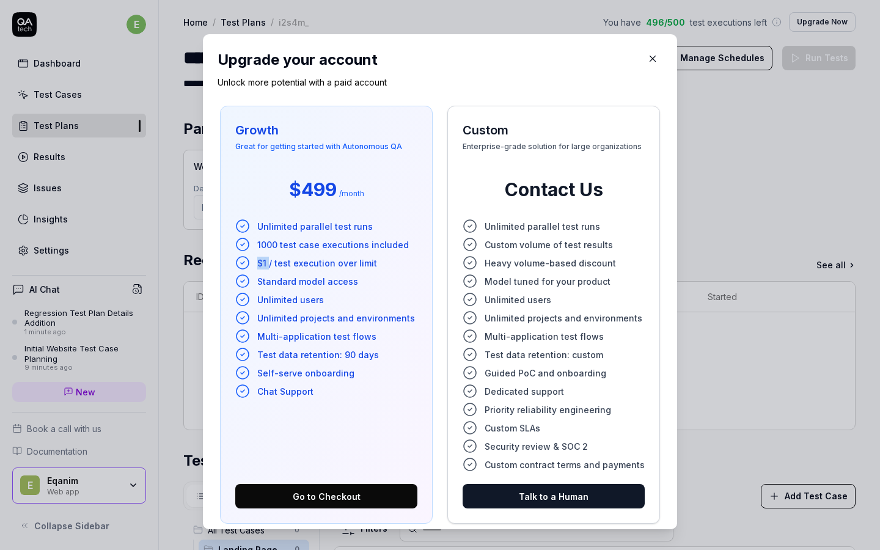
drag, startPoint x: 252, startPoint y: 262, endPoint x: 267, endPoint y: 262, distance: 14.1
click at [267, 262] on li "$1 / test execution over limit" at bounding box center [326, 263] width 182 height 15
click at [647, 57] on icon "button" at bounding box center [652, 58] width 11 height 11
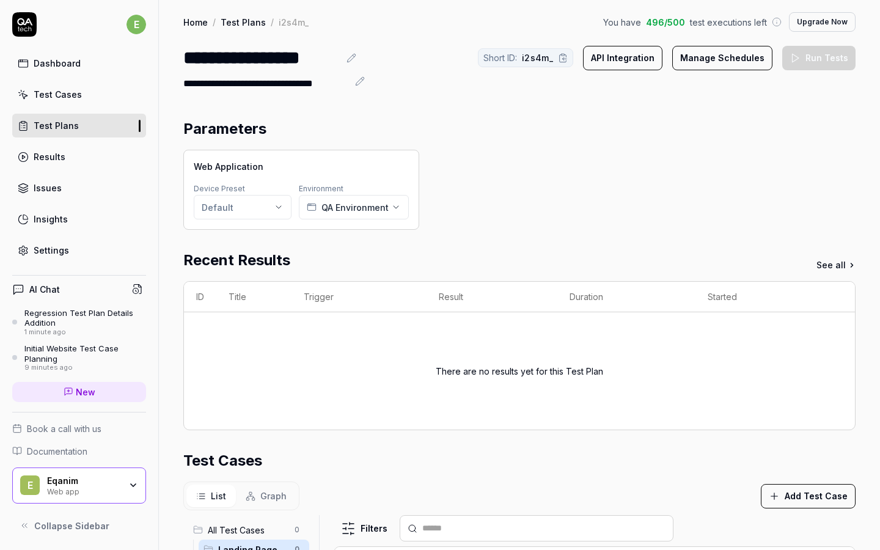
click at [64, 150] on link "Results" at bounding box center [79, 157] width 134 height 24
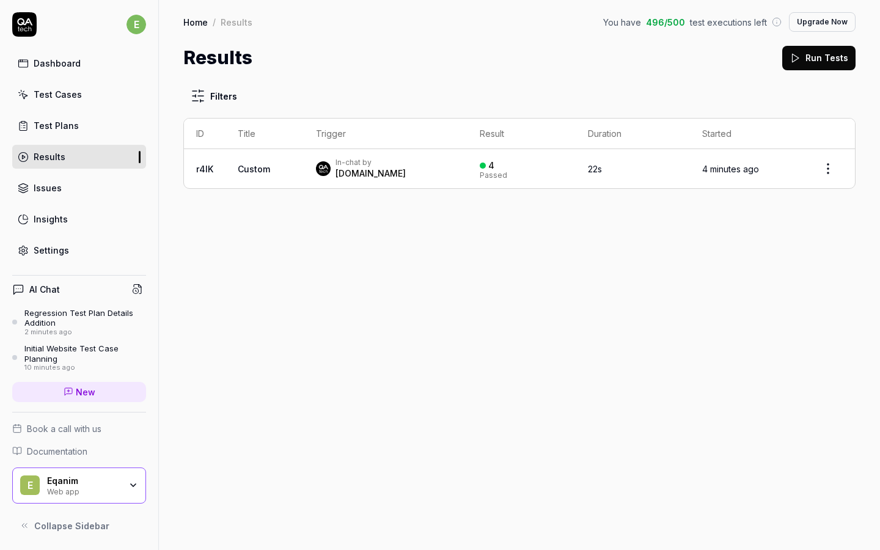
click at [361, 165] on div "In-chat by" at bounding box center [371, 163] width 70 height 10
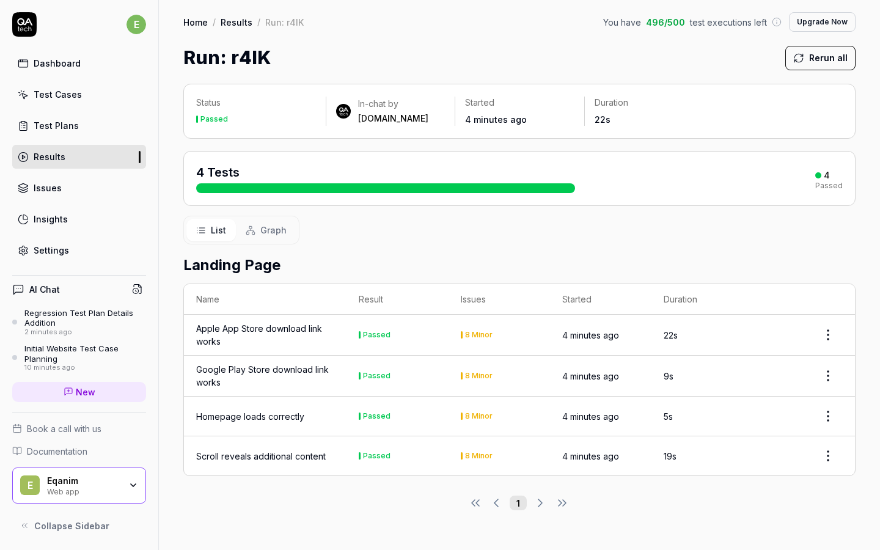
click at [58, 124] on div "Test Plans" at bounding box center [56, 125] width 45 height 13
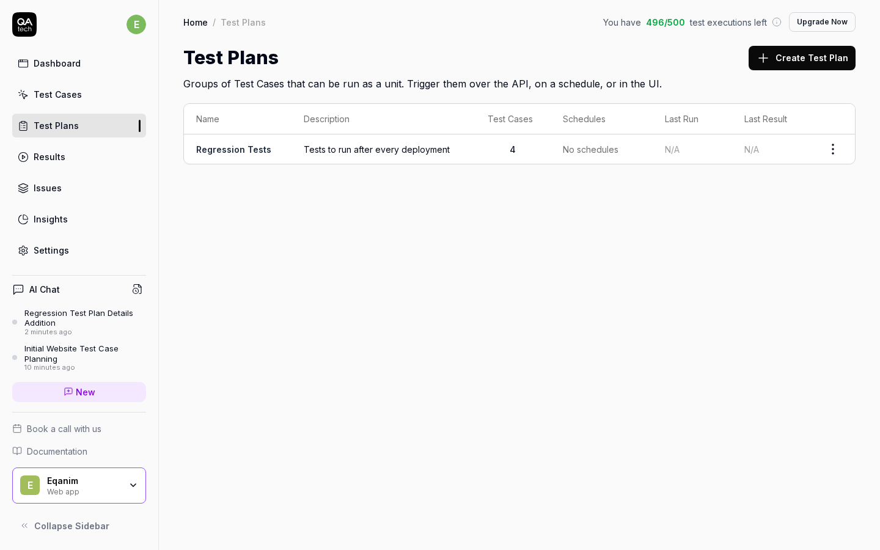
click at [390, 149] on span "Tests to run after every deployment" at bounding box center [384, 149] width 160 height 13
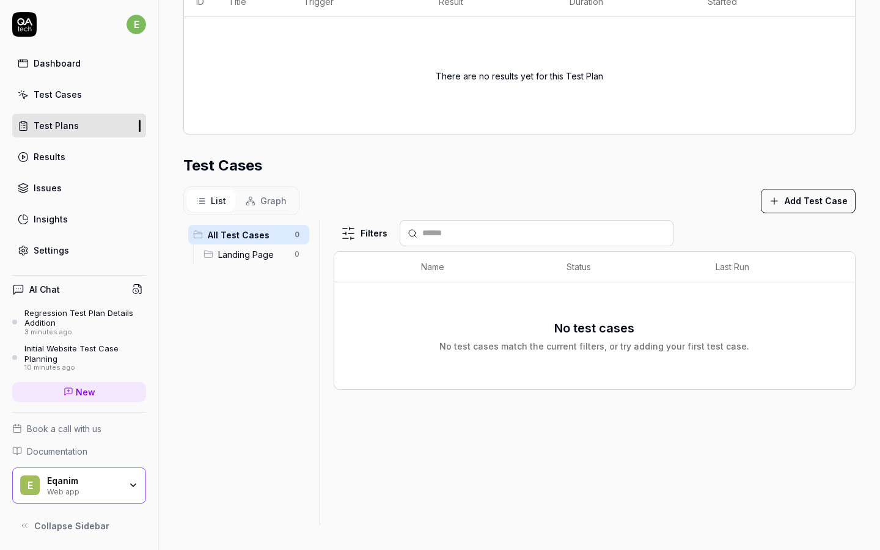
scroll to position [295, 0]
click at [263, 197] on span "Graph" at bounding box center [273, 201] width 26 height 13
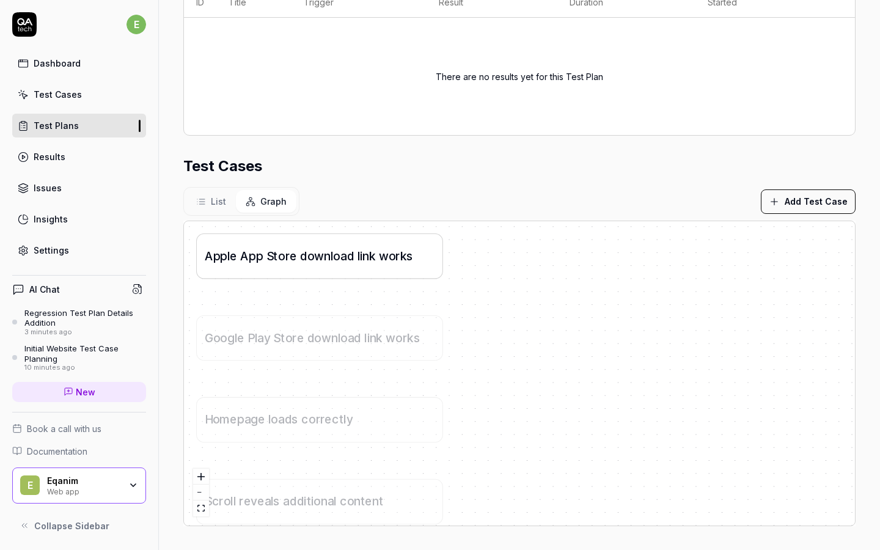
click at [290, 254] on span "e" at bounding box center [293, 255] width 7 height 13
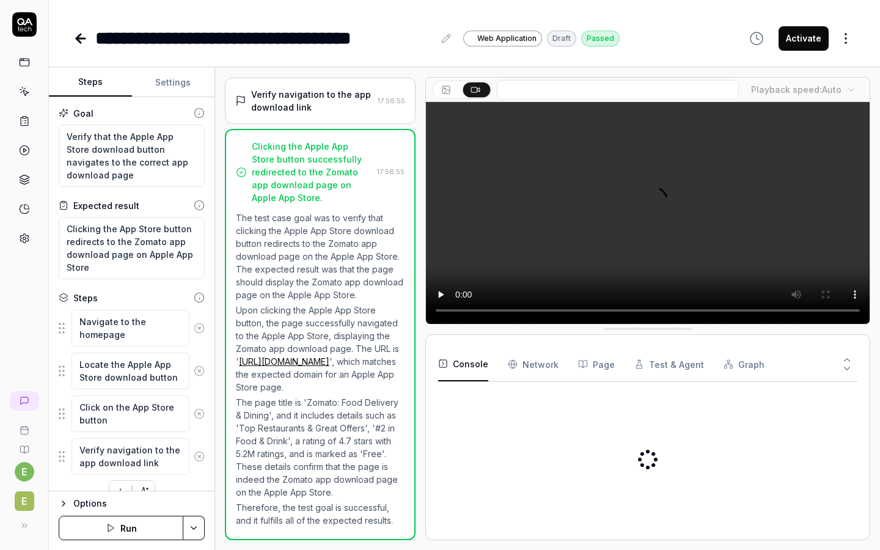
scroll to position [192, 0]
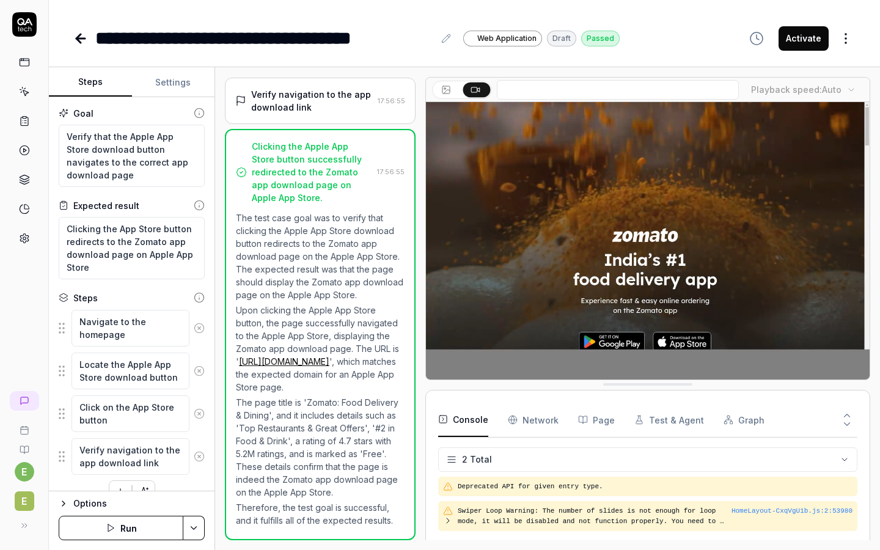
type textarea "*"
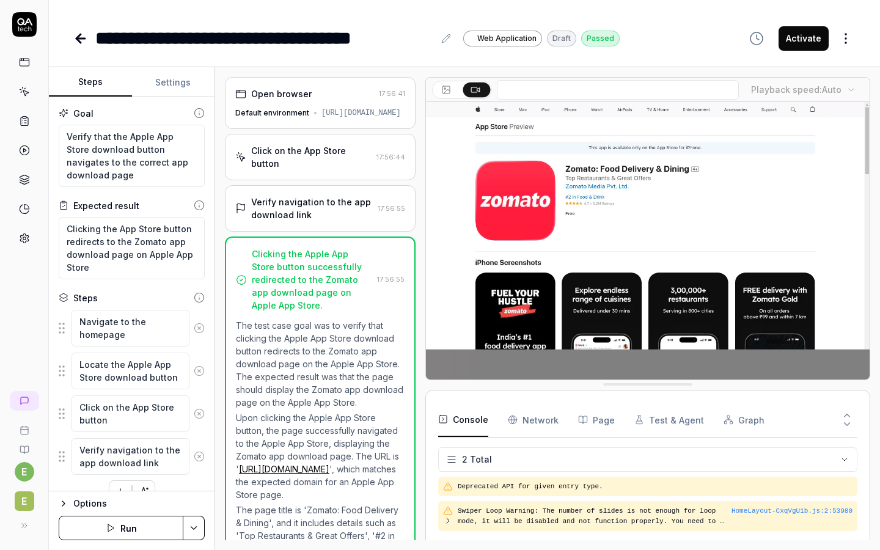
click at [510, 39] on span "Web Application" at bounding box center [506, 38] width 59 height 11
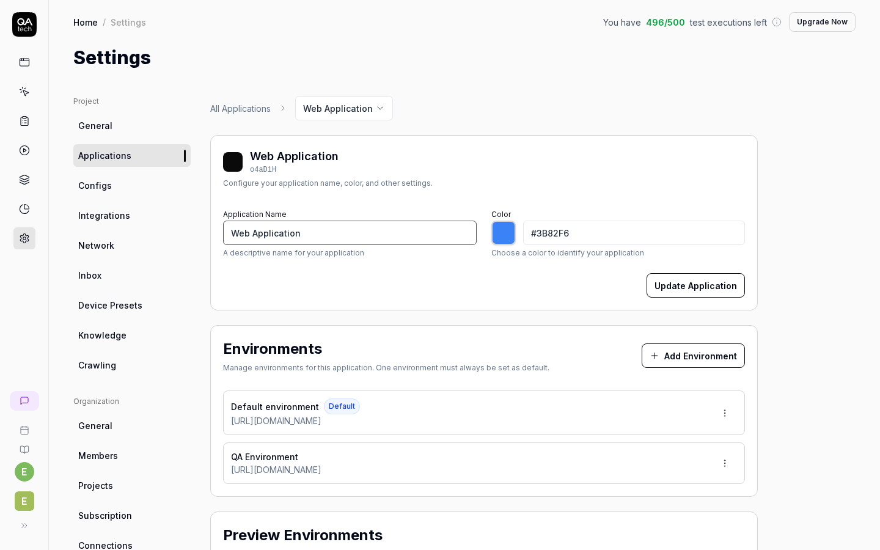
click at [375, 244] on input "Web Application" at bounding box center [350, 233] width 254 height 24
type input "*******"
click at [121, 190] on link "Configs" at bounding box center [131, 185] width 117 height 23
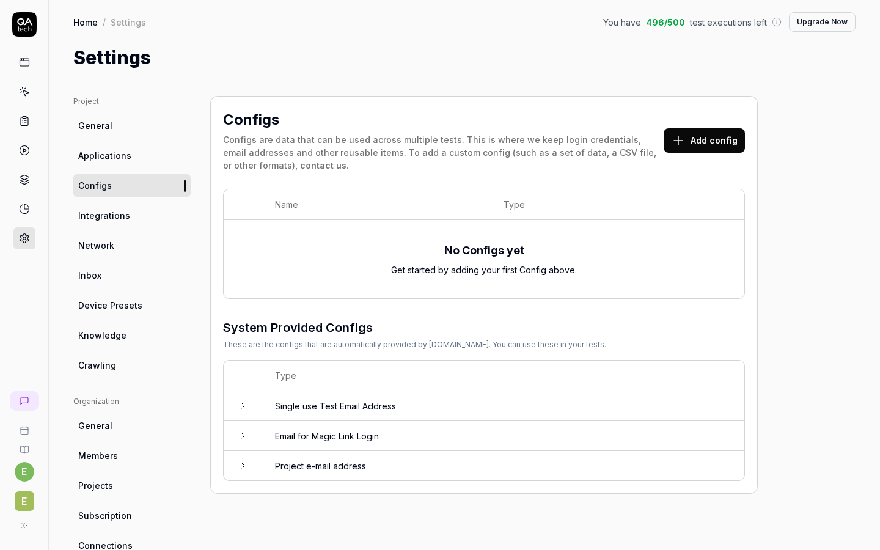
click at [130, 225] on link "Integrations" at bounding box center [131, 215] width 117 height 23
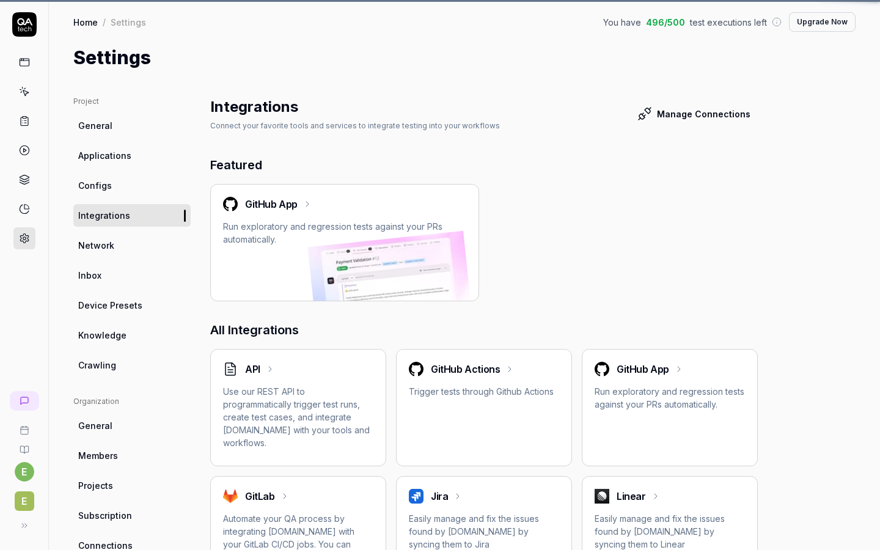
click at [18, 68] on link at bounding box center [24, 62] width 22 height 22
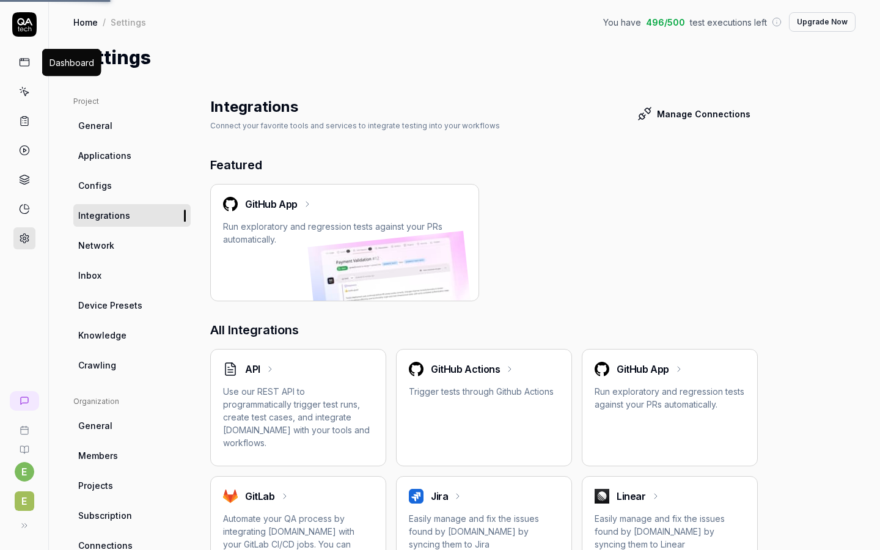
click at [20, 67] on icon at bounding box center [24, 62] width 11 height 11
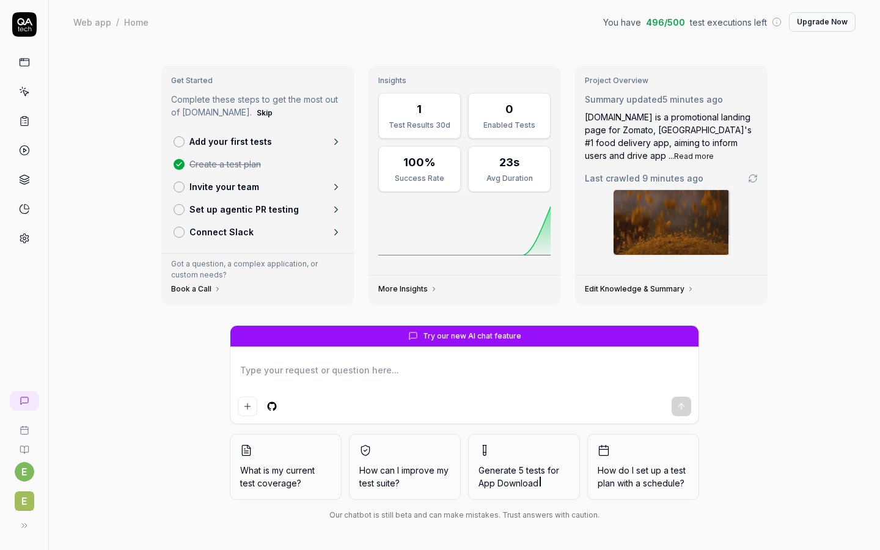
click at [182, 144] on div at bounding box center [179, 141] width 11 height 11
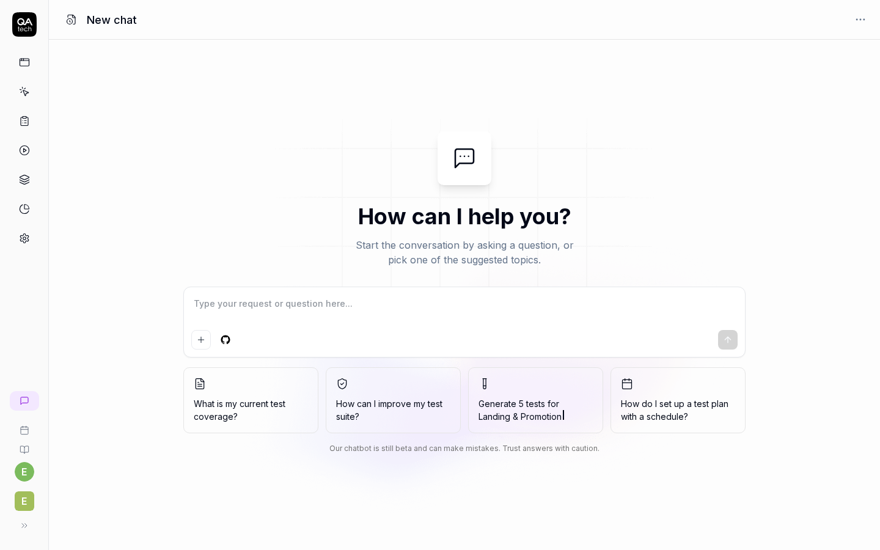
click at [21, 123] on icon at bounding box center [24, 121] width 11 height 11
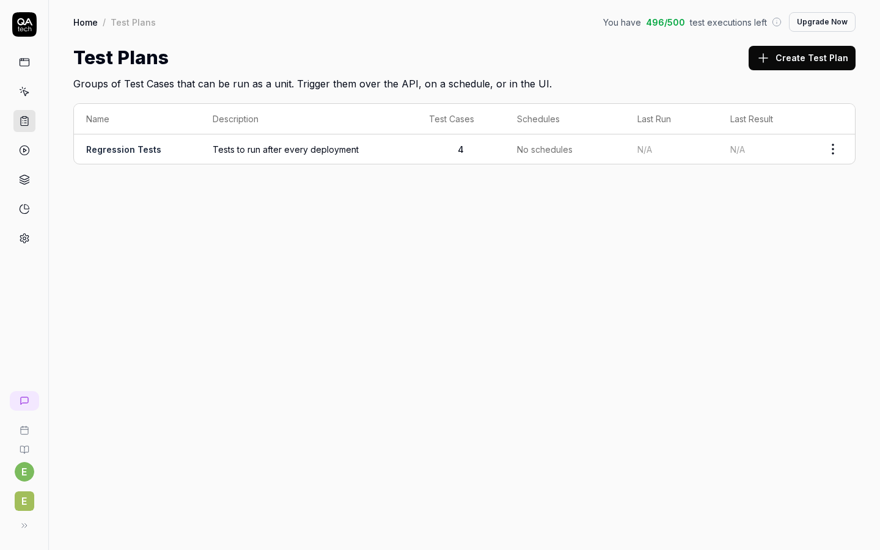
click at [836, 148] on html "e E Home / Test Plans You have 496 / 500 test executions left Upgrade Now Home …" at bounding box center [440, 275] width 880 height 550
click at [746, 226] on span "Run Tests" at bounding box center [767, 227] width 43 height 13
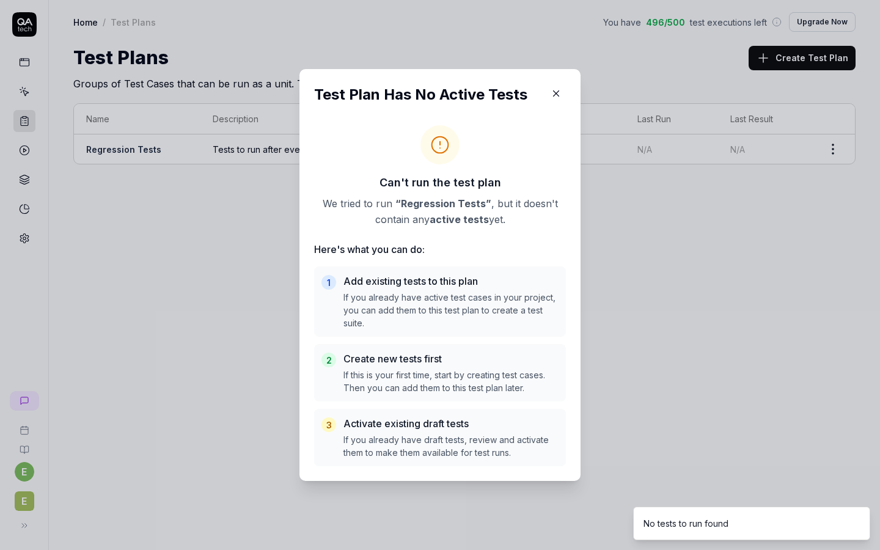
click at [465, 302] on p "If you already have active test cases in your project, you can add them to this…" at bounding box center [451, 310] width 215 height 39
click at [440, 281] on h5 "Add existing tests to this plan" at bounding box center [451, 281] width 215 height 15
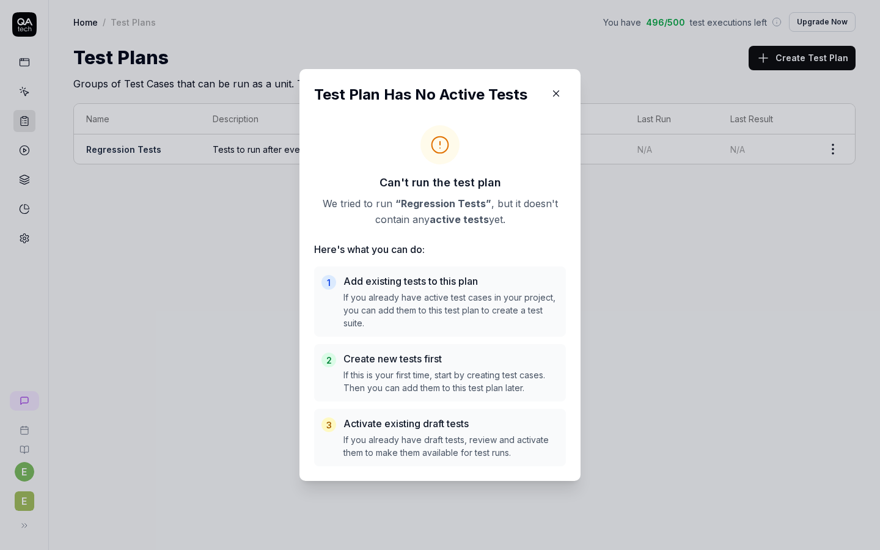
click at [555, 87] on button "button" at bounding box center [557, 94] width 20 height 20
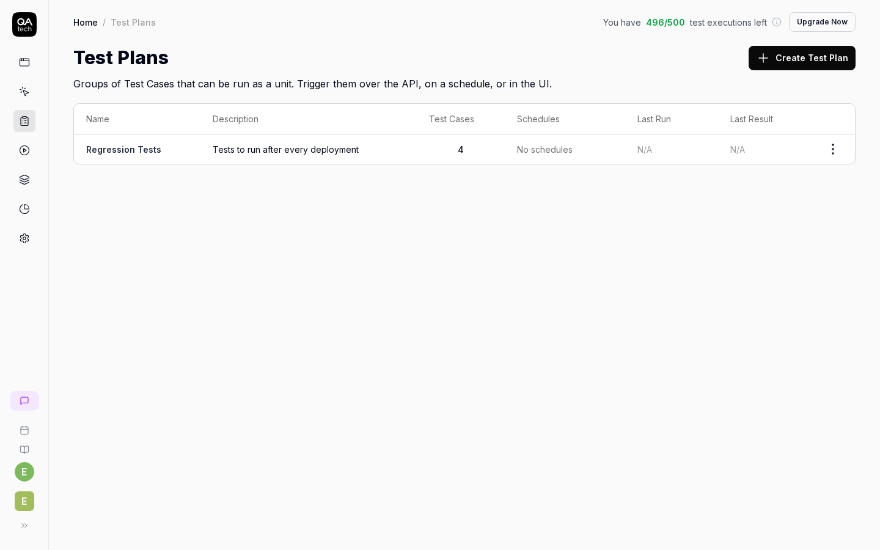
click at [26, 68] on link at bounding box center [24, 62] width 22 height 22
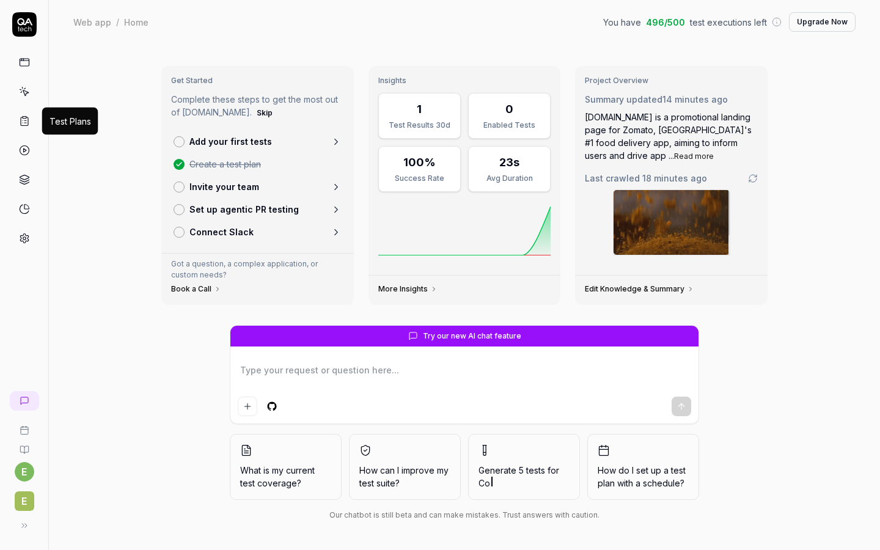
click at [24, 120] on icon at bounding box center [24, 121] width 11 height 11
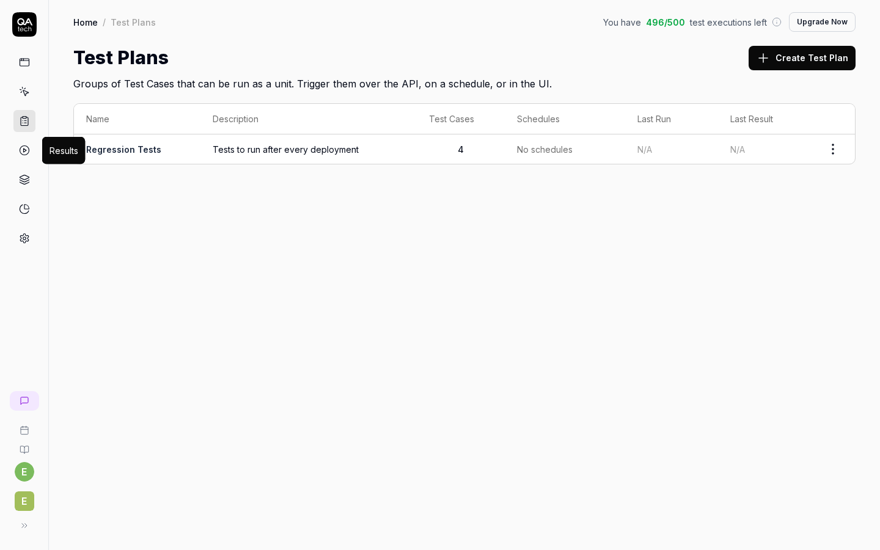
click at [24, 152] on polygon at bounding box center [24, 151] width 3 height 4
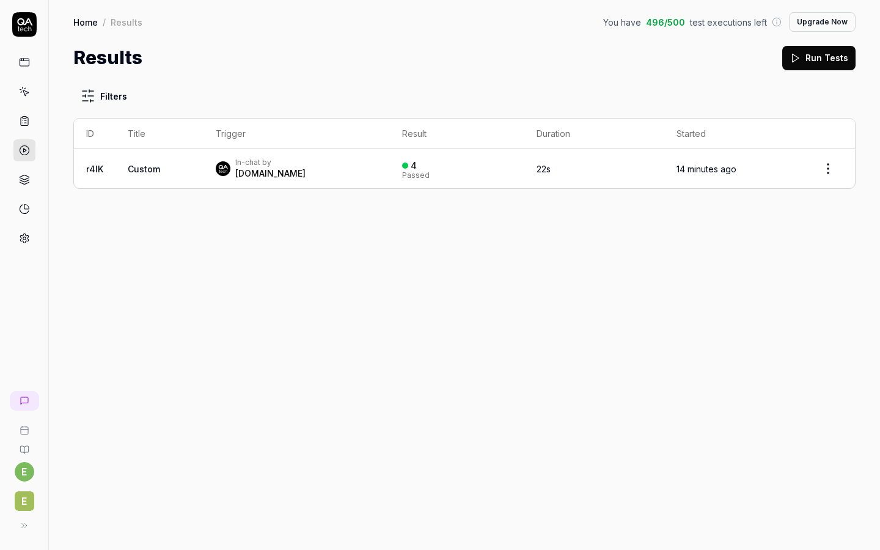
click at [402, 176] on div "Passed" at bounding box center [416, 175] width 28 height 7
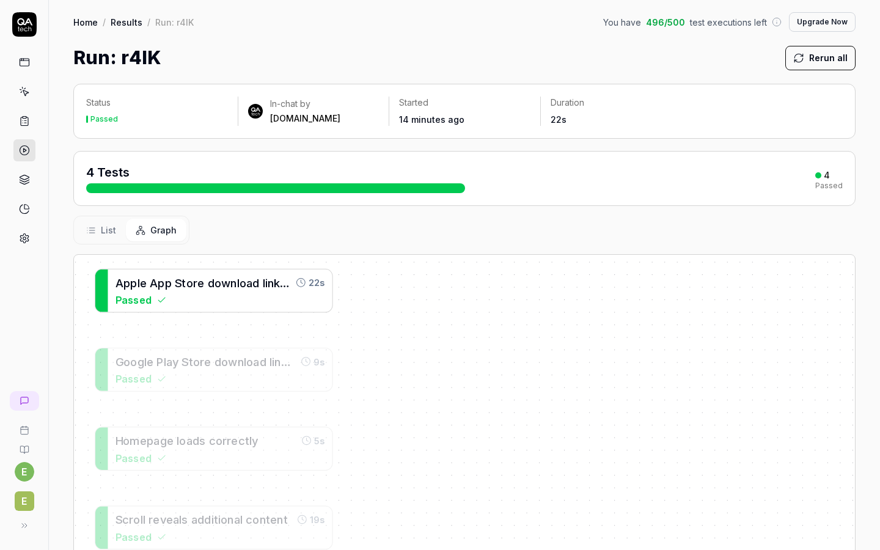
click at [290, 297] on div "Passed" at bounding box center [221, 299] width 210 height 15
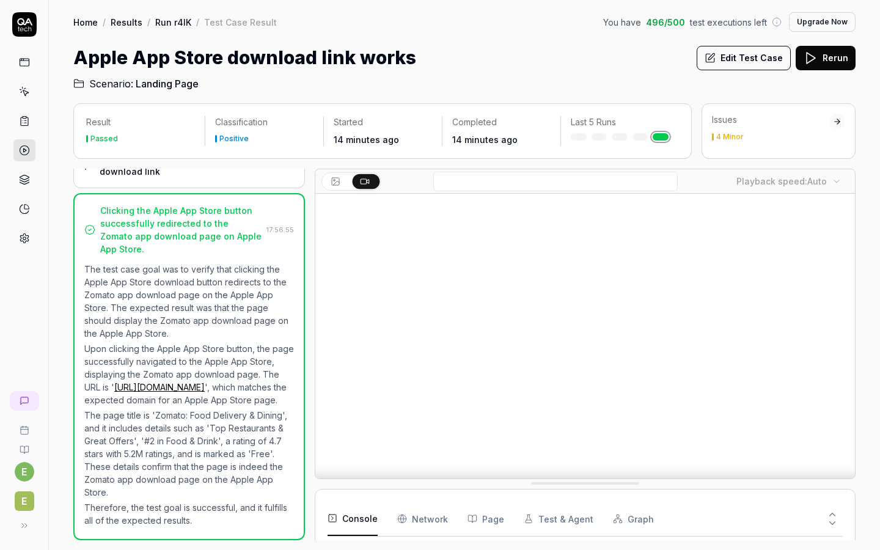
scroll to position [182, 0]
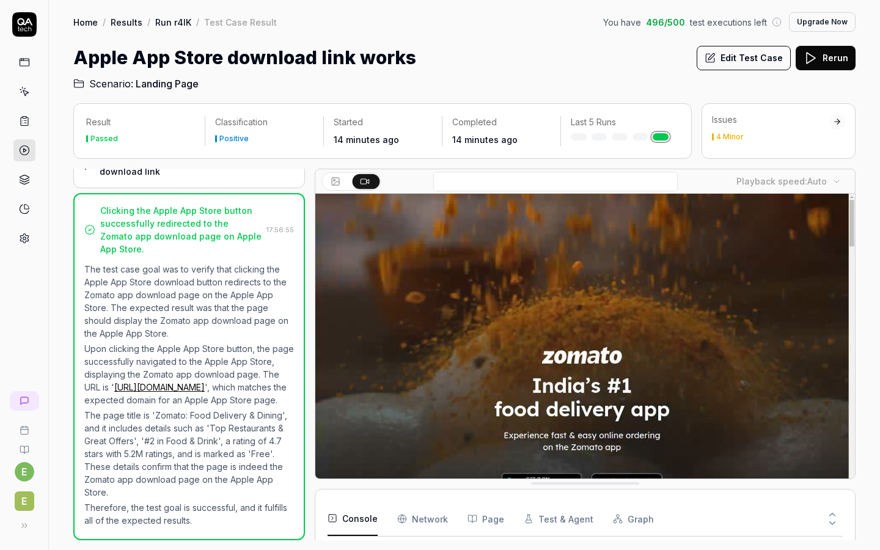
click at [333, 206] on video at bounding box center [585, 362] width 540 height 337
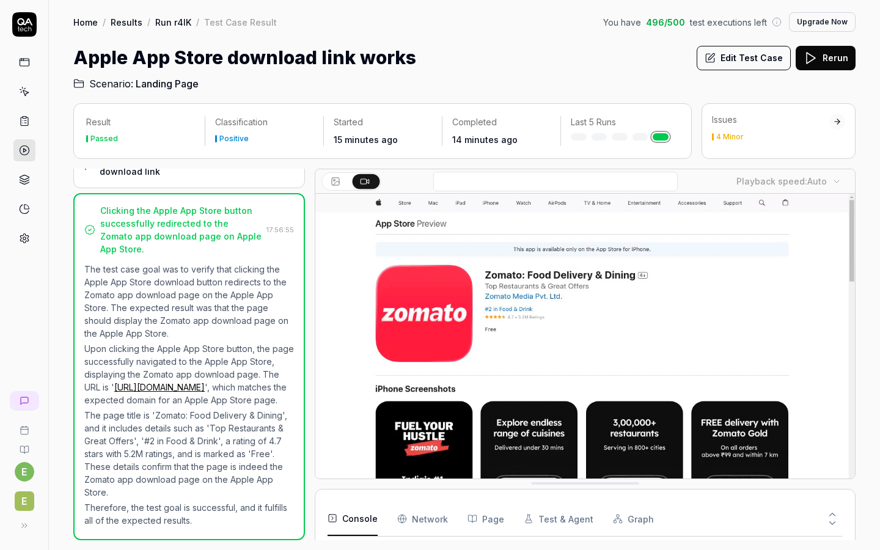
scroll to position [0, 0]
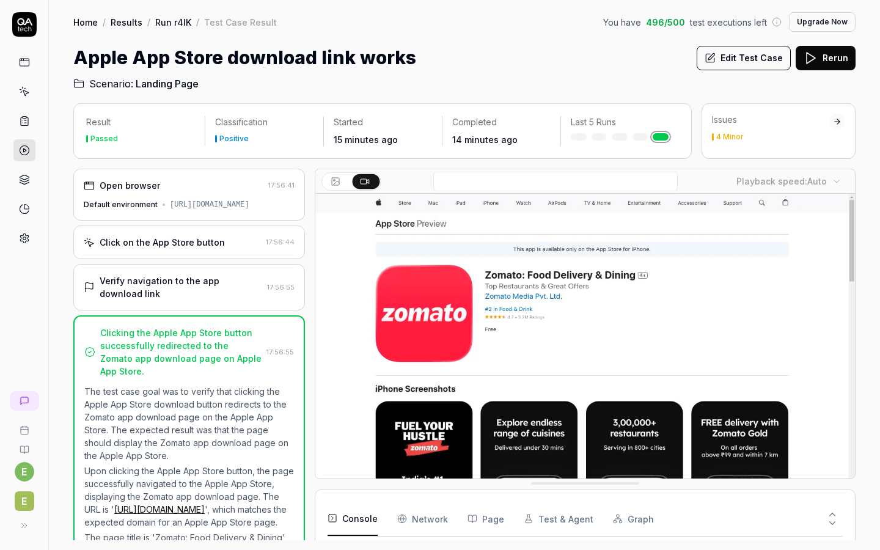
click at [155, 243] on div "Click on the App Store button" at bounding box center [162, 242] width 125 height 13
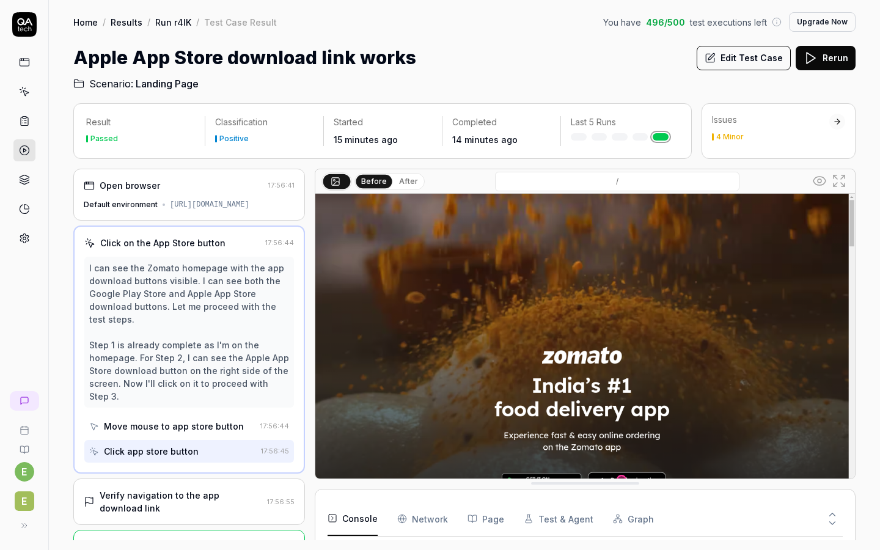
click at [144, 202] on div "Default environment" at bounding box center [121, 204] width 74 height 11
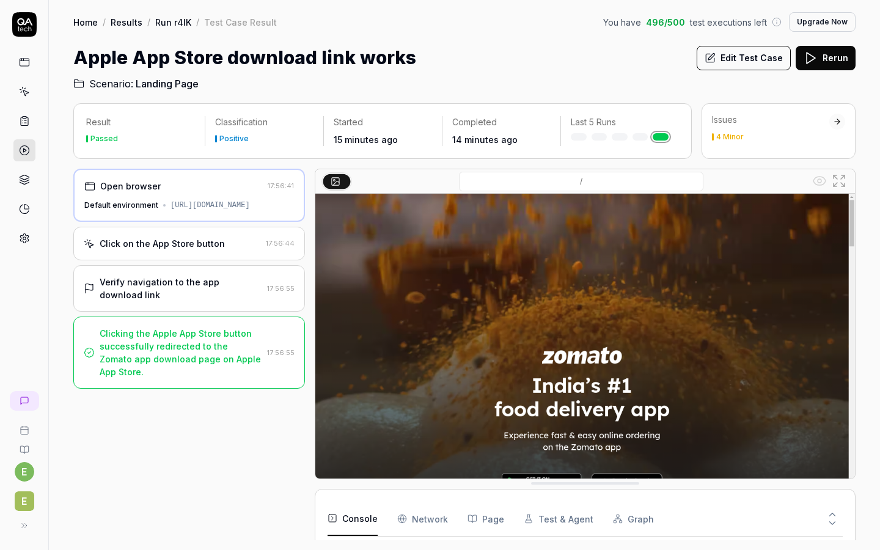
click at [25, 120] on icon at bounding box center [25, 120] width 2 height 0
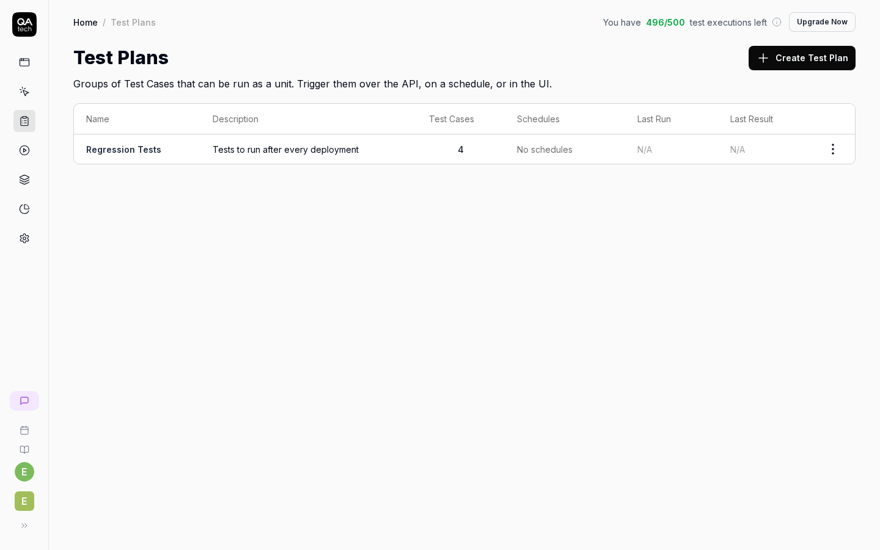
click at [216, 152] on span "Tests to run after every deployment" at bounding box center [309, 149] width 192 height 13
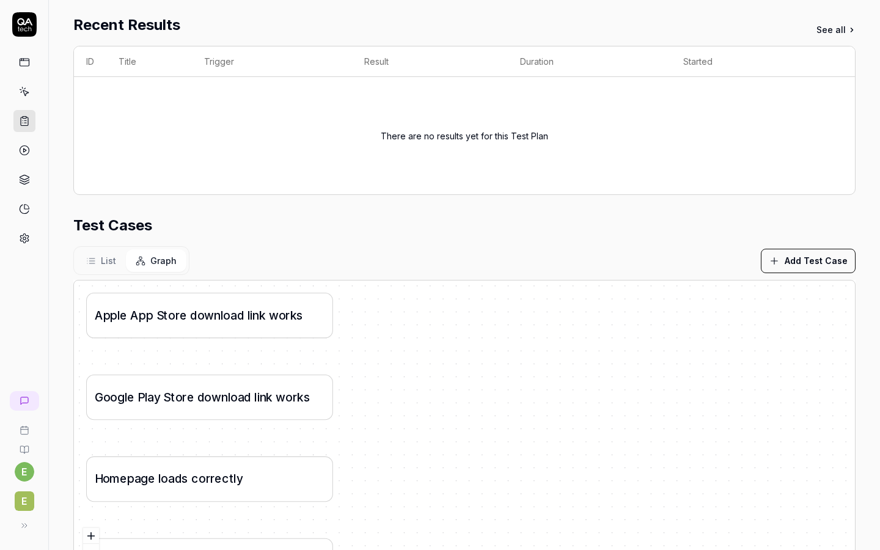
scroll to position [295, 0]
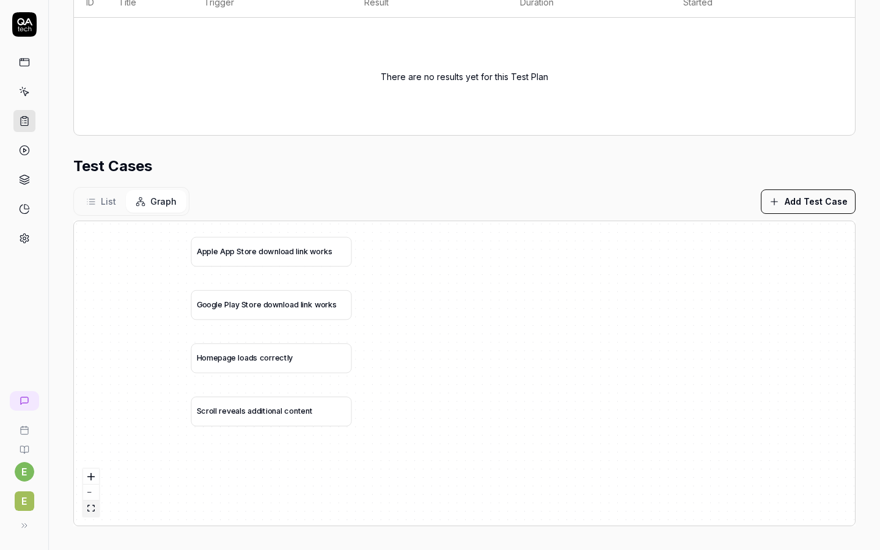
click at [97, 512] on button "fit view" at bounding box center [91, 509] width 16 height 16
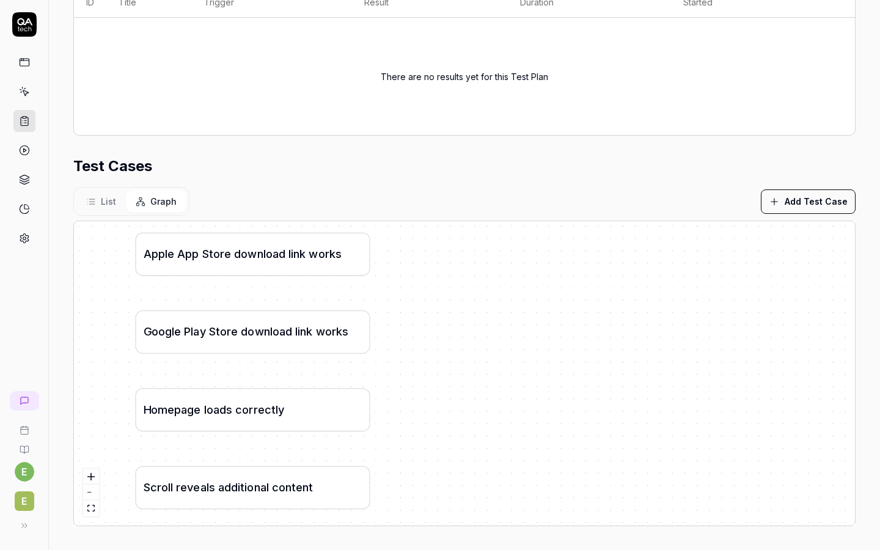
drag, startPoint x: 282, startPoint y: 333, endPoint x: 74, endPoint y: 330, distance: 207.9
click at [74, 330] on div "A p p l e A p p S t o r e d o w n l o a d l i n k w o r k s G o o g l e P l a y…" at bounding box center [464, 373] width 781 height 304
click at [28, 449] on icon at bounding box center [25, 450] width 10 height 10
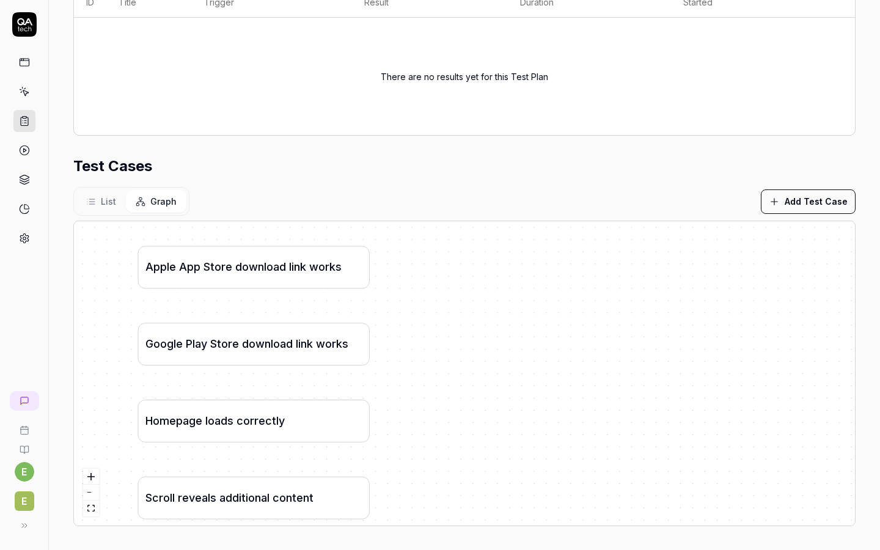
click at [18, 89] on link at bounding box center [24, 92] width 22 height 22
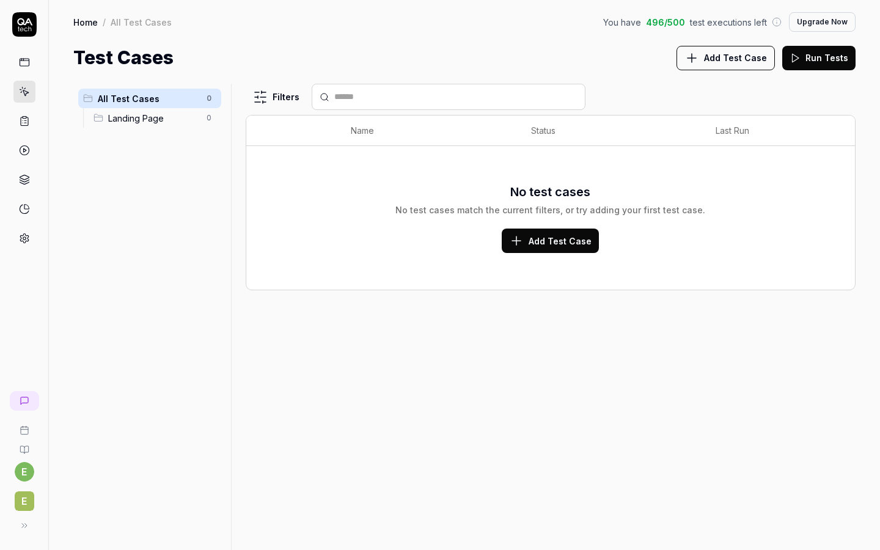
click at [25, 71] on link at bounding box center [24, 62] width 22 height 22
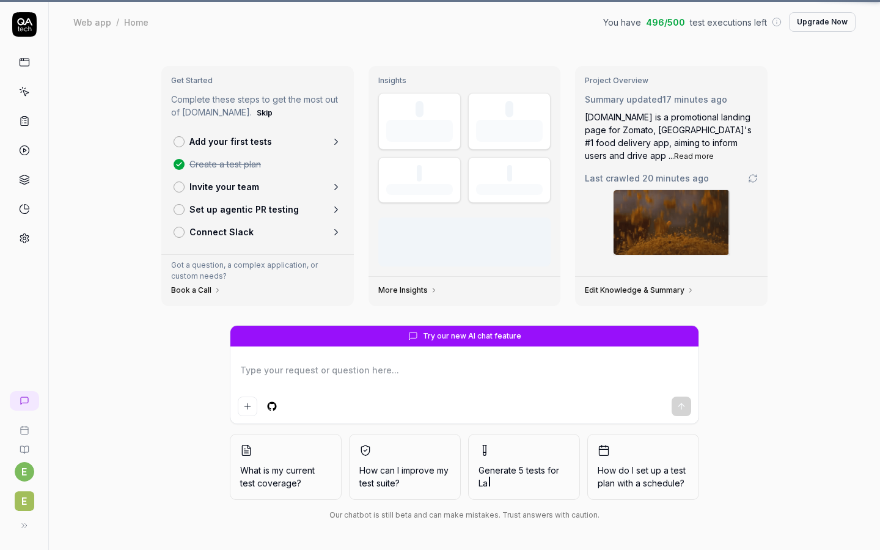
click at [89, 26] on div "Web app" at bounding box center [92, 22] width 38 height 12
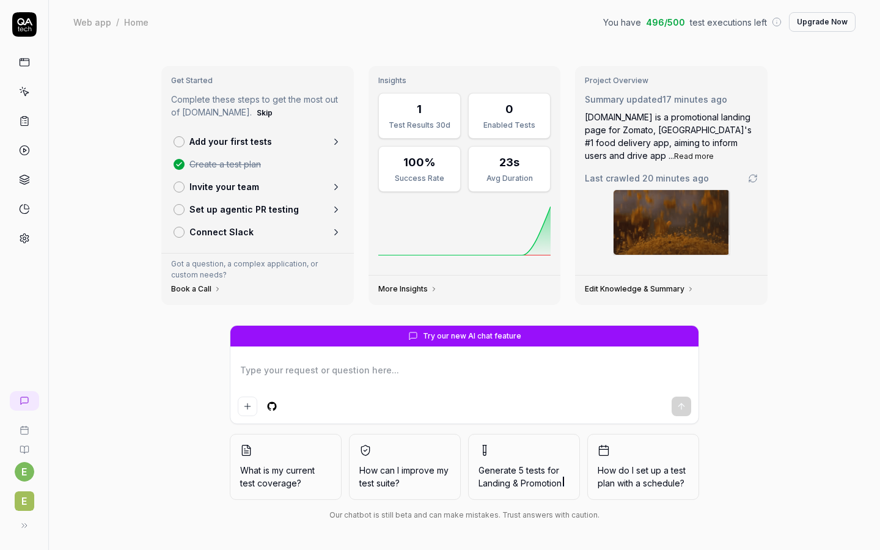
click at [126, 26] on div "Home" at bounding box center [136, 22] width 24 height 12
click at [32, 182] on link at bounding box center [24, 180] width 22 height 22
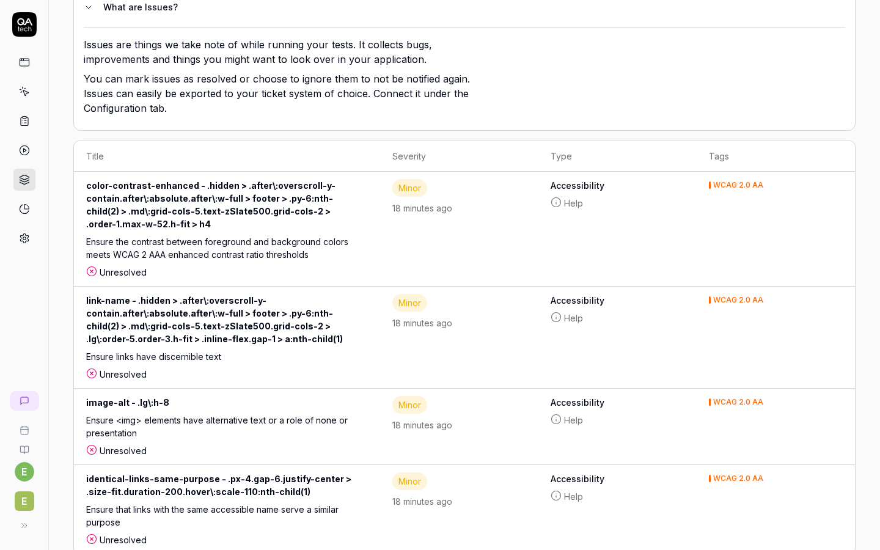
scroll to position [156, 0]
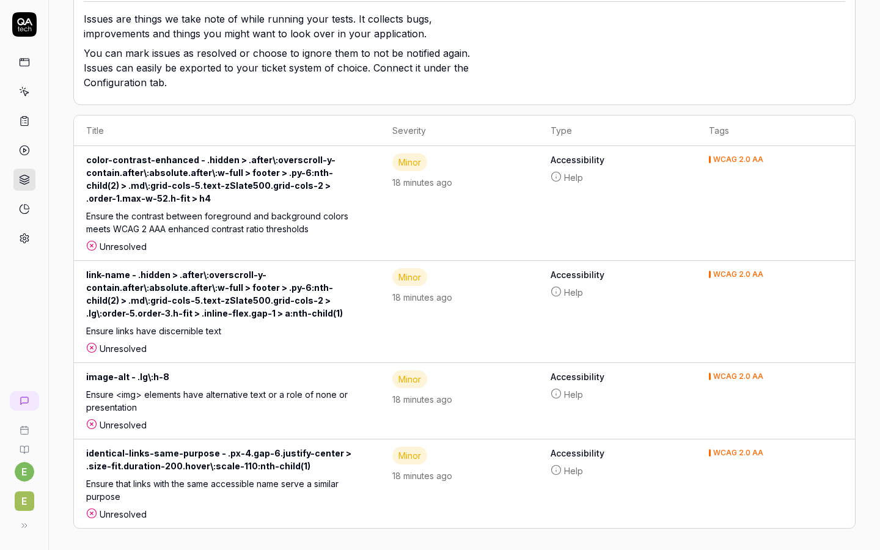
click at [21, 203] on link at bounding box center [24, 209] width 22 height 22
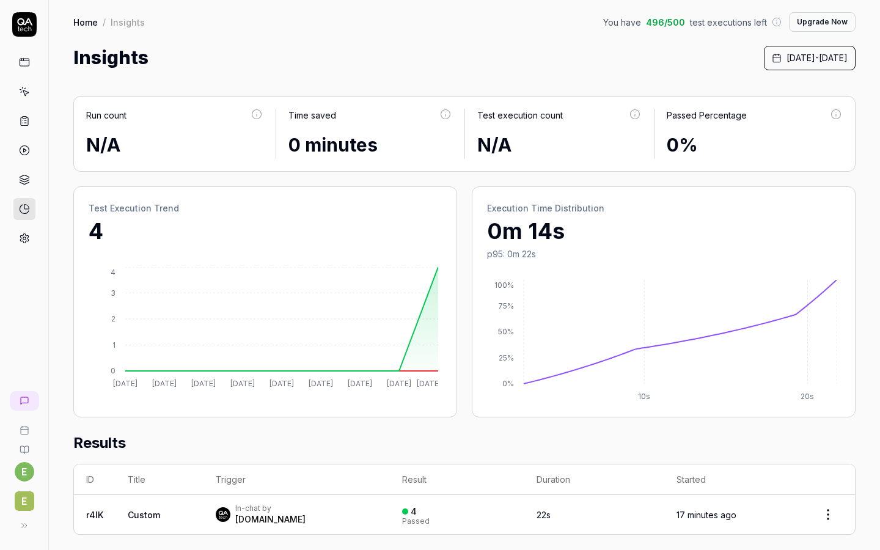
click at [21, 63] on icon at bounding box center [24, 62] width 11 height 11
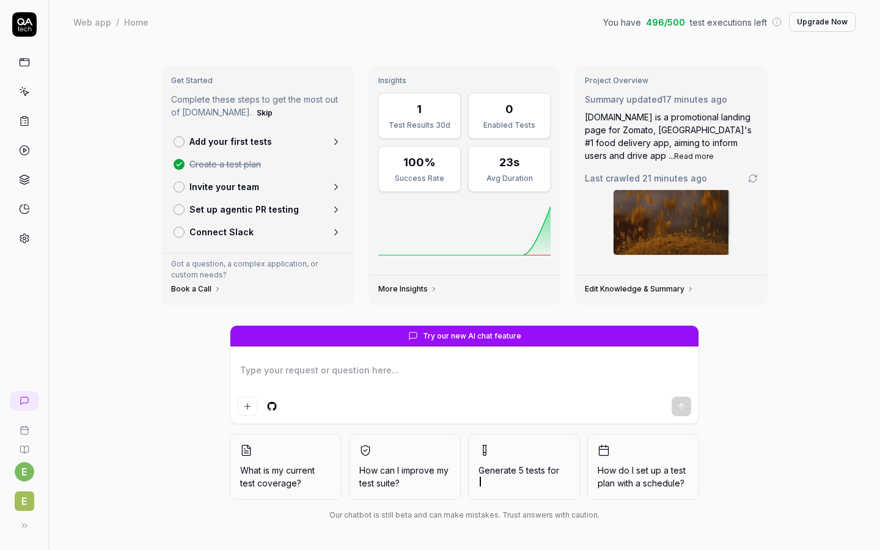
click at [18, 26] on icon at bounding box center [24, 24] width 24 height 24
click at [26, 520] on button at bounding box center [24, 526] width 24 height 24
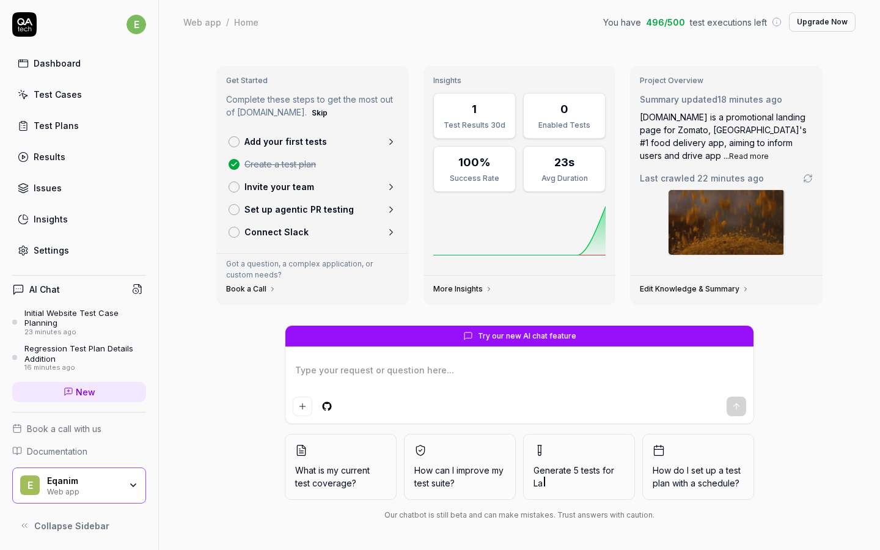
type textarea "*"
click at [56, 98] on div "Test Cases" at bounding box center [58, 94] width 48 height 13
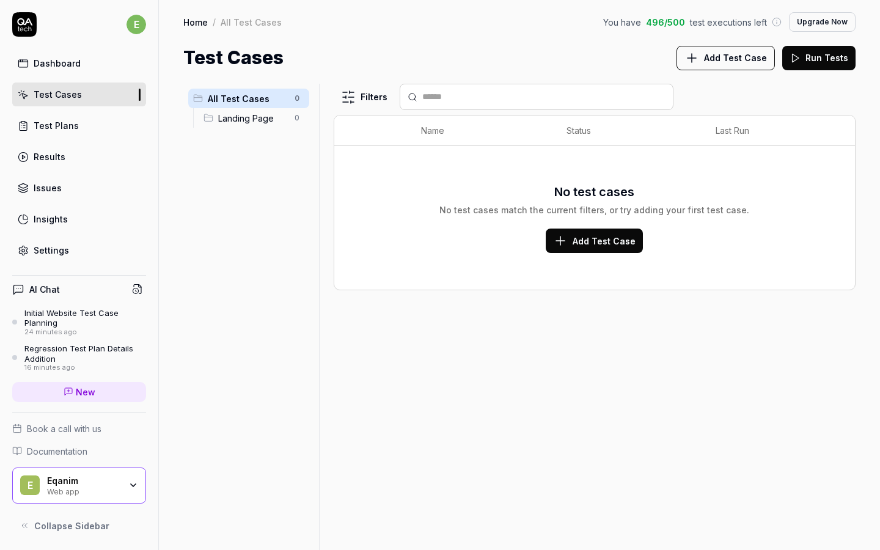
click at [76, 165] on link "Results" at bounding box center [79, 157] width 134 height 24
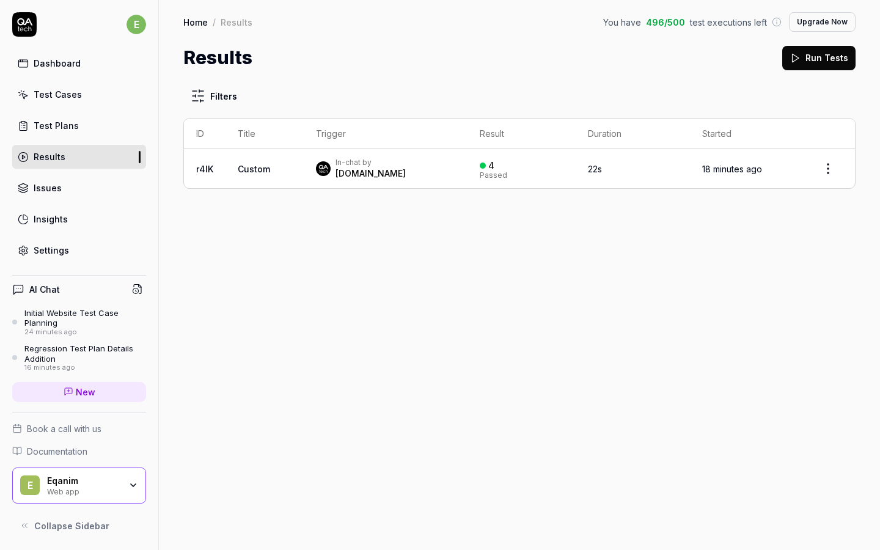
click at [367, 168] on div "[DOMAIN_NAME]" at bounding box center [371, 174] width 70 height 12
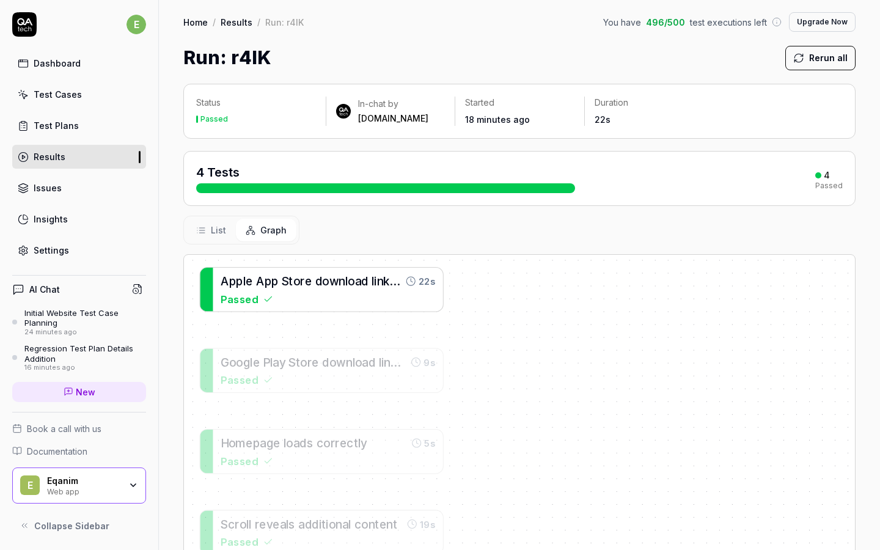
click at [322, 279] on span "o" at bounding box center [325, 280] width 7 height 13
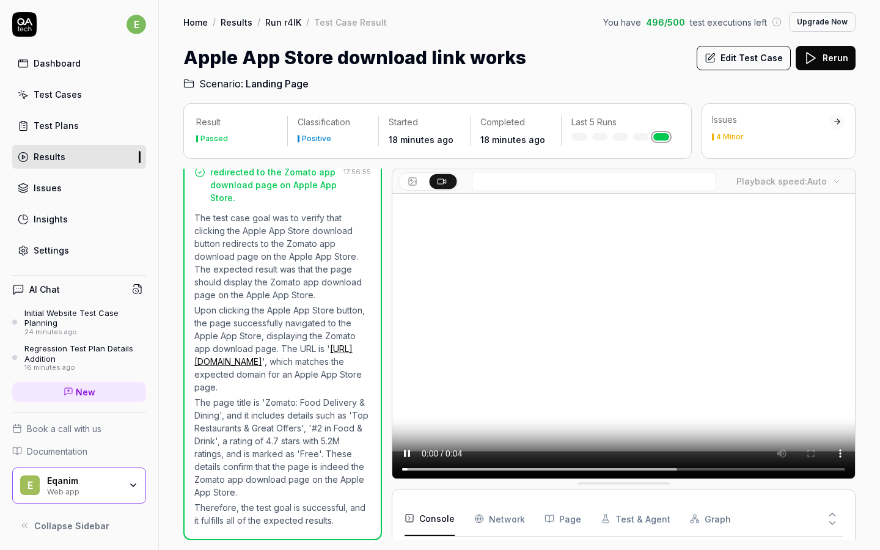
scroll to position [232, 0]
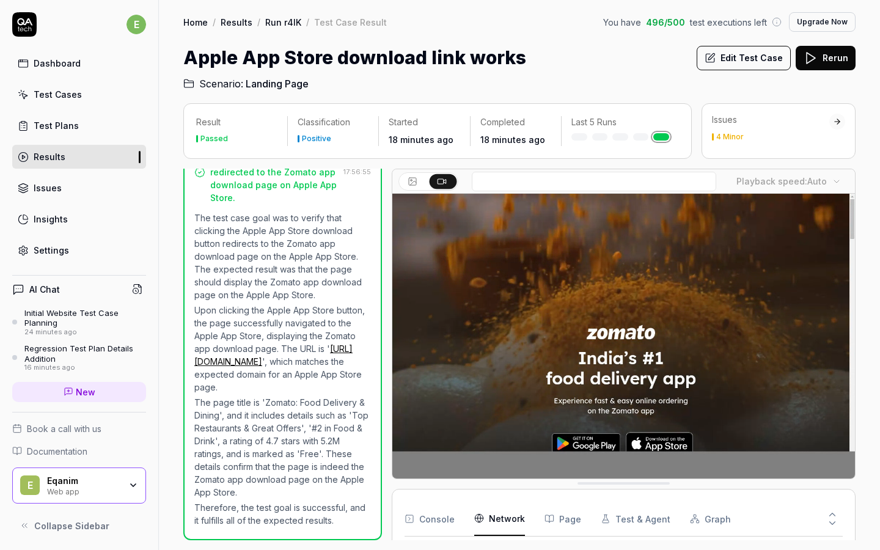
click at [512, 521] on Requests "Network" at bounding box center [499, 519] width 51 height 34
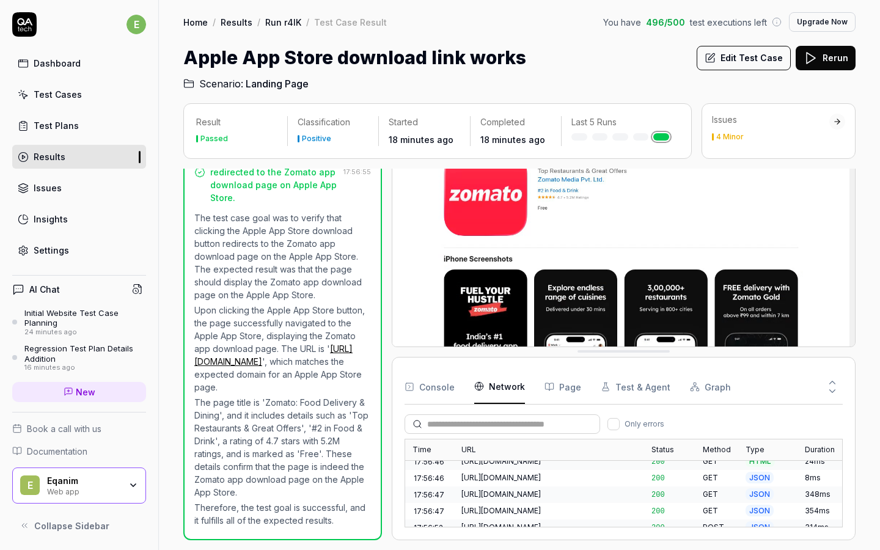
scroll to position [0, 0]
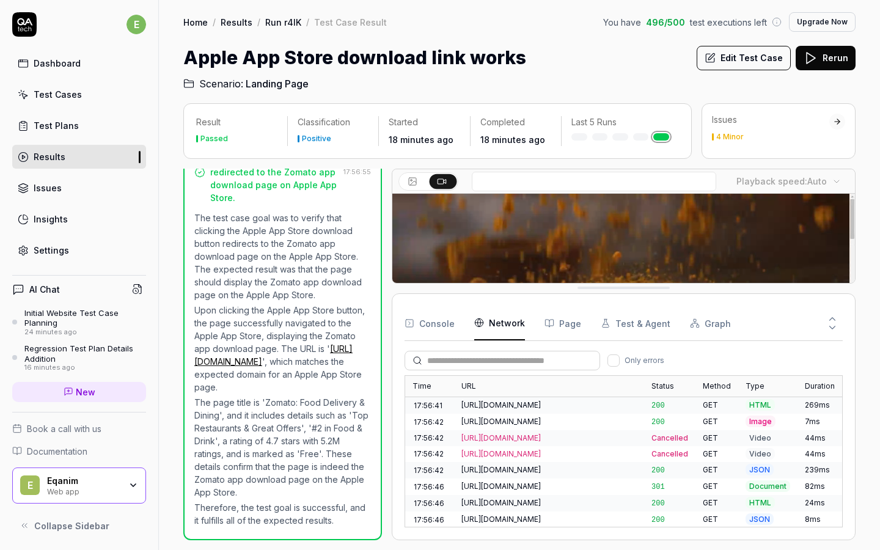
drag, startPoint x: 580, startPoint y: 353, endPoint x: 567, endPoint y: 158, distance: 194.9
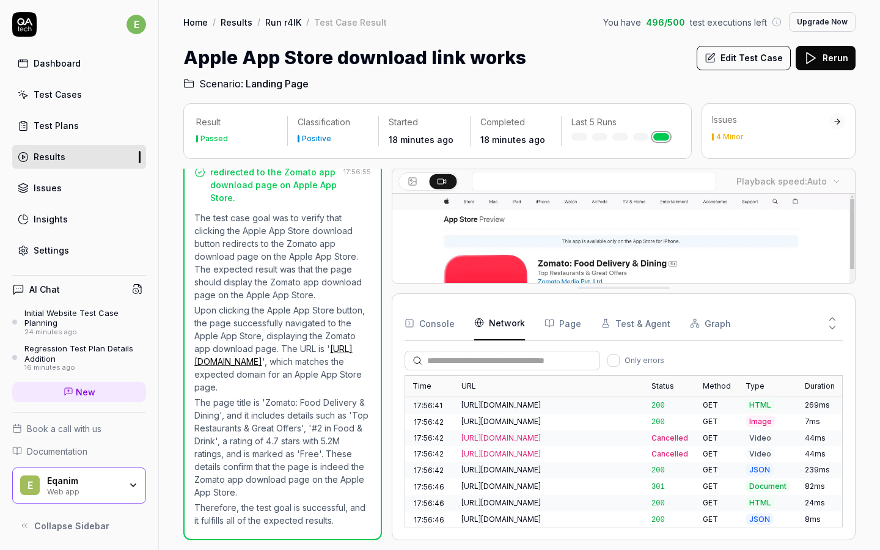
click at [567, 322] on button "Page" at bounding box center [563, 323] width 37 height 34
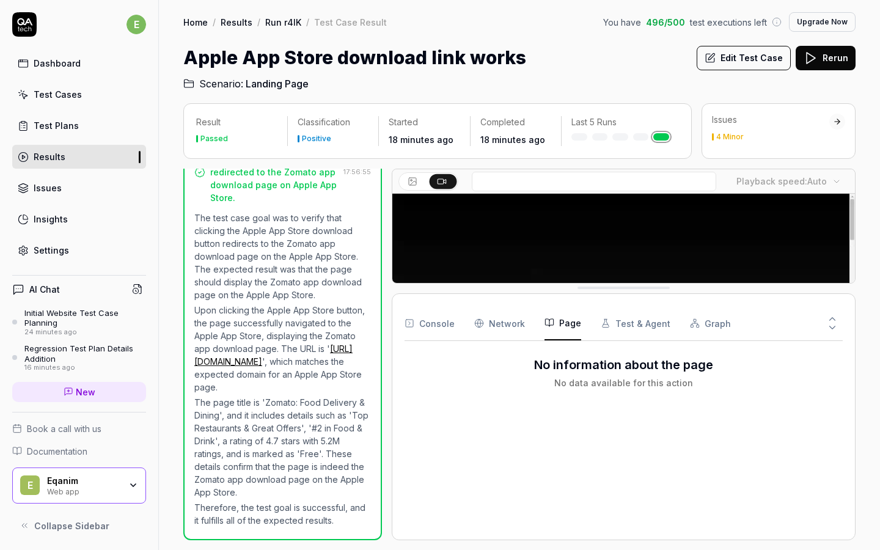
click at [633, 329] on button "Test & Agent" at bounding box center [636, 323] width 70 height 34
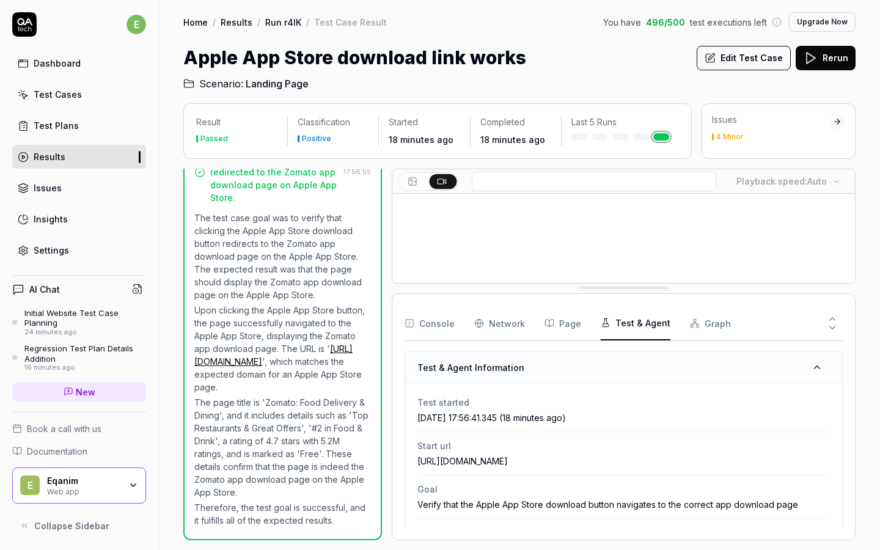
click at [695, 322] on button "Graph" at bounding box center [710, 323] width 41 height 34
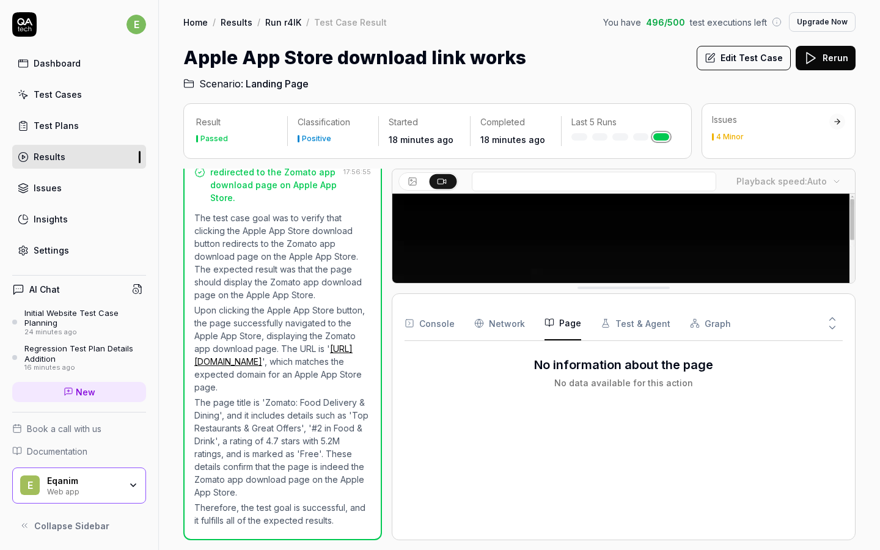
click at [564, 328] on button "Page" at bounding box center [563, 323] width 37 height 34
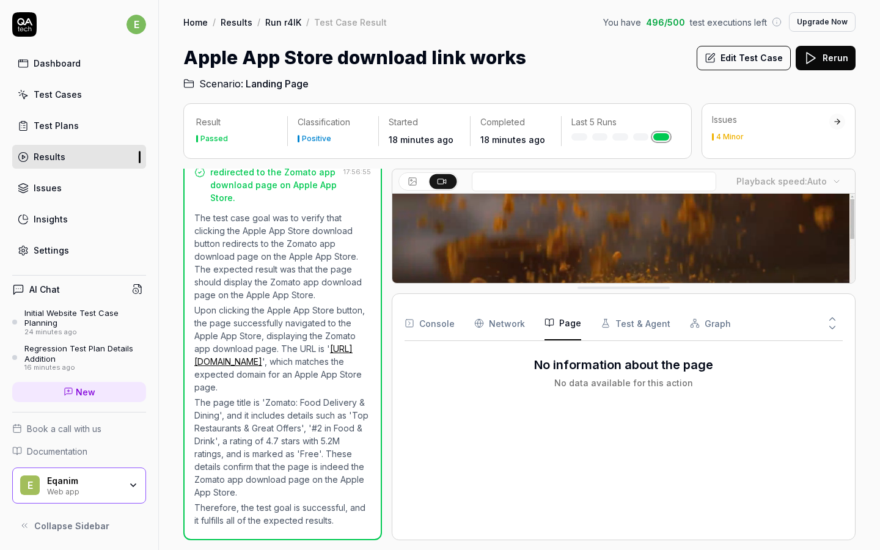
click at [505, 324] on Requests "Network" at bounding box center [499, 323] width 51 height 34
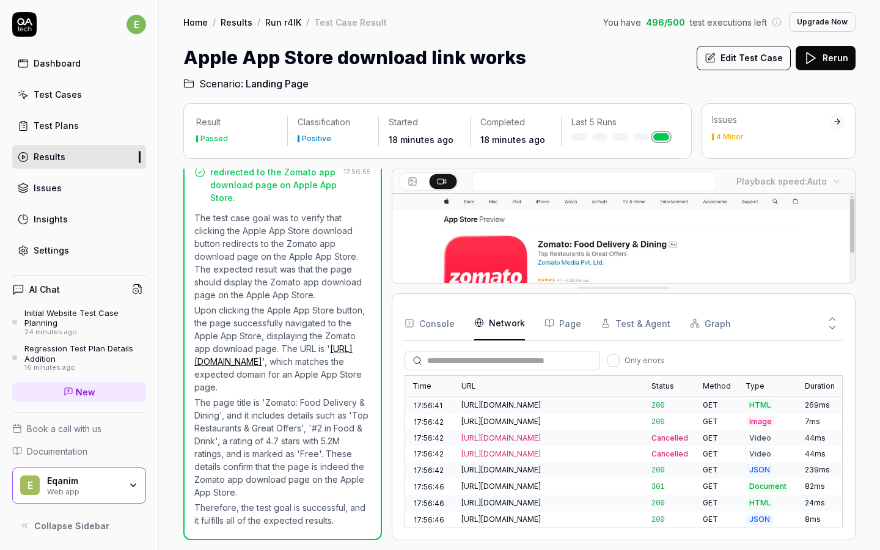
scroll to position [43, 0]
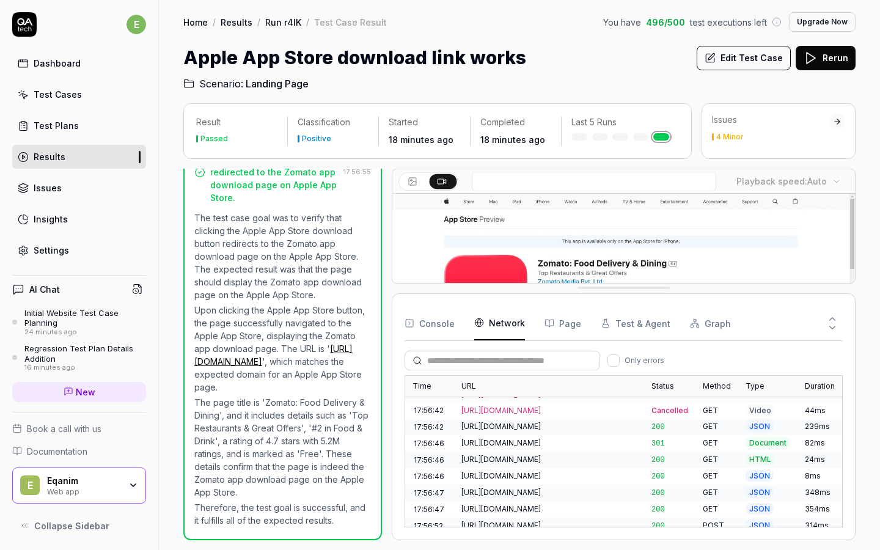
click at [448, 326] on button "Console" at bounding box center [430, 323] width 50 height 34
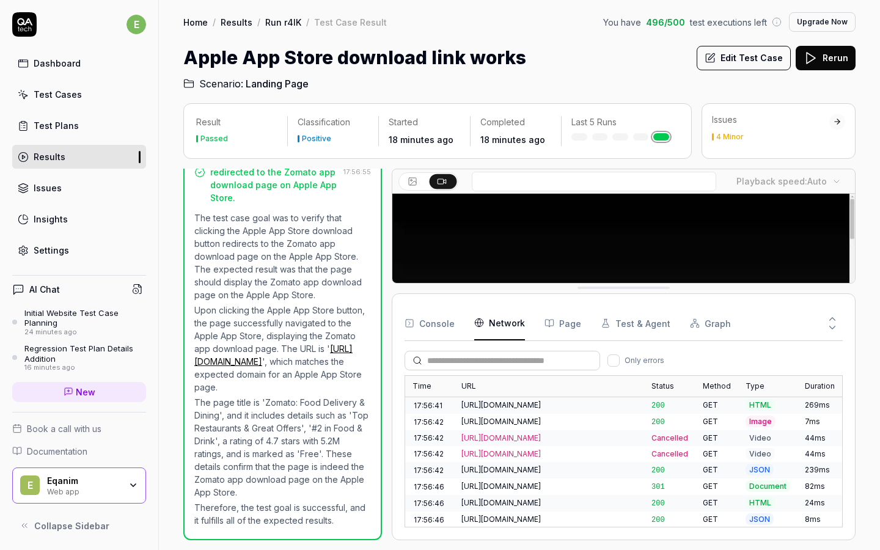
click at [502, 326] on Requests "Network" at bounding box center [499, 323] width 51 height 34
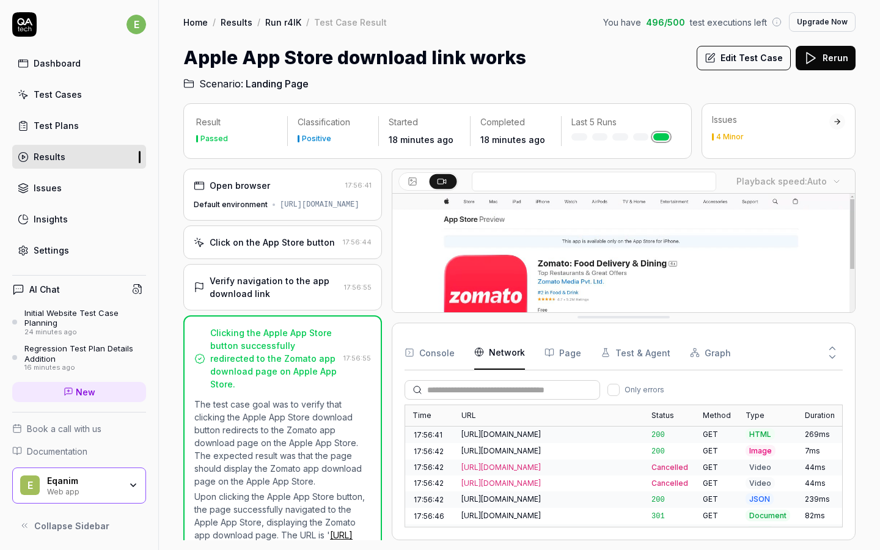
scroll to position [0, 0]
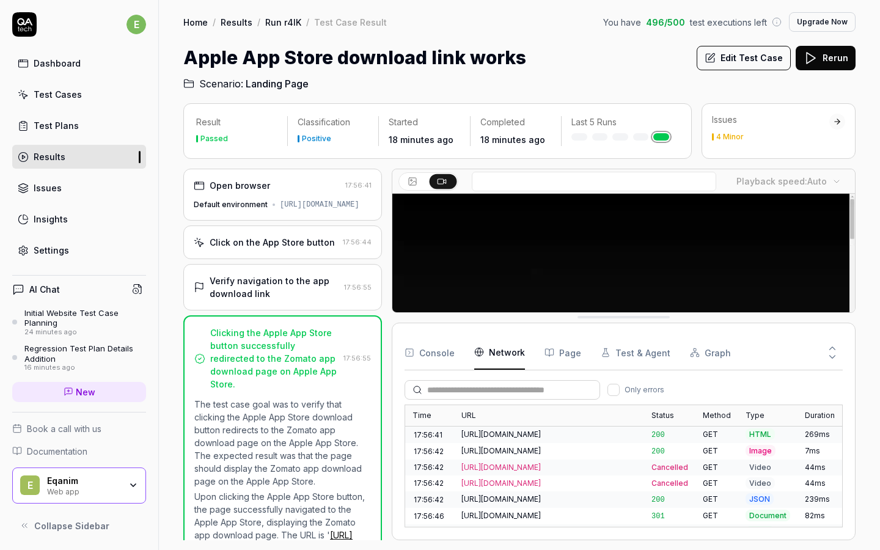
drag, startPoint x: 429, startPoint y: 291, endPoint x: 429, endPoint y: 320, distance: 29.4
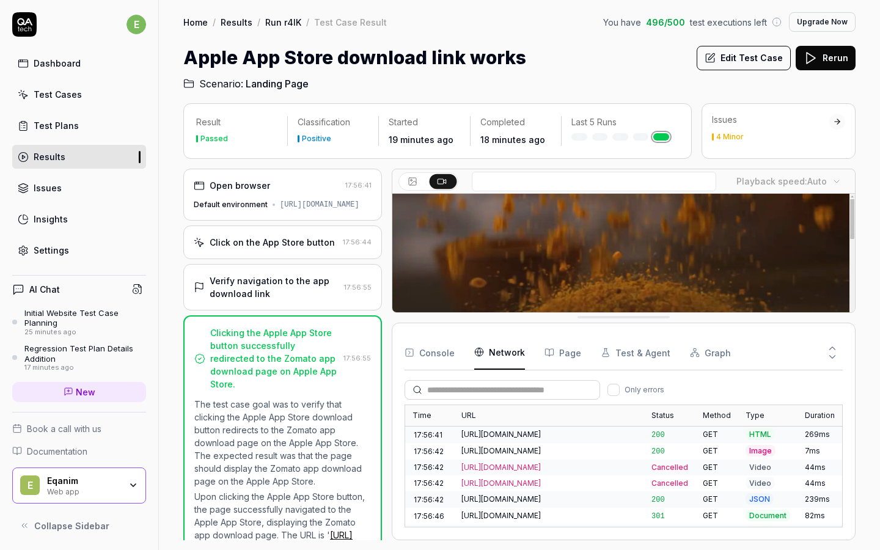
click at [75, 98] on div "Test Cases" at bounding box center [58, 94] width 48 height 13
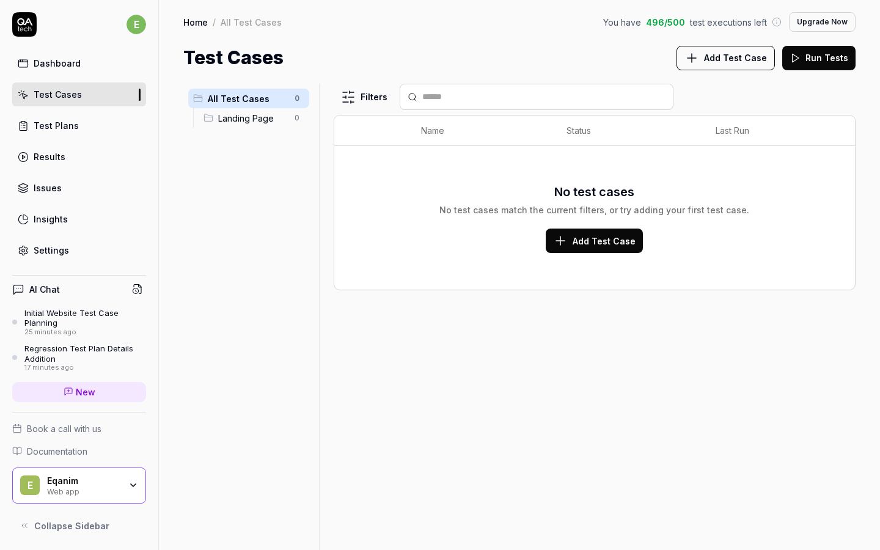
click at [730, 52] on span "Add Test Case" at bounding box center [735, 57] width 63 height 13
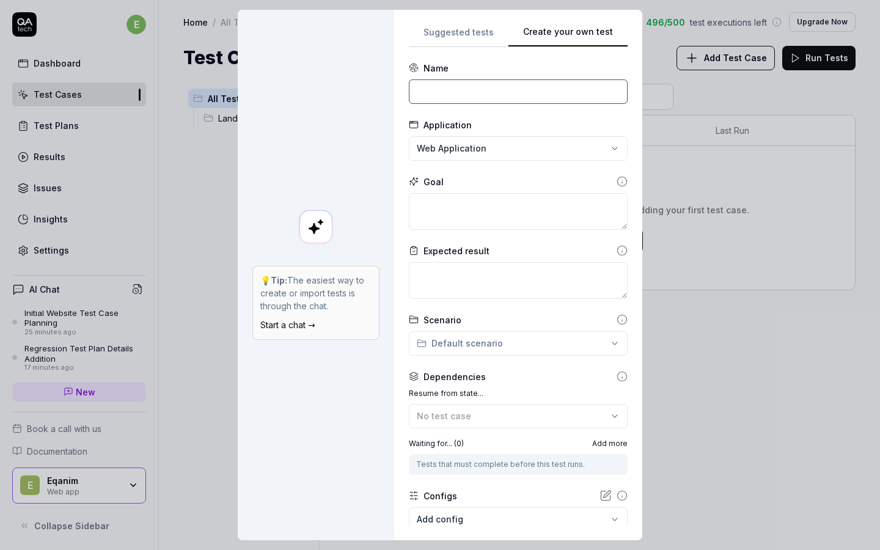
click at [483, 95] on input at bounding box center [518, 91] width 219 height 24
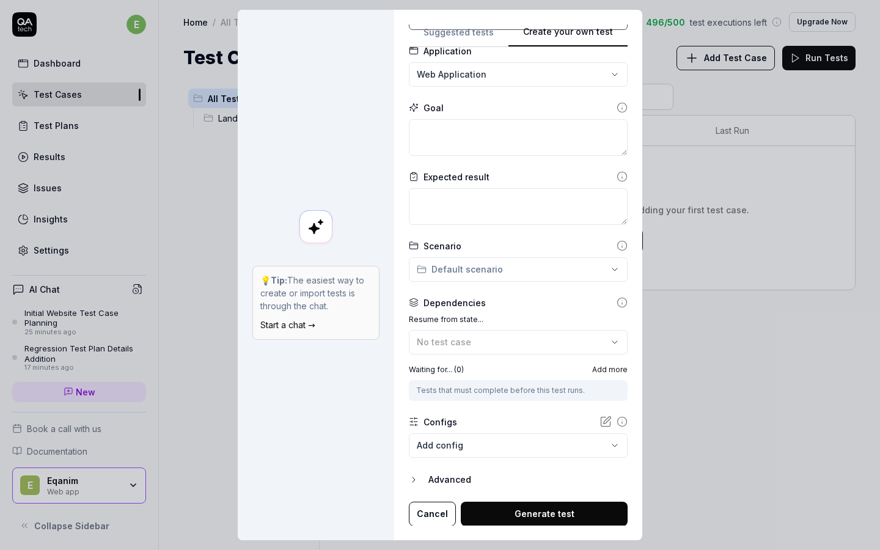
scroll to position [10, 0]
click at [410, 475] on icon "button" at bounding box center [414, 480] width 10 height 10
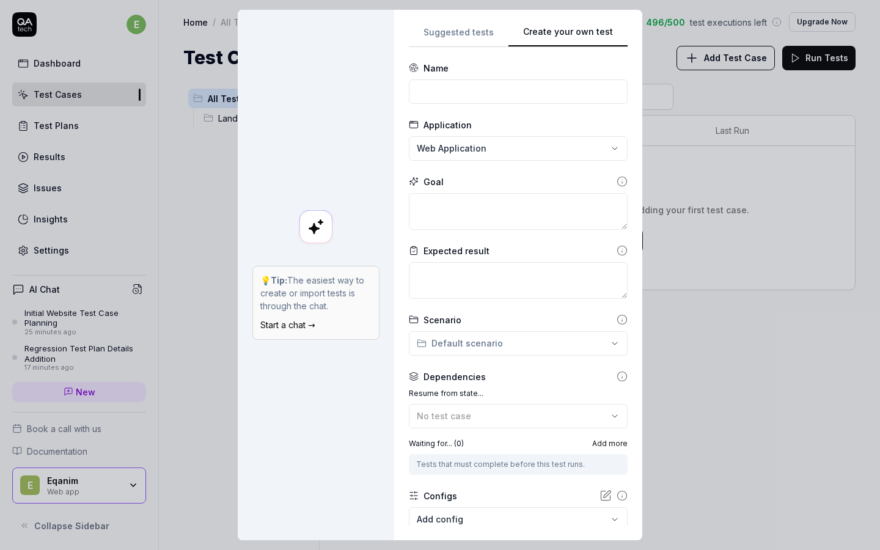
scroll to position [131, 0]
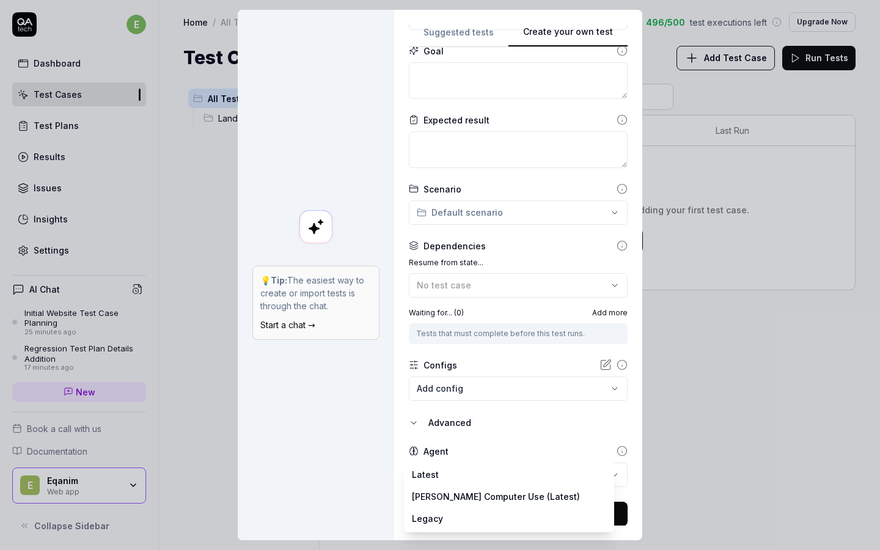
click at [478, 482] on body "e Dashboard Test Cases Test Plans Results Issues Insights Settings AI Chat Init…" at bounding box center [440, 275] width 880 height 550
select select "**********"
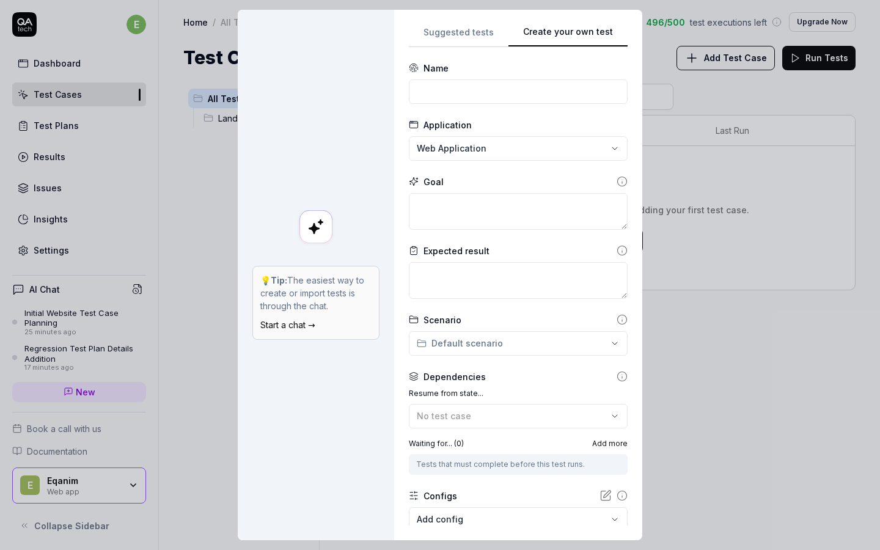
scroll to position [0, 0]
click at [377, 187] on div "💡 Tip: The easiest way to create or import tests is through the chat. Start a c…" at bounding box center [316, 275] width 157 height 531
click at [459, 152] on div "**********" at bounding box center [440, 275] width 880 height 550
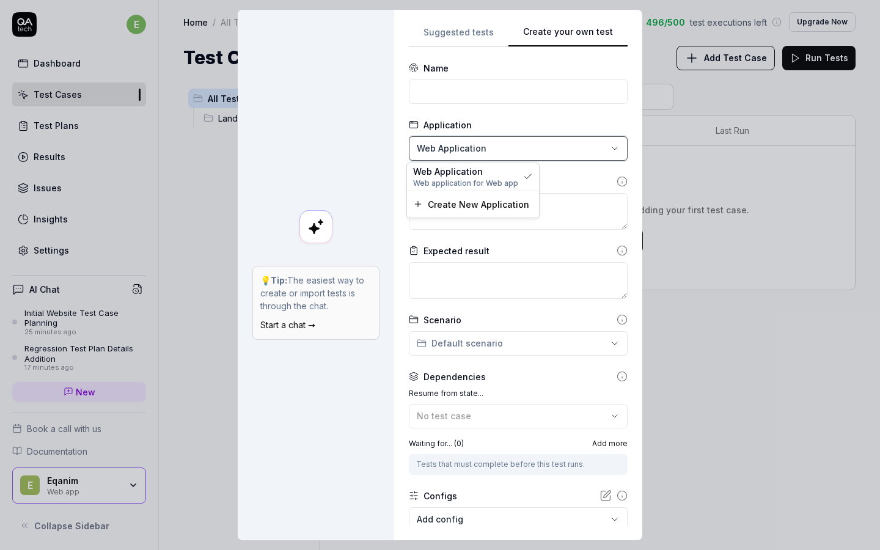
click at [459, 152] on div "**********" at bounding box center [440, 275] width 880 height 550
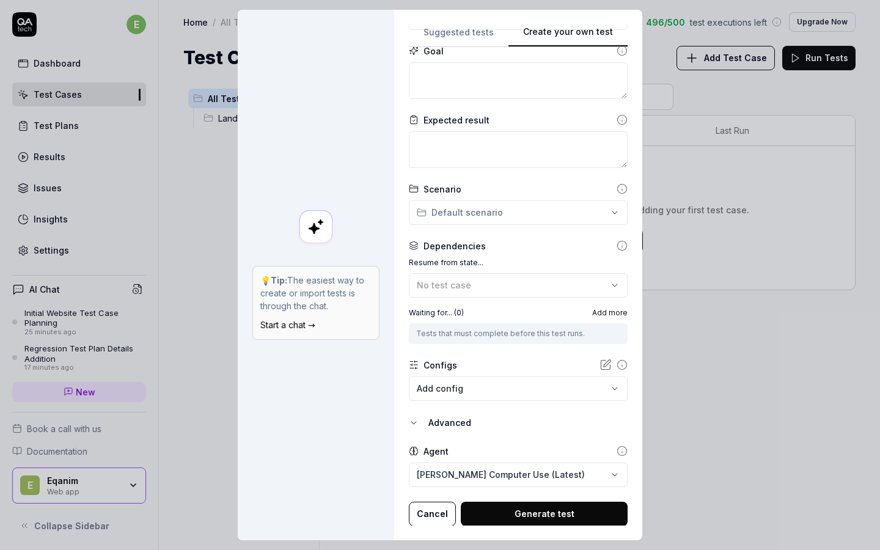
click at [540, 509] on button "Generate test" at bounding box center [544, 514] width 167 height 24
type textarea "*"
type textarea "a"
type textarea "*"
type textarea "au"
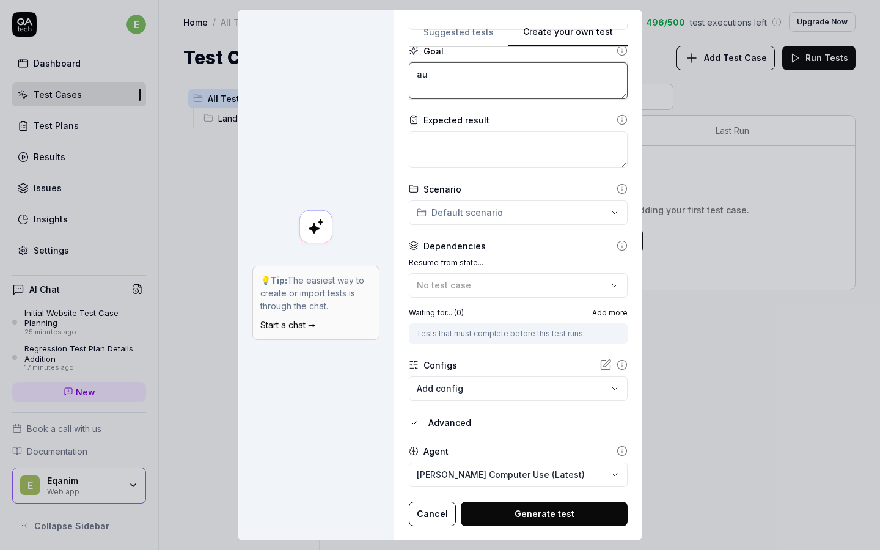
type textarea "*"
type textarea "aut"
type textarea "*"
type textarea "auto"
type textarea "*"
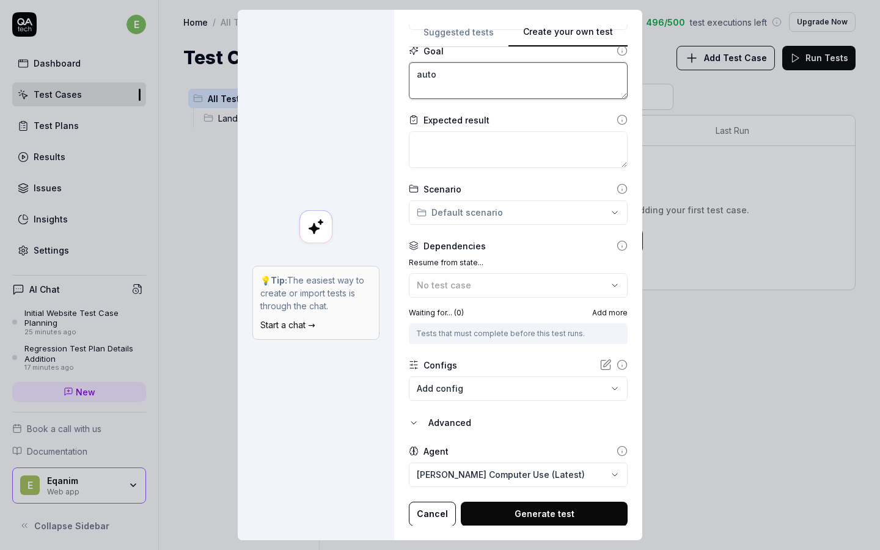
type textarea "autom"
type textarea "*"
type textarea "automa"
type textarea "*"
type textarea "automat"
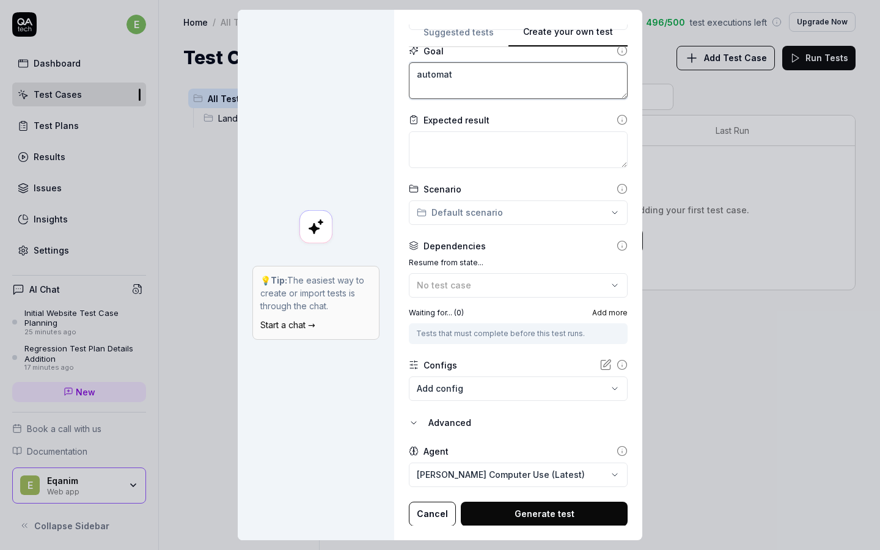
type textarea "*"
type textarea "automate"
type textarea "*"
type textarea "automate"
type textarea "*"
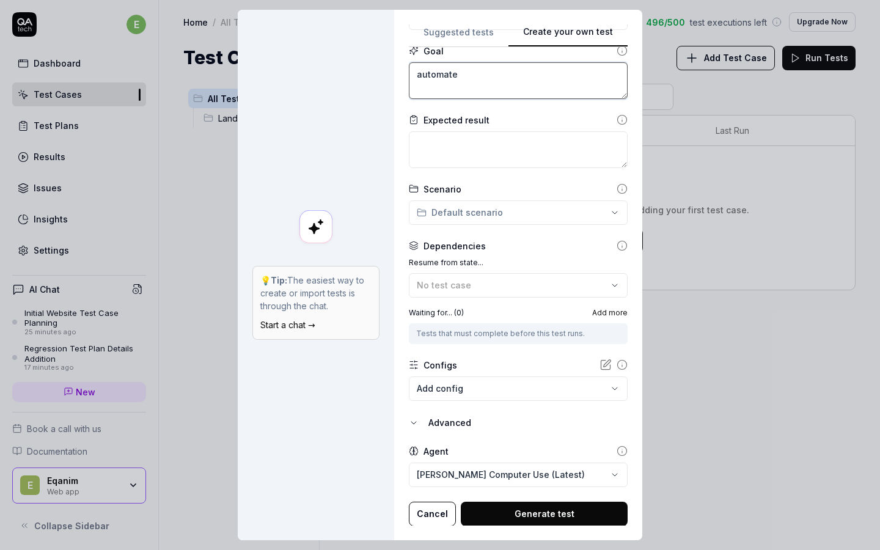
type textarea "automate a"
type textarea "*"
type textarea "automate al"
type textarea "*"
type textarea "automate all"
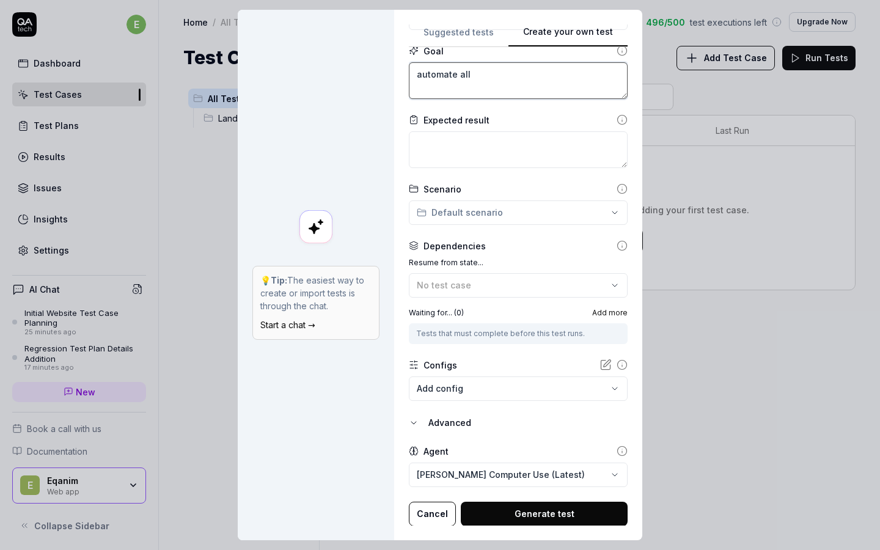
type textarea "*"
type textarea "automate all"
type textarea "*"
type textarea "automate all t"
type textarea "*"
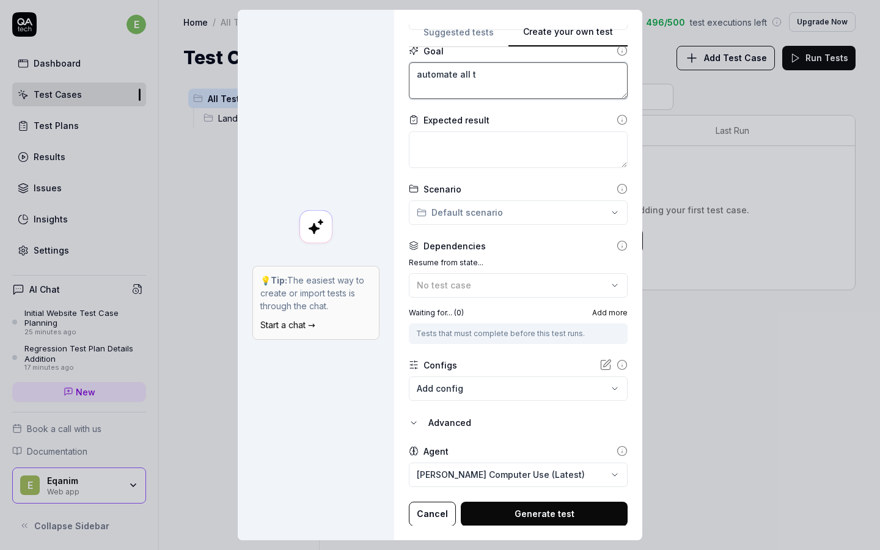
type textarea "automate all te"
type textarea "*"
type textarea "automate all tes"
type textarea "*"
type textarea "automate all test"
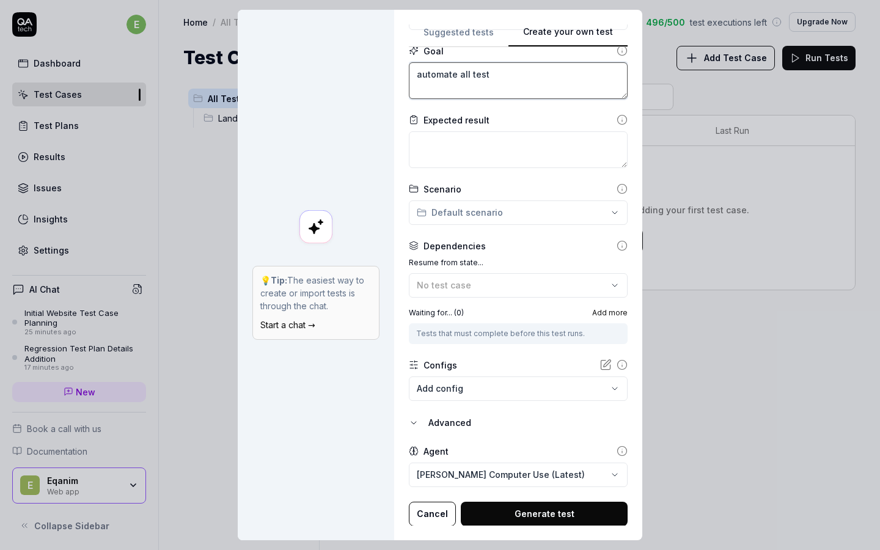
type textarea "*"
type textarea "automate all testc"
type textarea "*"
type textarea "automate all testca"
type textarea "*"
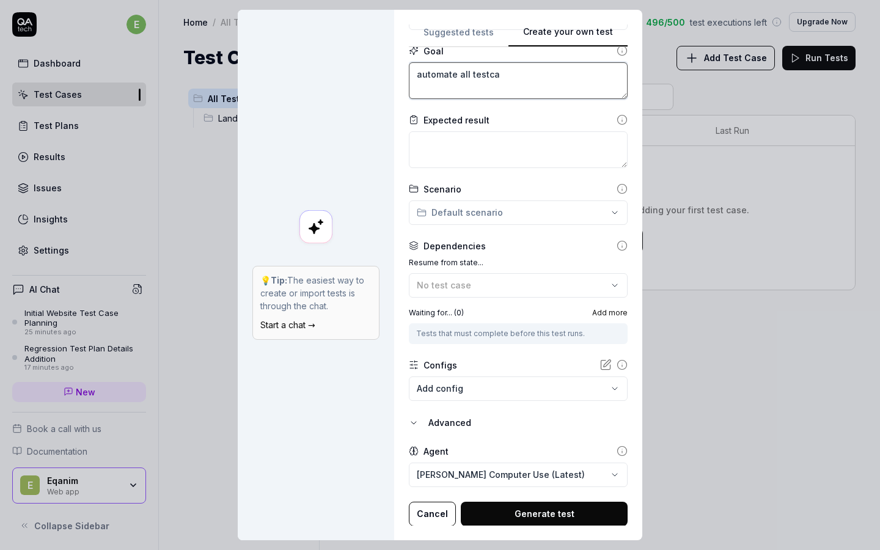
type textarea "automate all testcas"
type textarea "*"
type textarea "automate all testcase"
type textarea "*"
type textarea "automate all testcases"
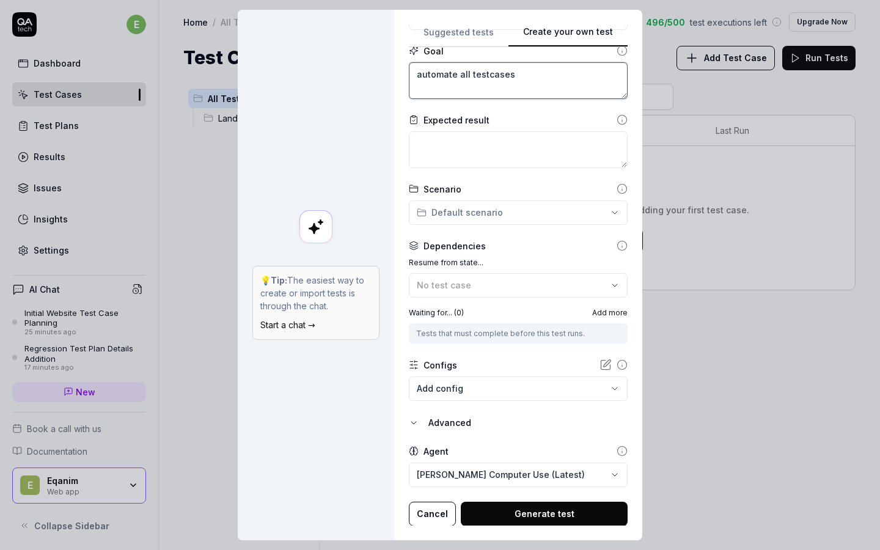
type textarea "*"
type textarea "automate all testcases"
click at [572, 506] on button "Generate test" at bounding box center [544, 514] width 167 height 24
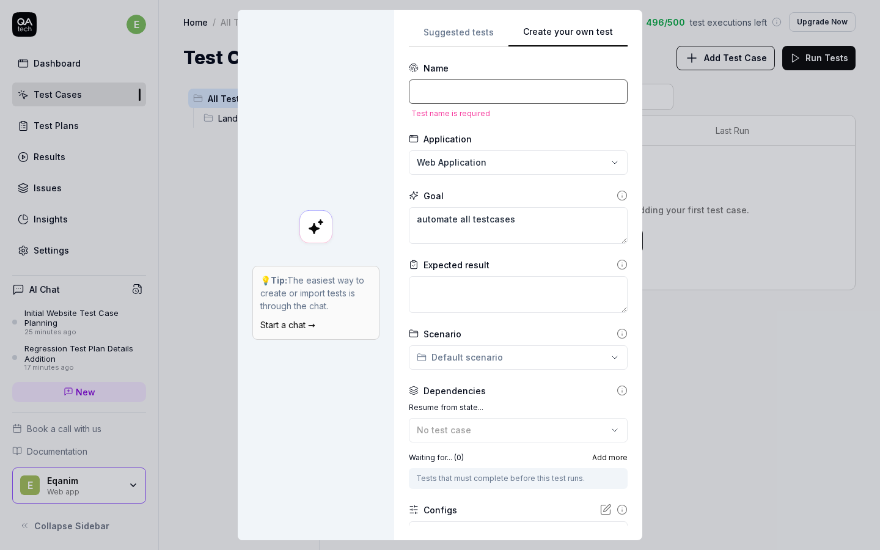
click at [449, 101] on input at bounding box center [518, 91] width 219 height 24
type textarea "*"
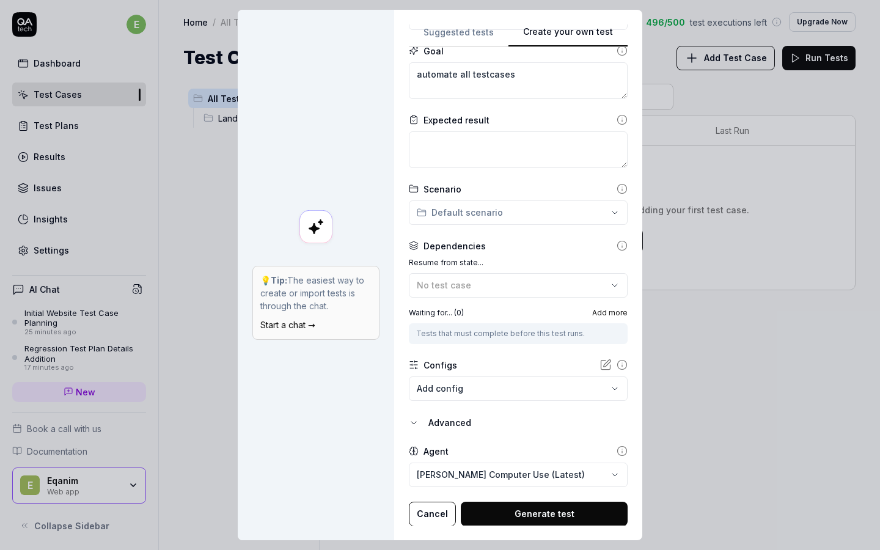
scroll to position [10, 0]
type input "pdf"
click at [568, 502] on button "Generate test" at bounding box center [544, 514] width 167 height 24
type textarea "*"
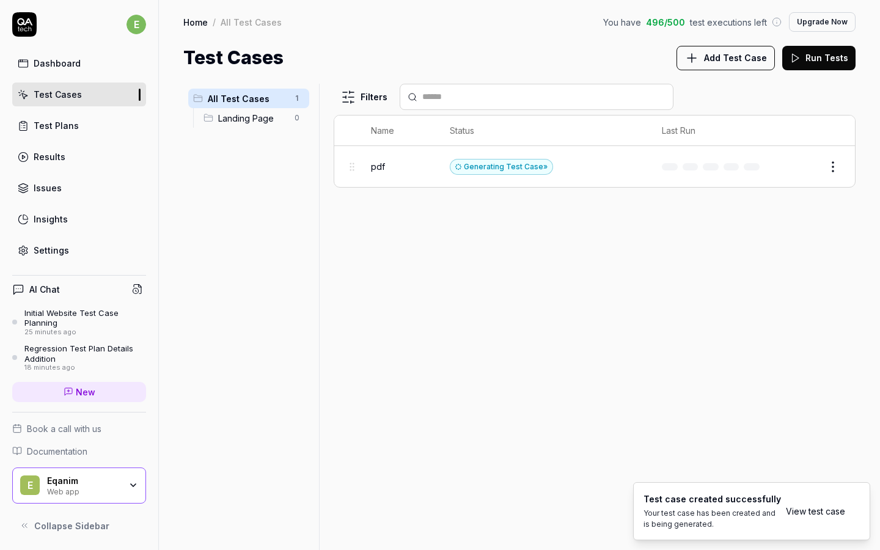
click at [399, 165] on div "pdf" at bounding box center [398, 166] width 54 height 13
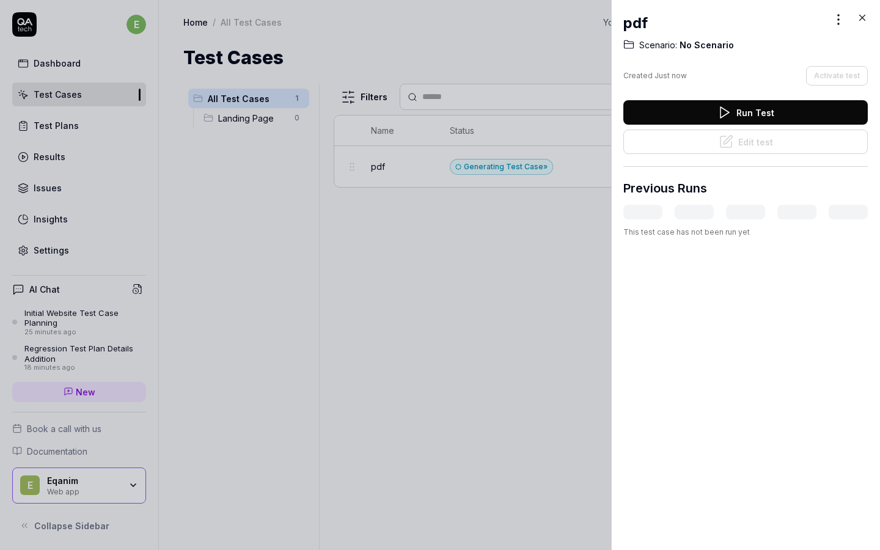
click at [671, 105] on button "Run Test" at bounding box center [746, 112] width 245 height 24
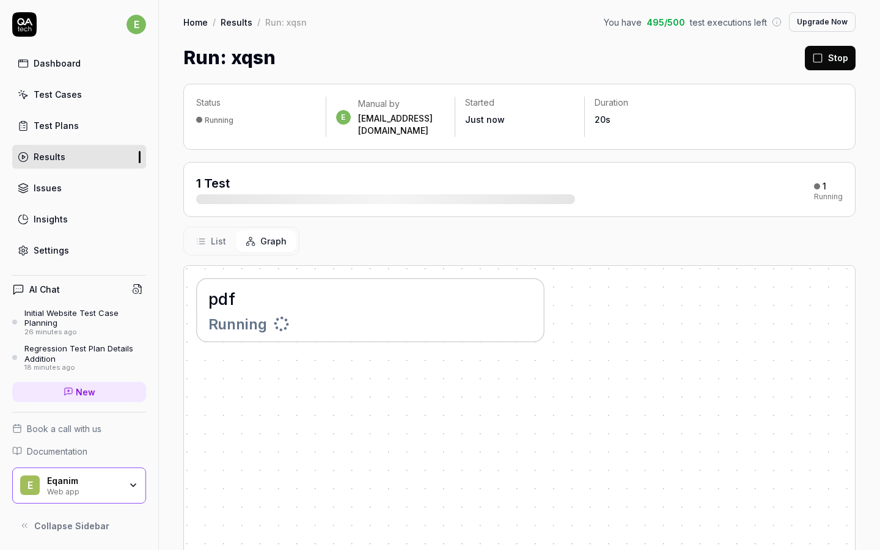
click at [97, 221] on link "Insights" at bounding box center [79, 219] width 134 height 24
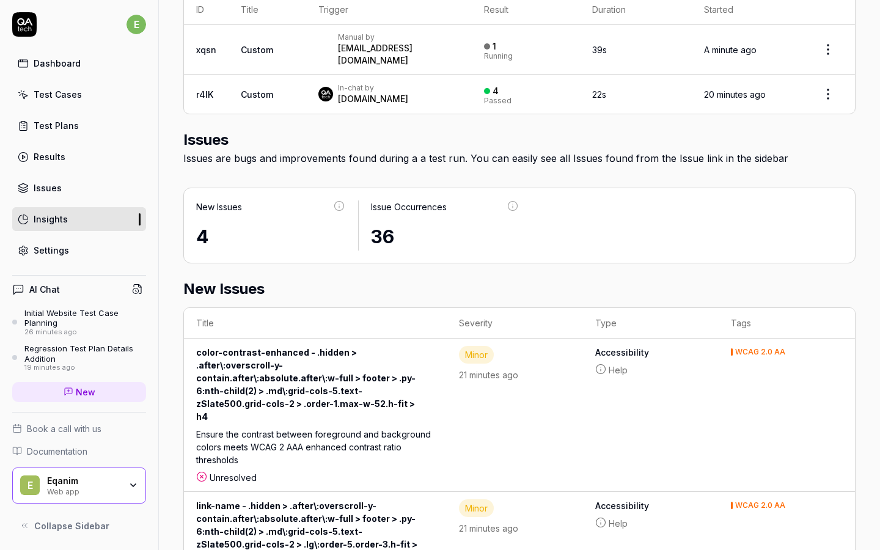
scroll to position [715, 0]
